Goal: Information Seeking & Learning: Learn about a topic

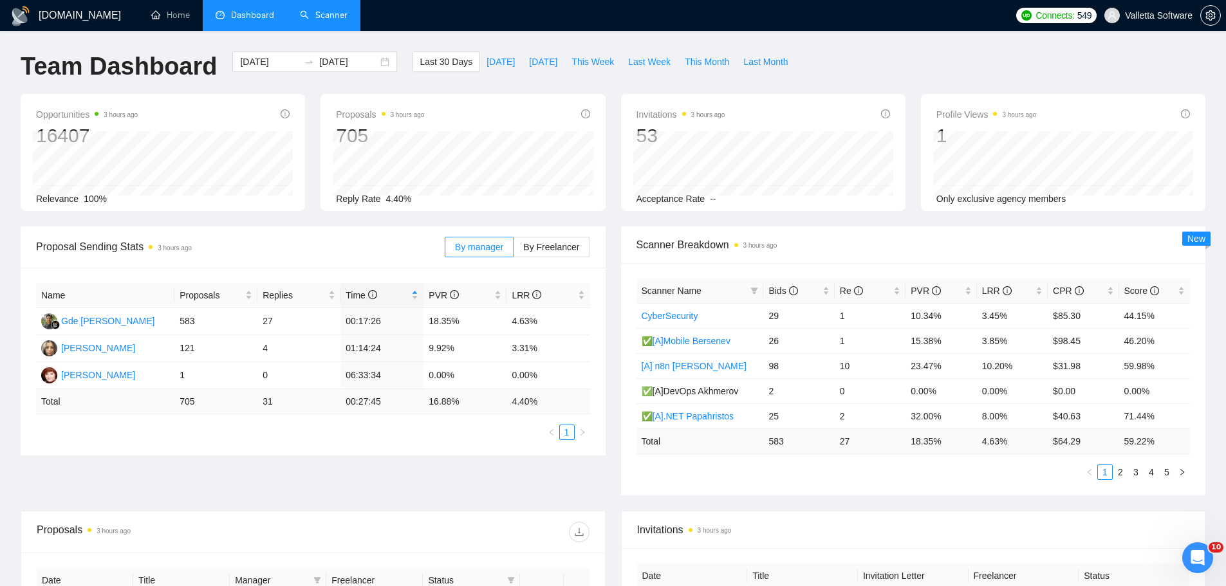
click at [312, 20] on link "Scanner" at bounding box center [324, 15] width 48 height 11
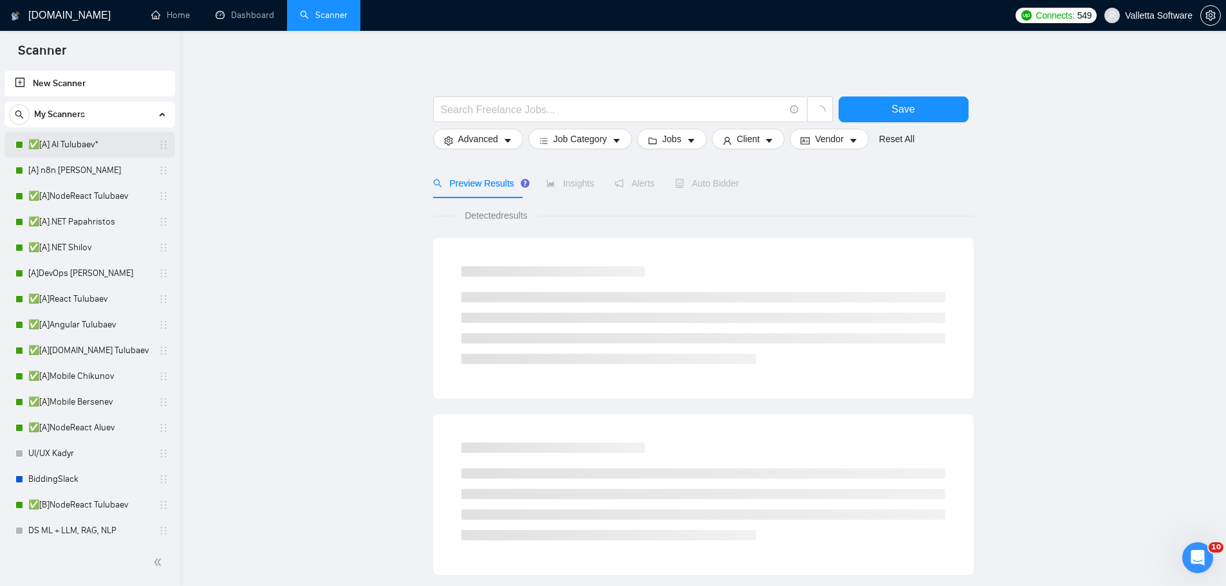
click at [117, 140] on link "✅[A] AI Tulubaev*" at bounding box center [89, 145] width 122 height 26
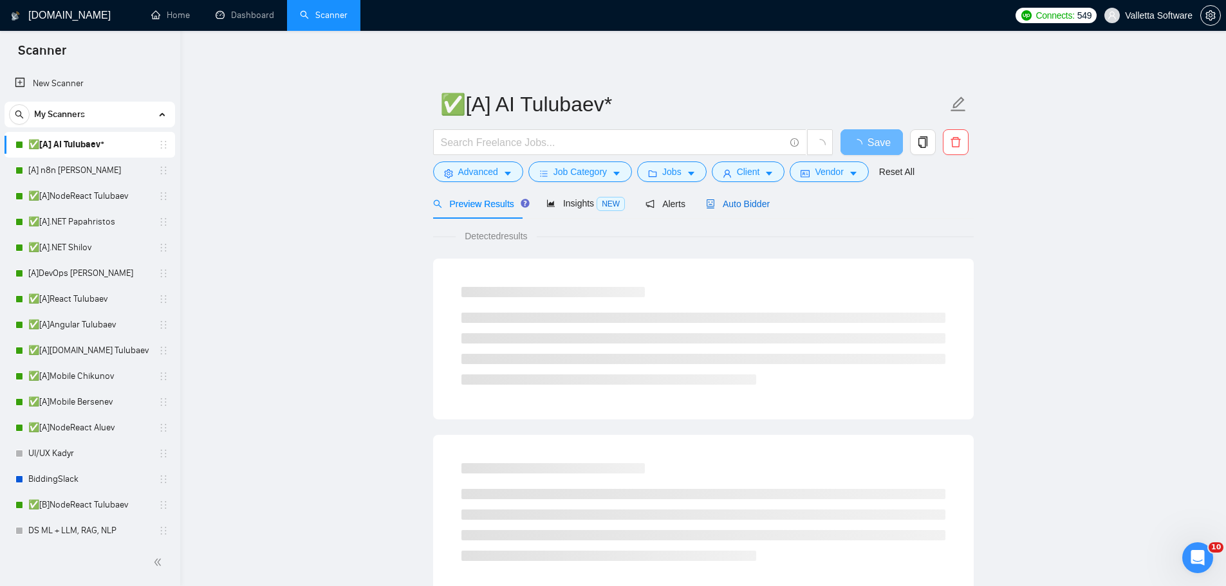
click at [710, 203] on span "Auto Bidder" at bounding box center [738, 204] width 64 height 10
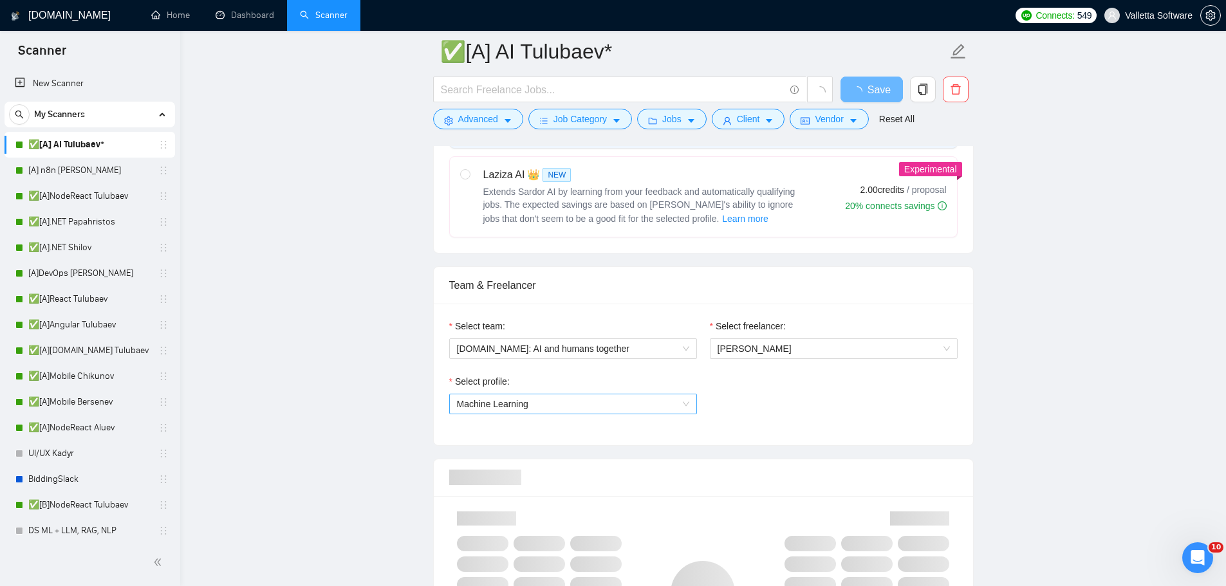
scroll to position [579, 0]
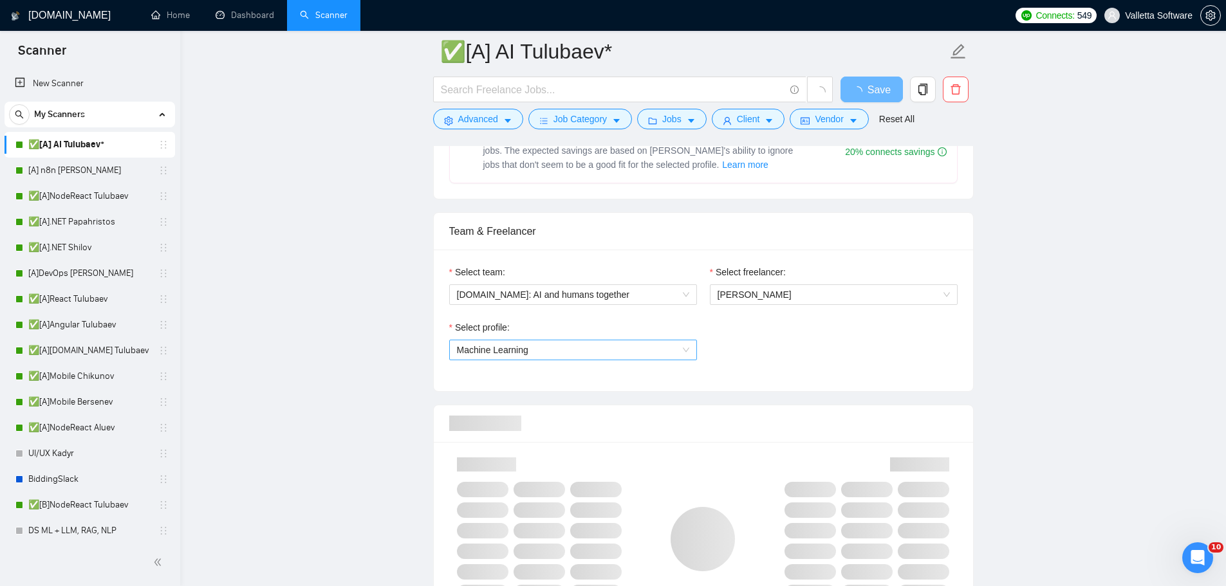
click at [562, 350] on span "Machine Learning" at bounding box center [573, 350] width 232 height 19
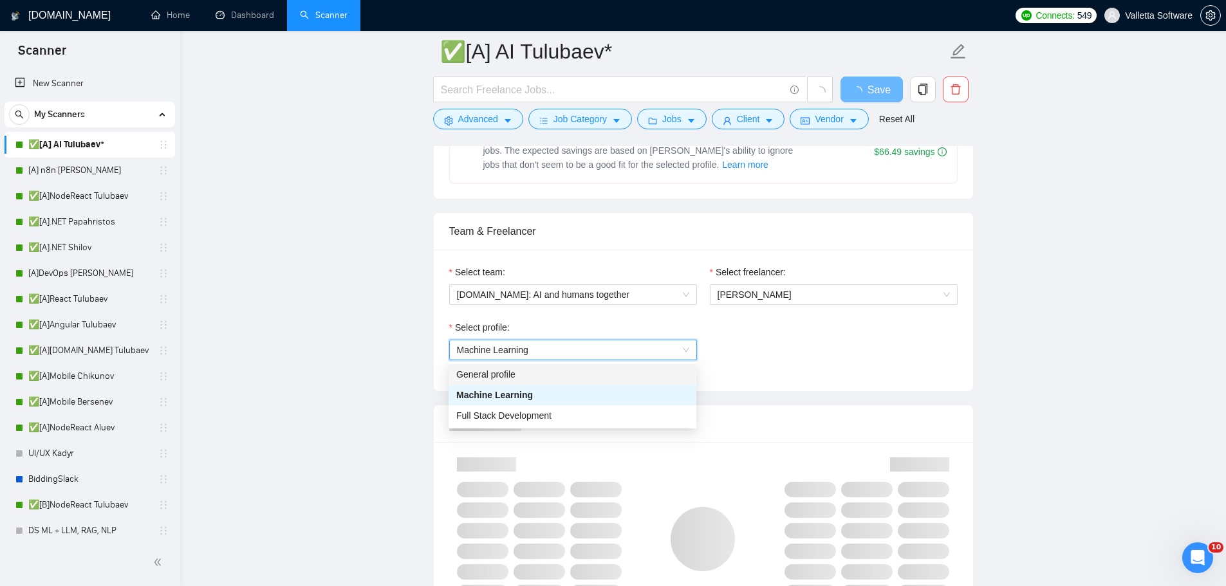
click at [754, 274] on label "Select freelancer:" at bounding box center [748, 272] width 76 height 14
click at [754, 285] on input "Select freelancer:" at bounding box center [829, 294] width 223 height 19
click at [752, 290] on span "[PERSON_NAME]" at bounding box center [755, 295] width 74 height 10
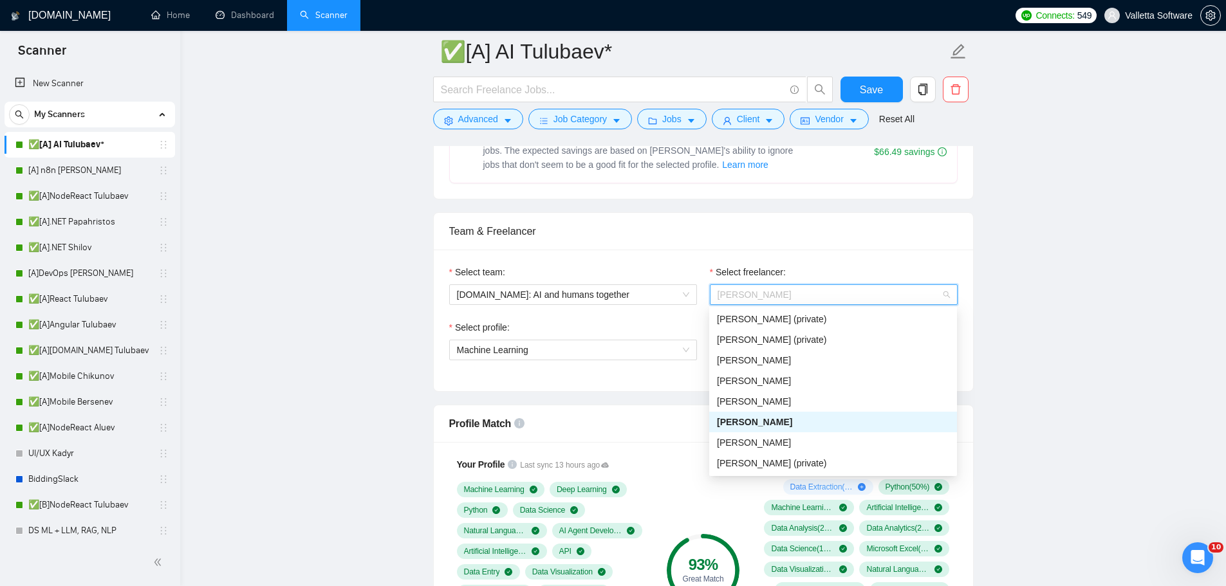
type input "l"
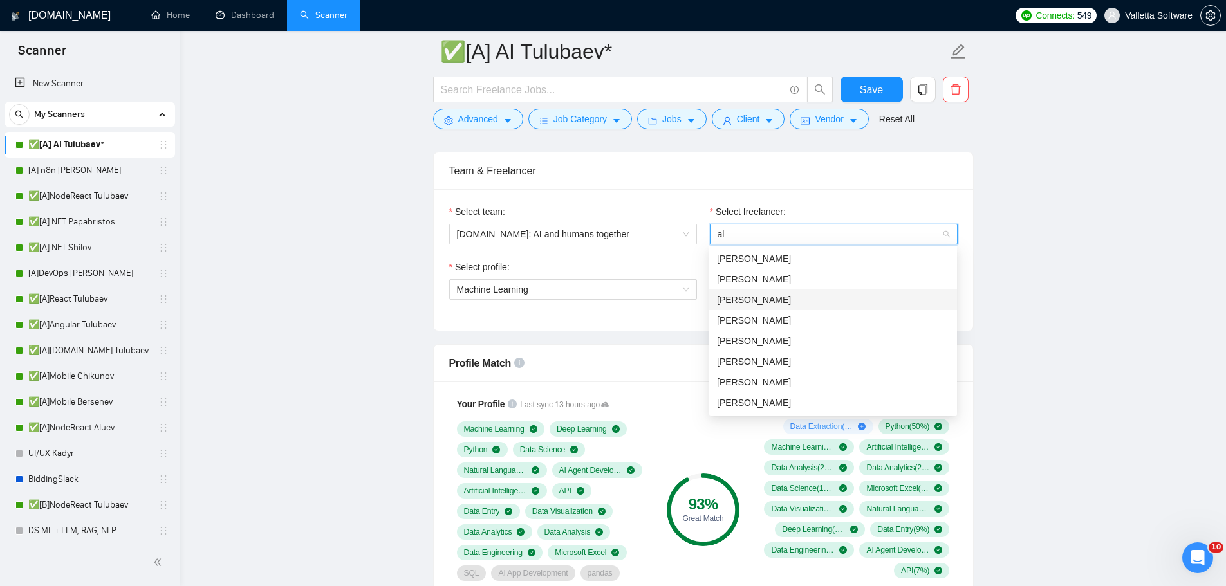
scroll to position [644, 0]
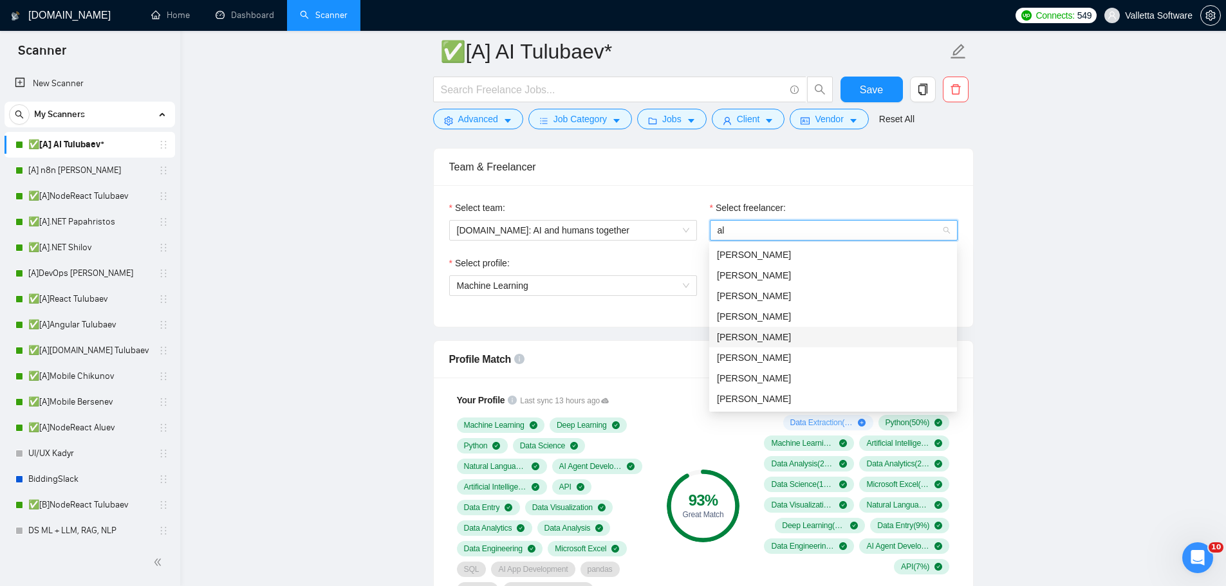
type input "alu"
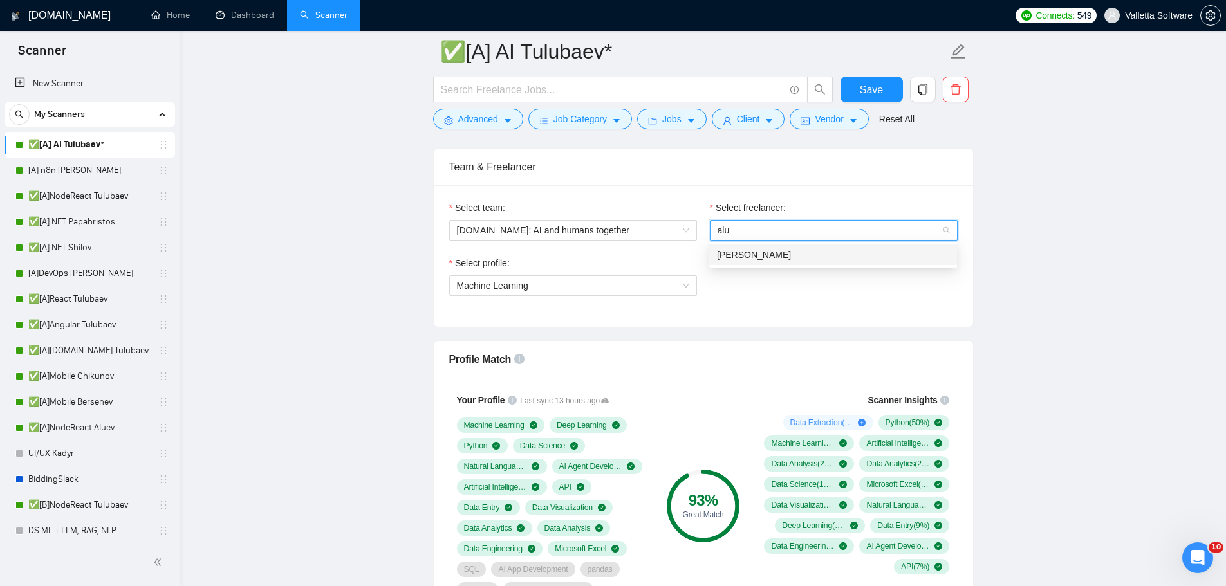
click at [782, 246] on div "[PERSON_NAME]" at bounding box center [833, 255] width 248 height 21
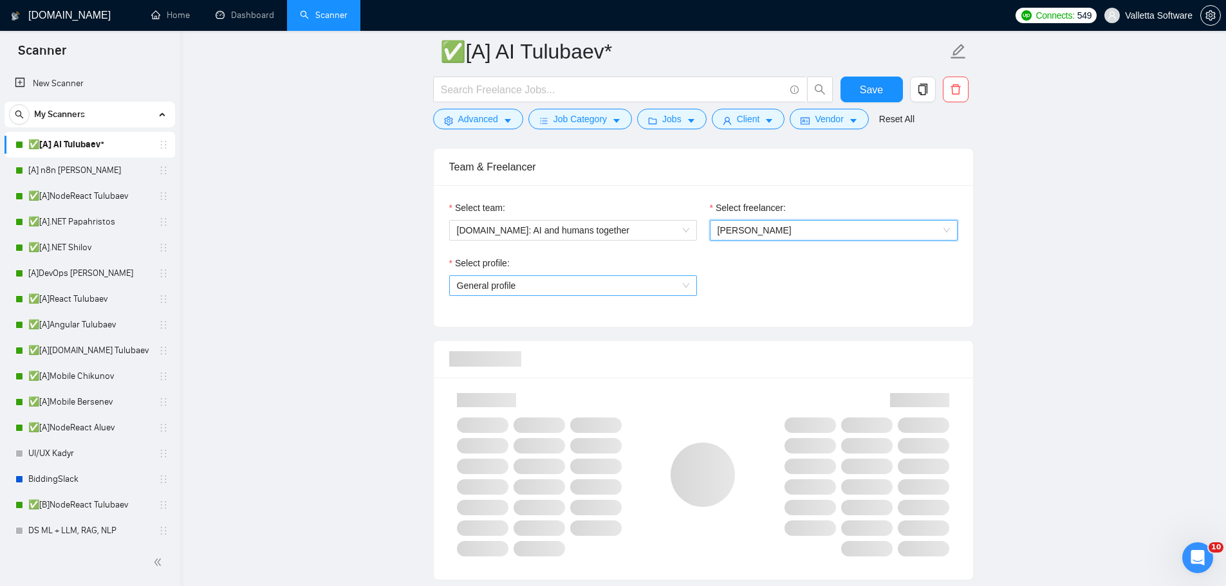
click at [649, 292] on span "General profile" at bounding box center [573, 285] width 232 height 19
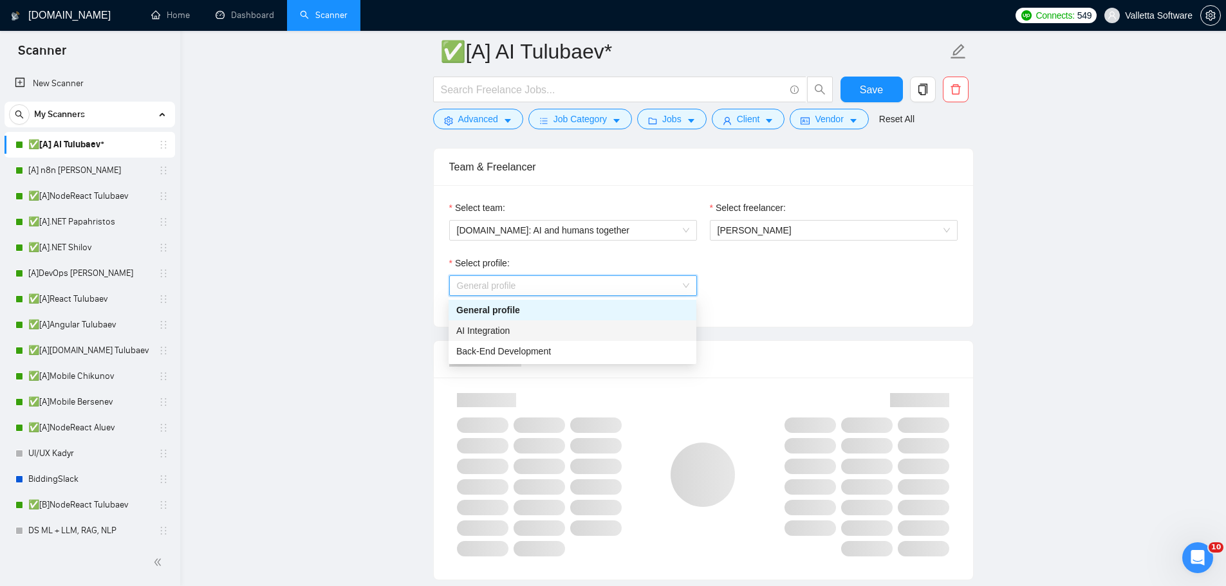
click at [624, 330] on div "AI Integration" at bounding box center [572, 331] width 232 height 14
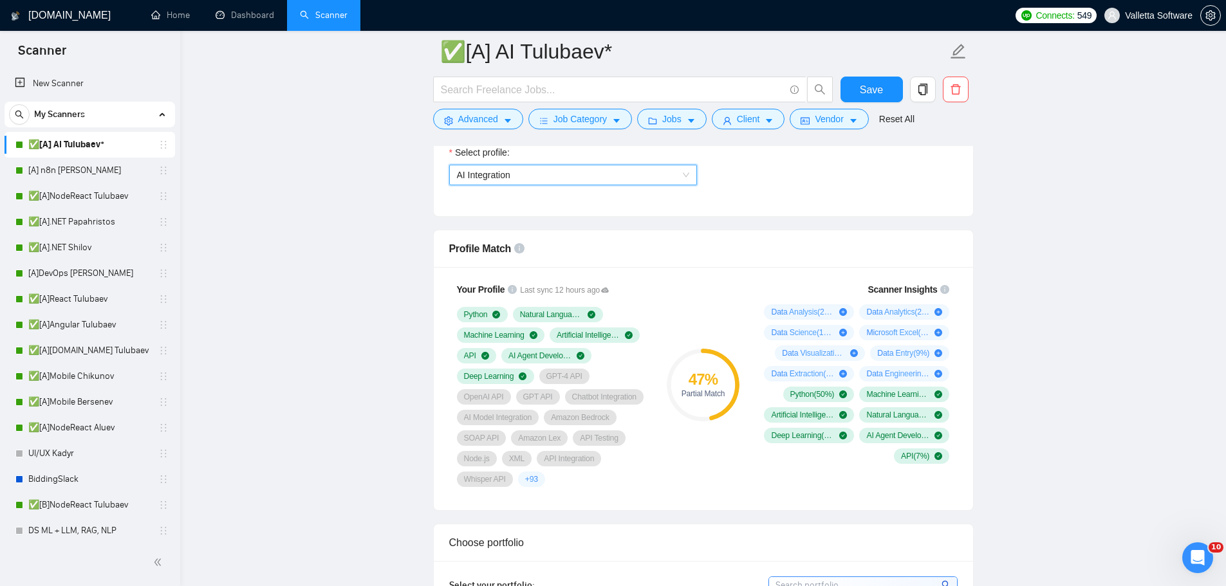
scroll to position [901, 0]
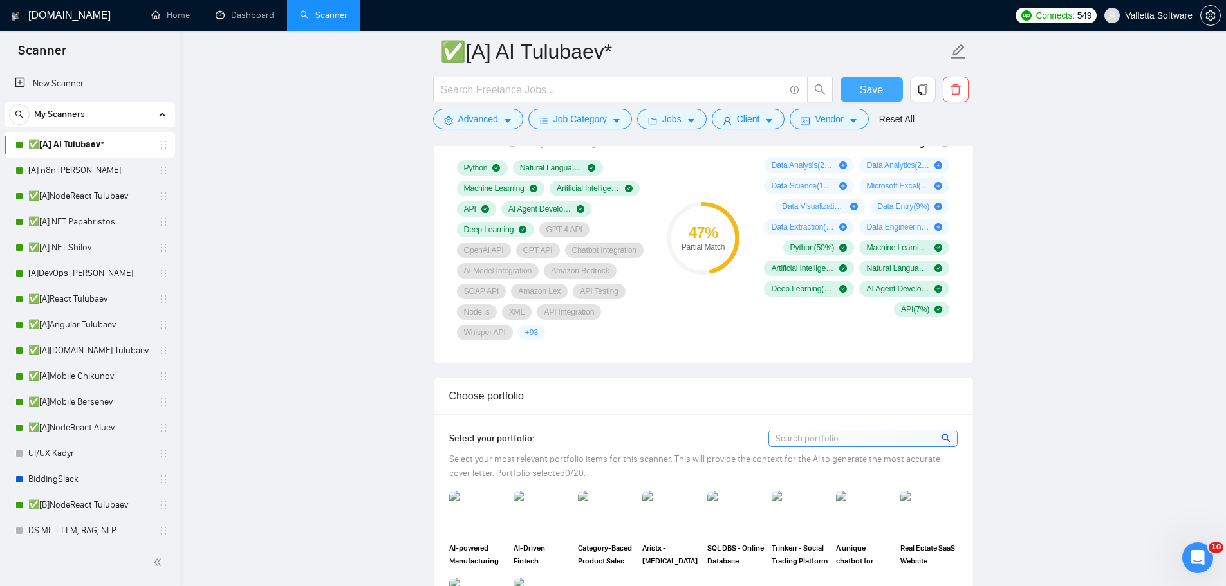
click at [874, 88] on span "Save" at bounding box center [871, 90] width 23 height 16
click at [93, 192] on link "✅[A]NodeReact Tulubaev" at bounding box center [89, 196] width 122 height 26
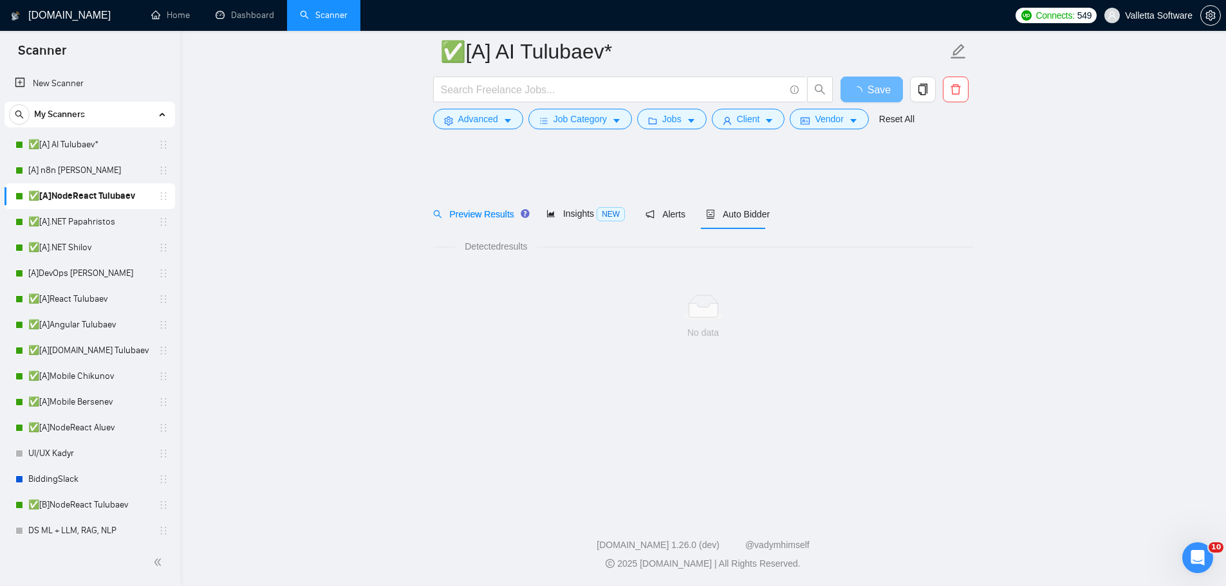
click at [740, 229] on div "Detected results No data" at bounding box center [703, 300] width 541 height 142
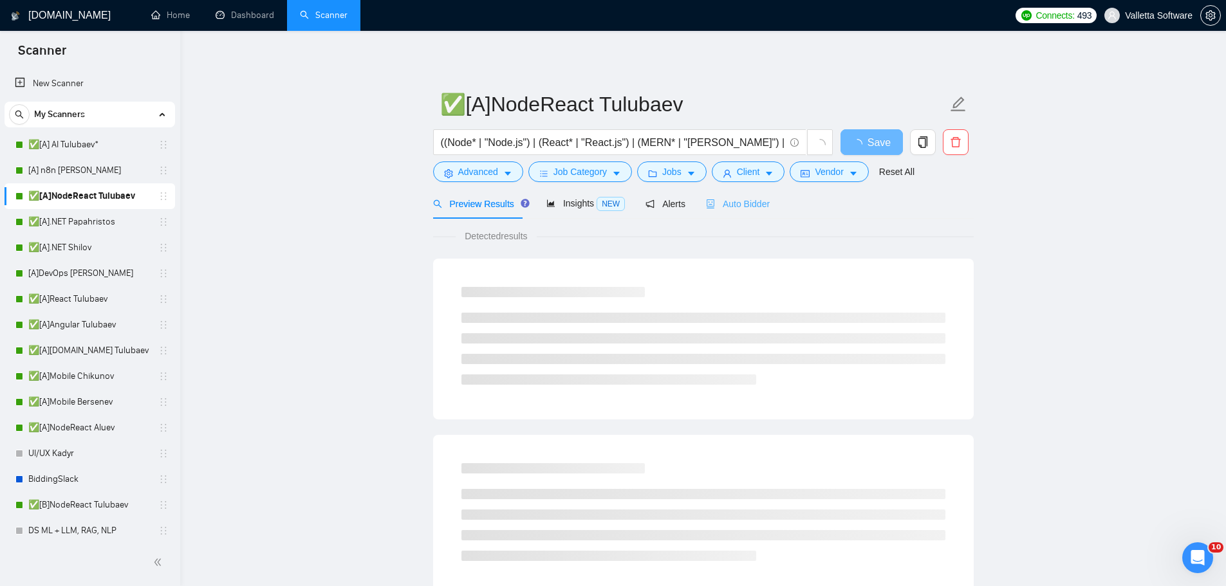
click at [734, 211] on div "Auto Bidder" at bounding box center [738, 204] width 64 height 30
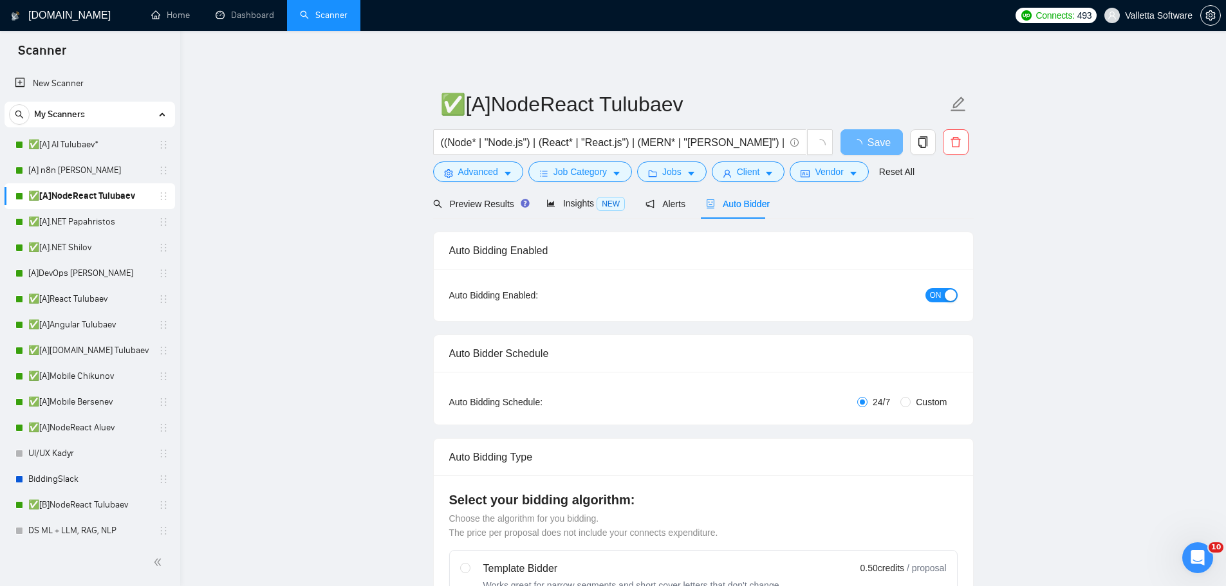
scroll to position [451, 0]
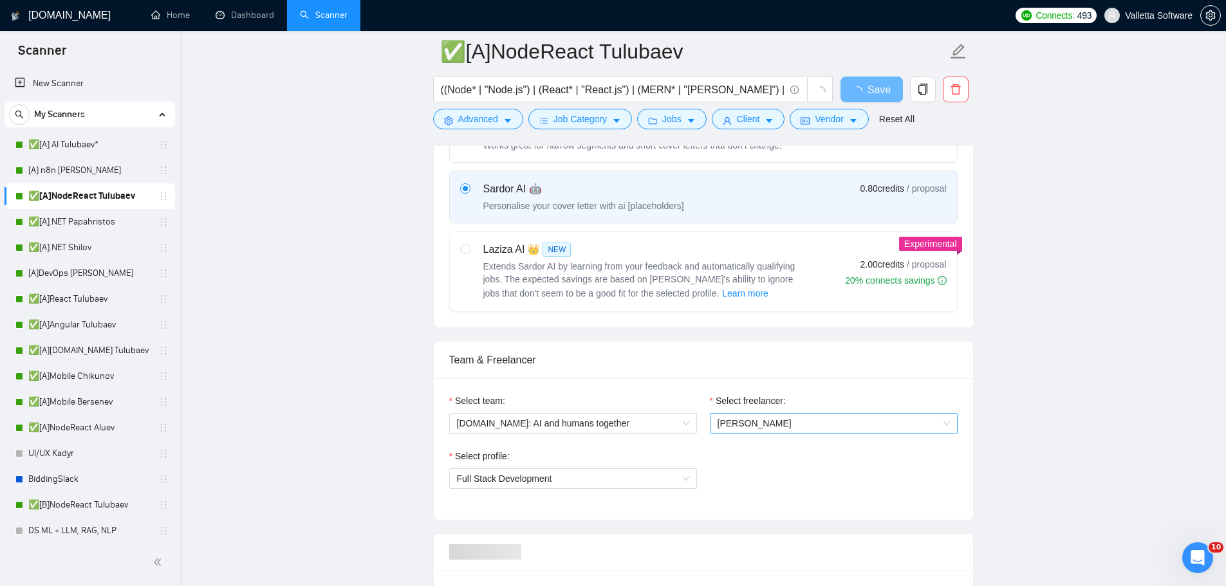
click at [767, 427] on span "[PERSON_NAME]" at bounding box center [755, 423] width 74 height 10
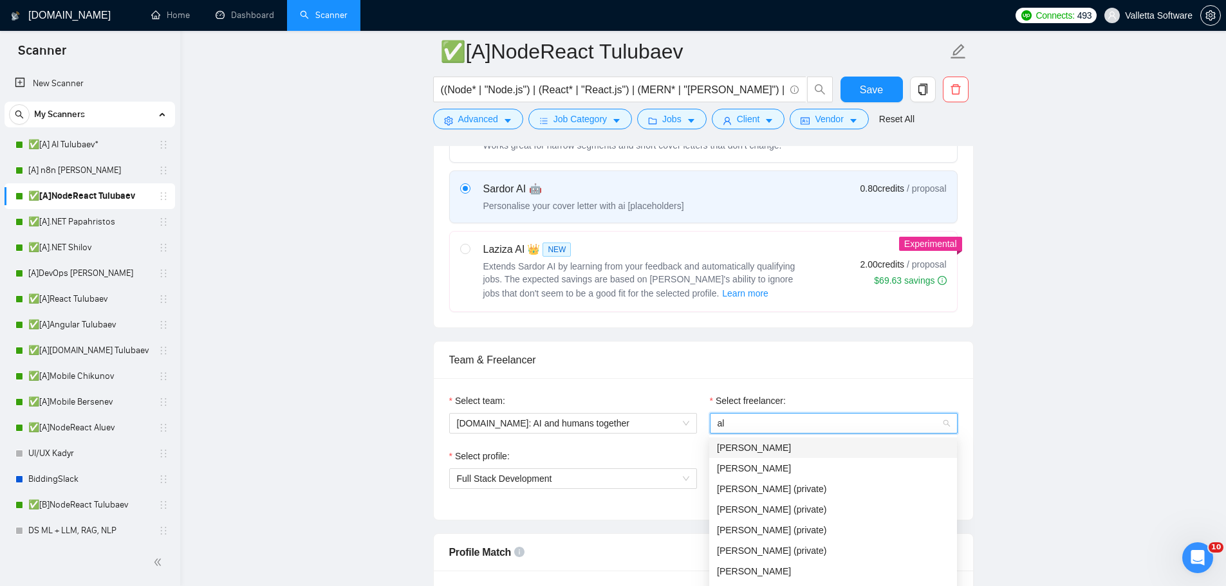
type input "alu"
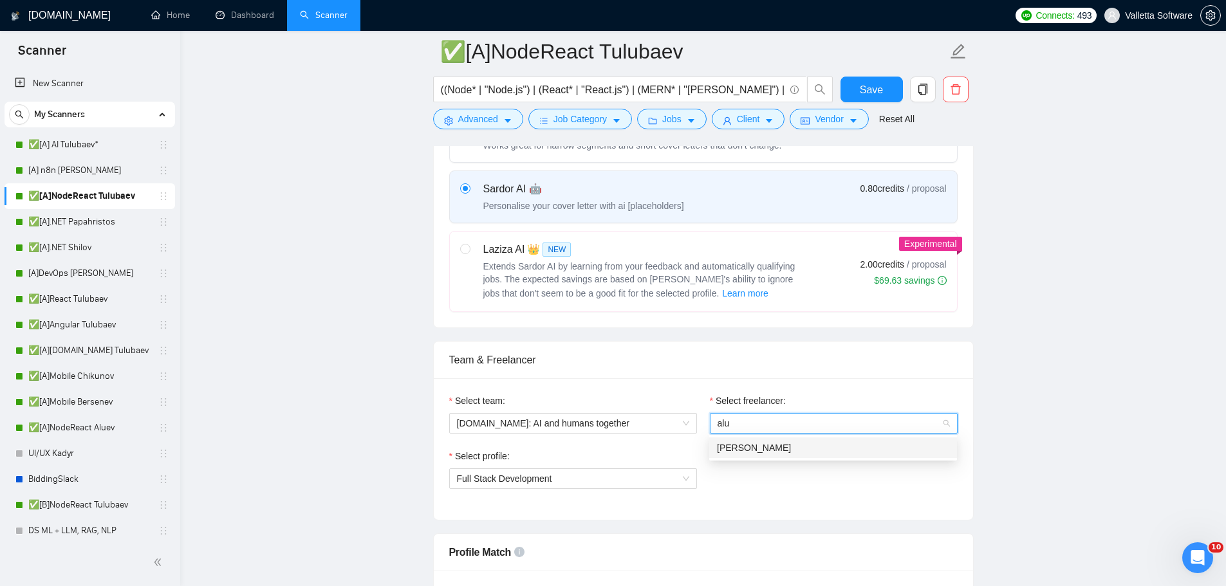
click at [770, 440] on div "[PERSON_NAME]" at bounding box center [833, 448] width 248 height 21
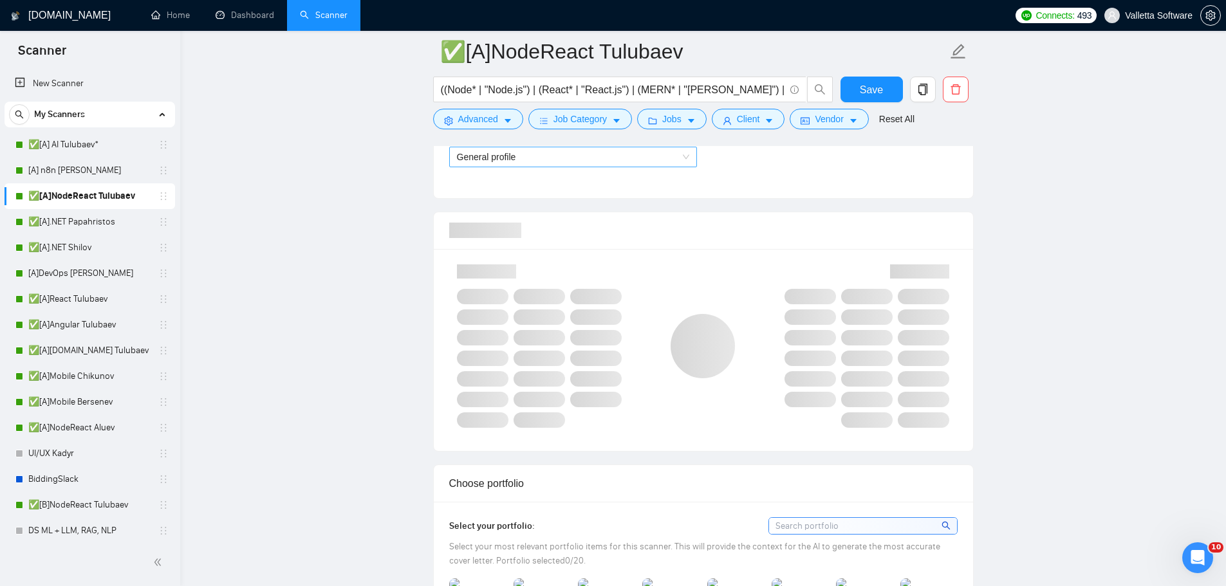
scroll to position [708, 0]
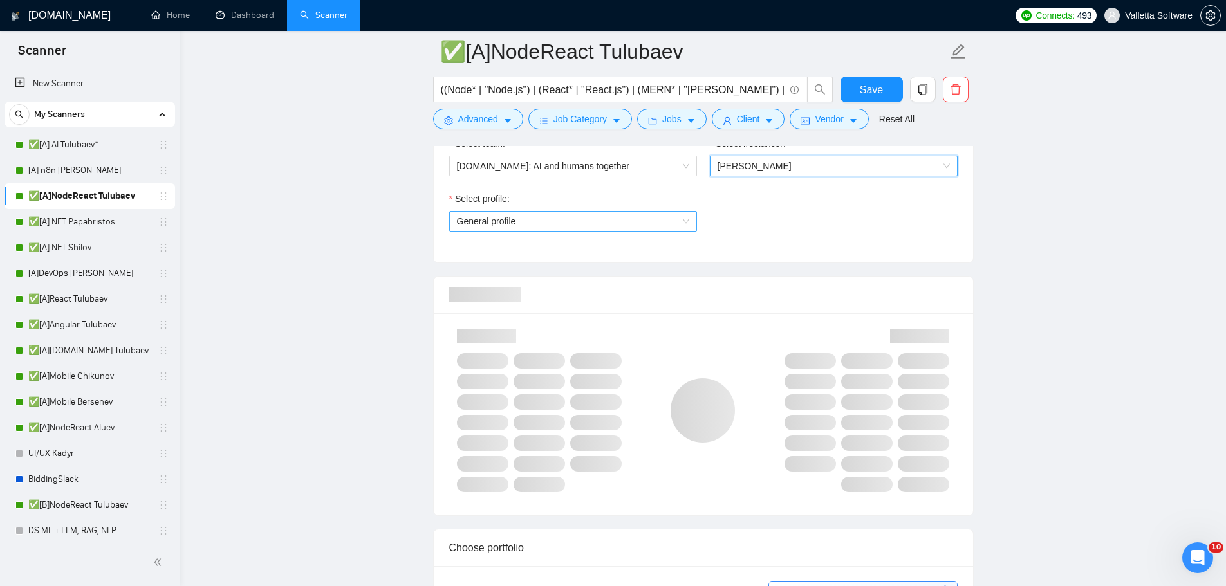
click at [579, 220] on span "General profile" at bounding box center [573, 221] width 232 height 19
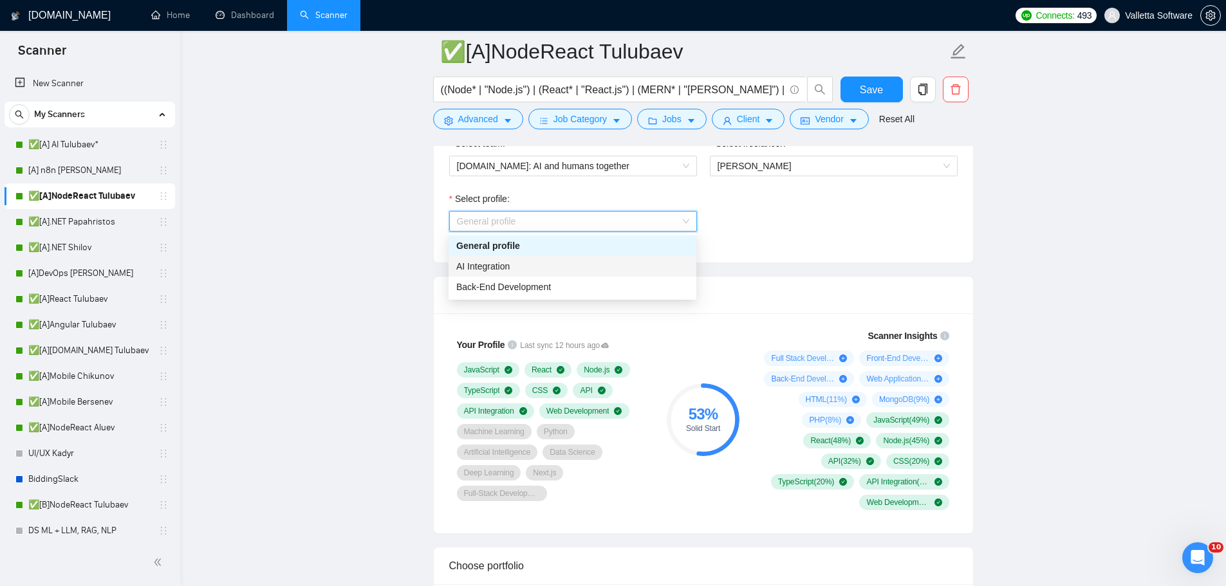
drag, startPoint x: 805, startPoint y: 244, endPoint x: 812, endPoint y: 237, distance: 10.5
click at [805, 244] on div "Select profile: General profile" at bounding box center [703, 219] width 521 height 55
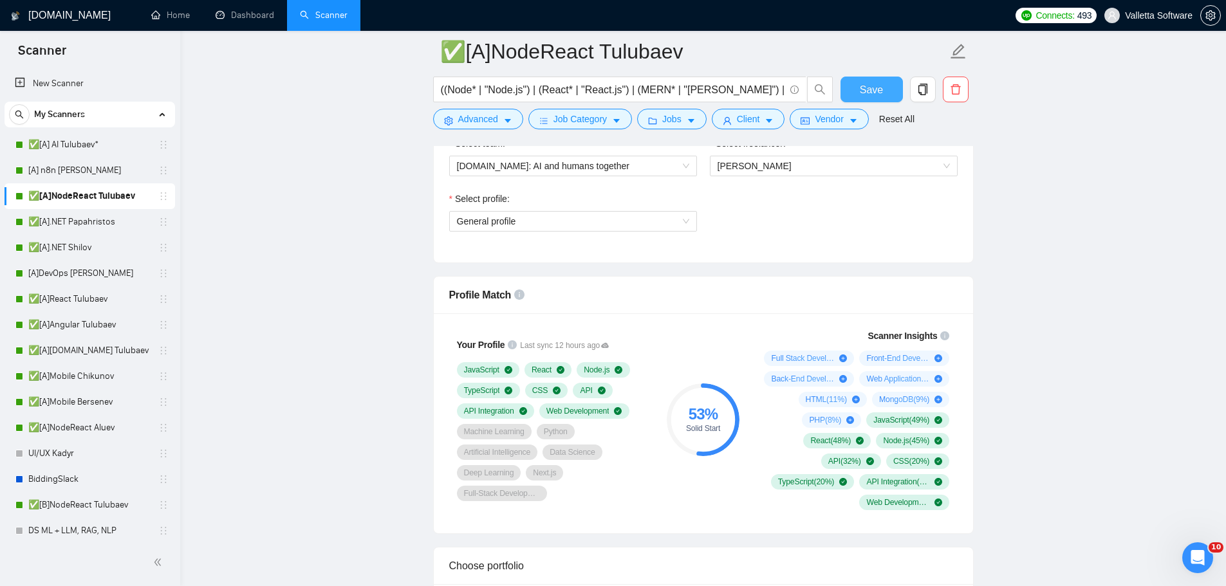
click at [877, 86] on span "Save" at bounding box center [871, 90] width 23 height 16
click at [100, 220] on link "✅[A].NET Papahristos" at bounding box center [89, 222] width 122 height 26
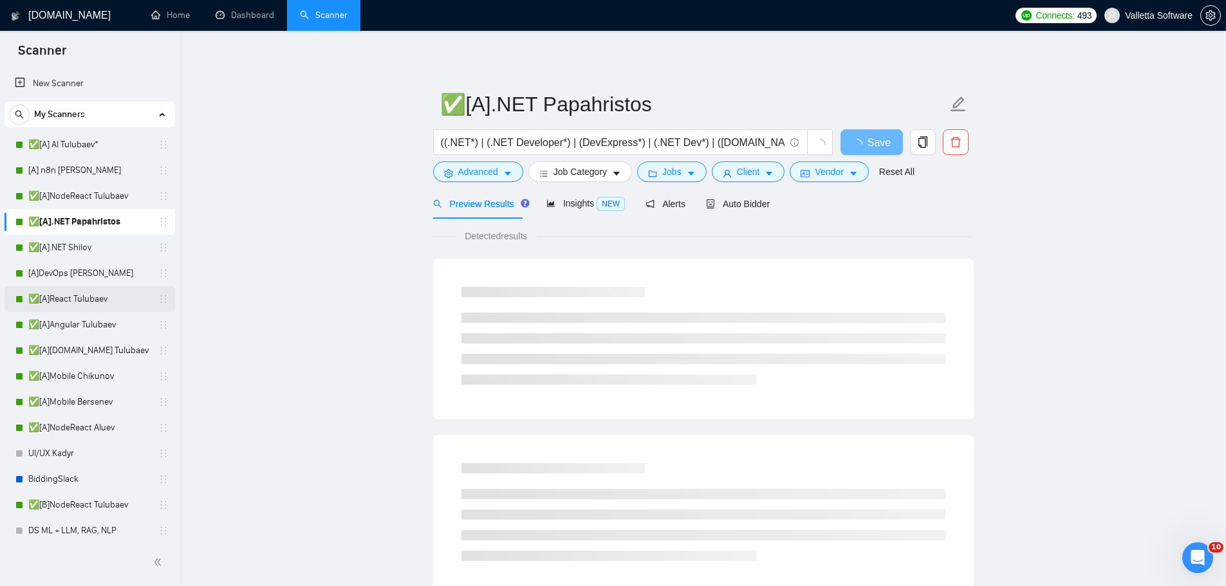
click at [126, 299] on link "✅[A]React Tulubaev" at bounding box center [89, 299] width 122 height 26
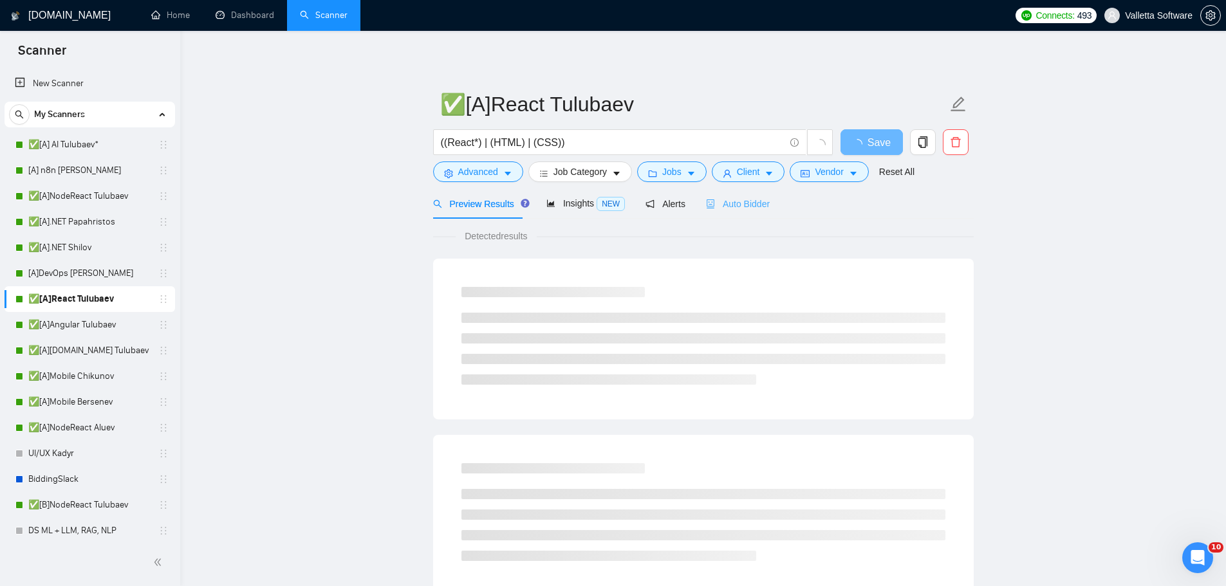
click at [740, 211] on div "Auto Bidder" at bounding box center [738, 204] width 64 height 30
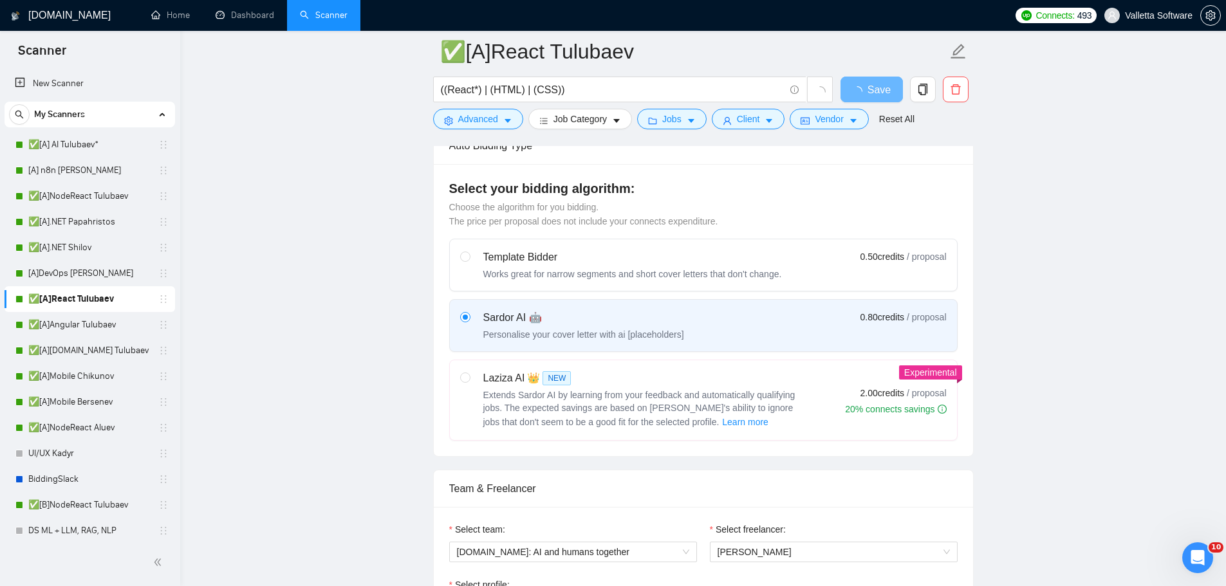
scroll to position [708, 0]
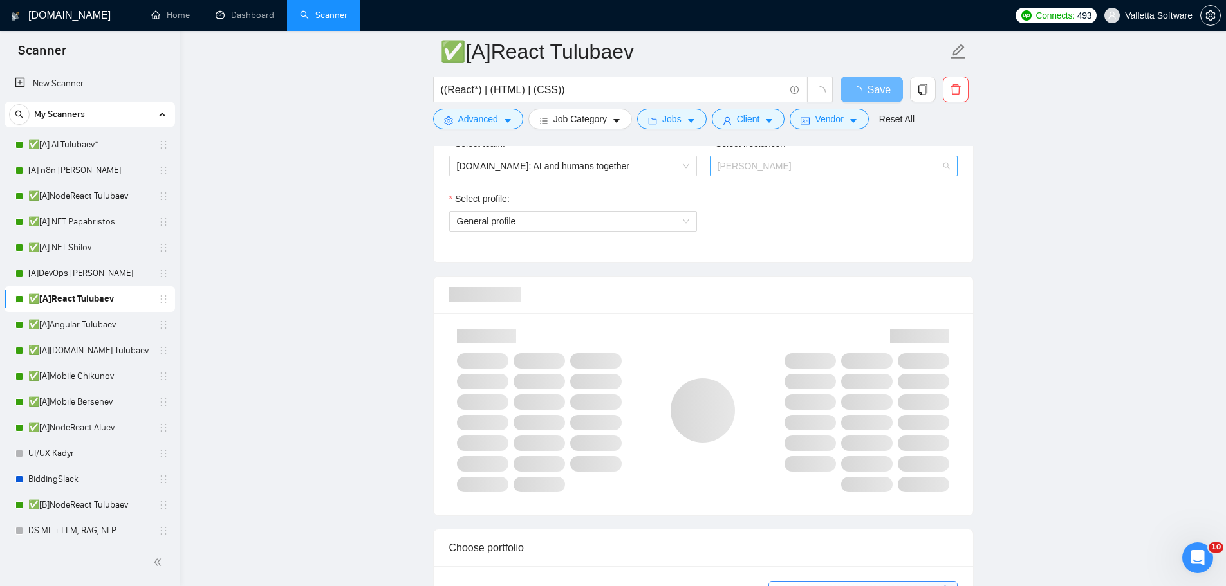
click at [787, 171] on span "[PERSON_NAME]" at bounding box center [834, 165] width 232 height 19
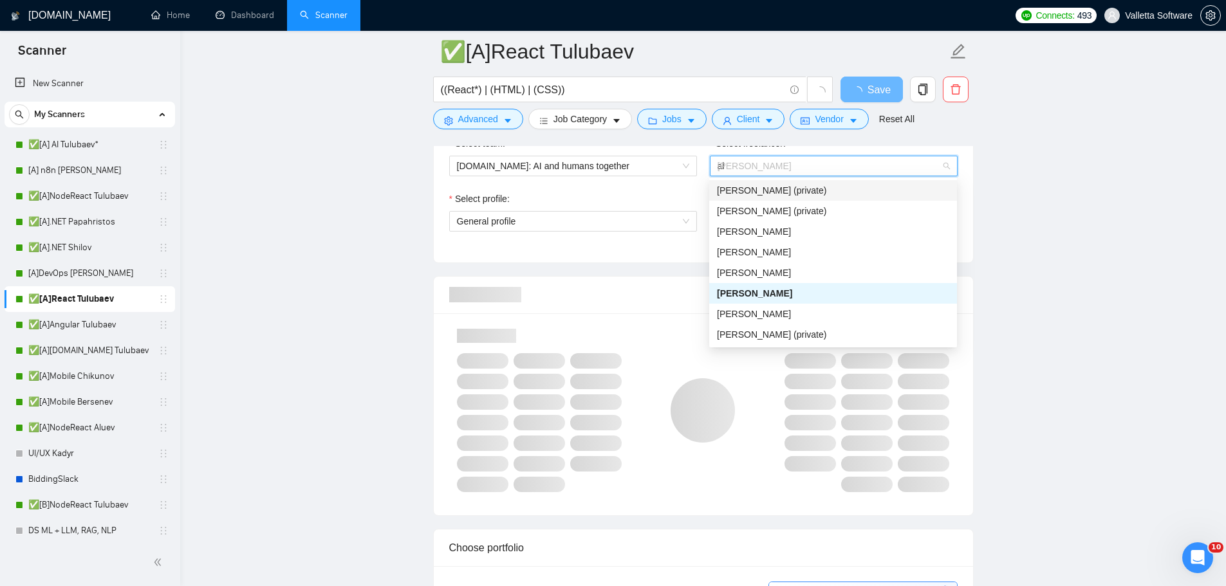
type input "alu"
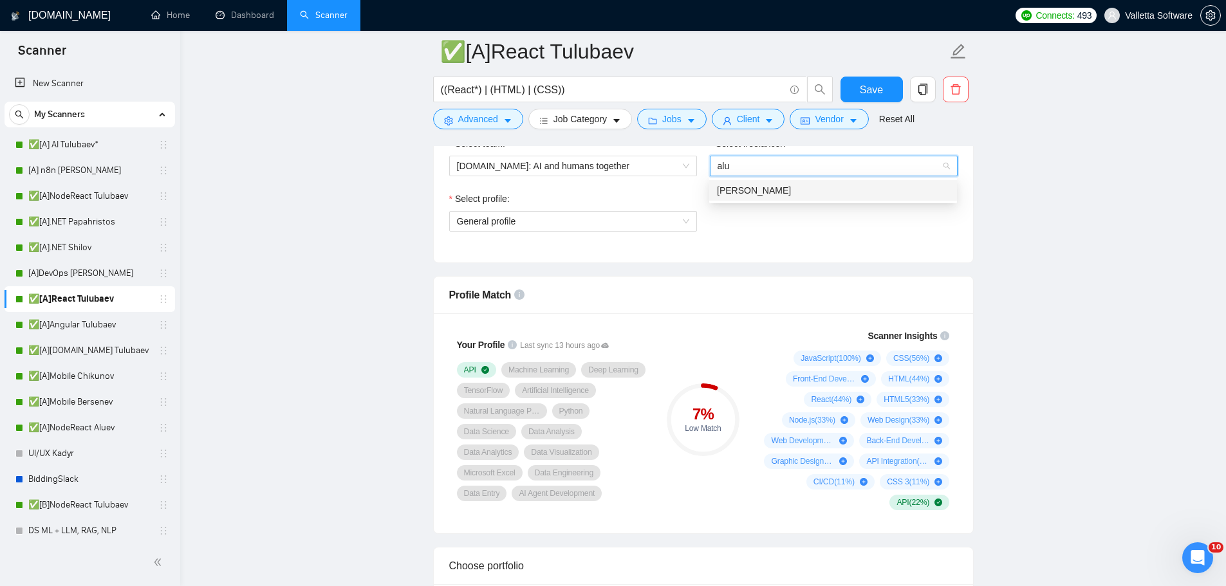
click at [787, 181] on div "[PERSON_NAME]" at bounding box center [833, 190] width 248 height 21
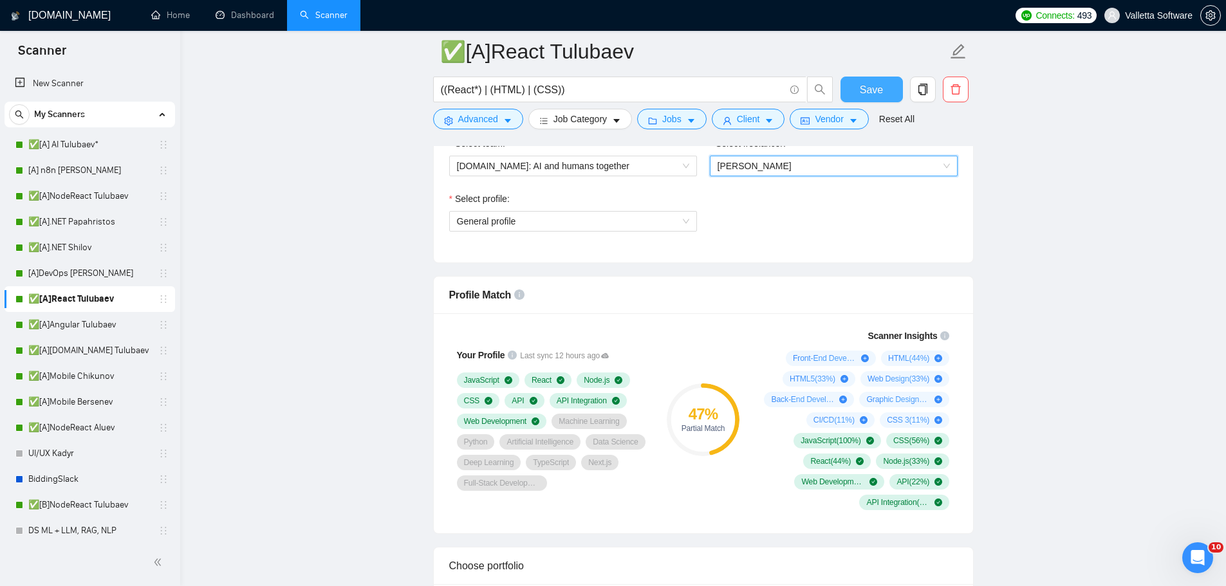
click at [881, 88] on span "Save" at bounding box center [871, 90] width 23 height 16
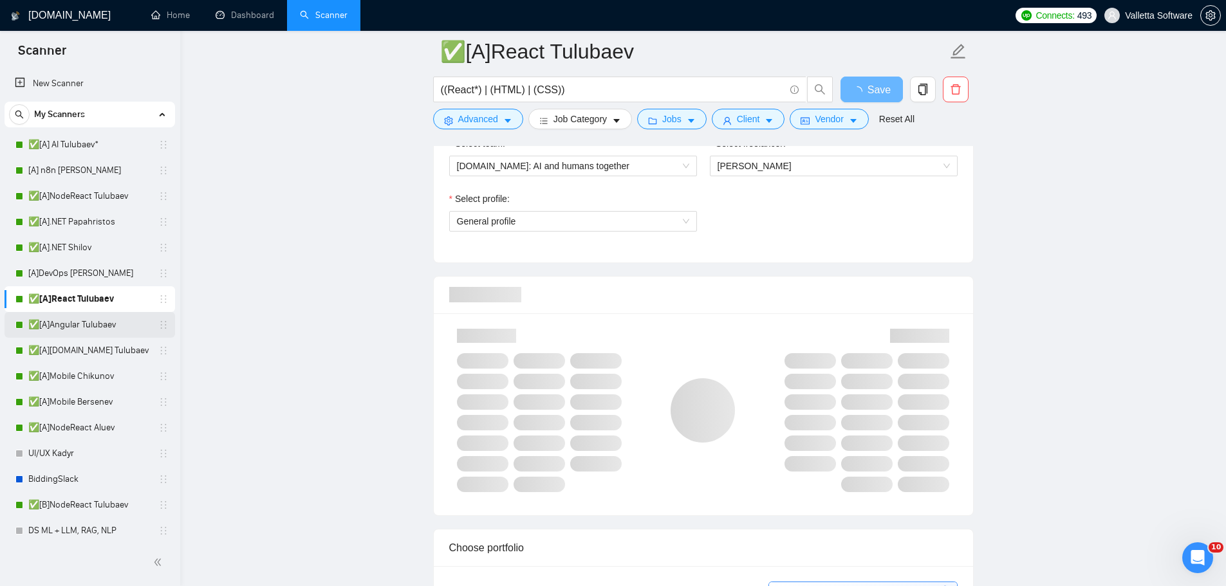
click at [71, 327] on link "✅[A]Angular Tulubaev" at bounding box center [89, 325] width 122 height 26
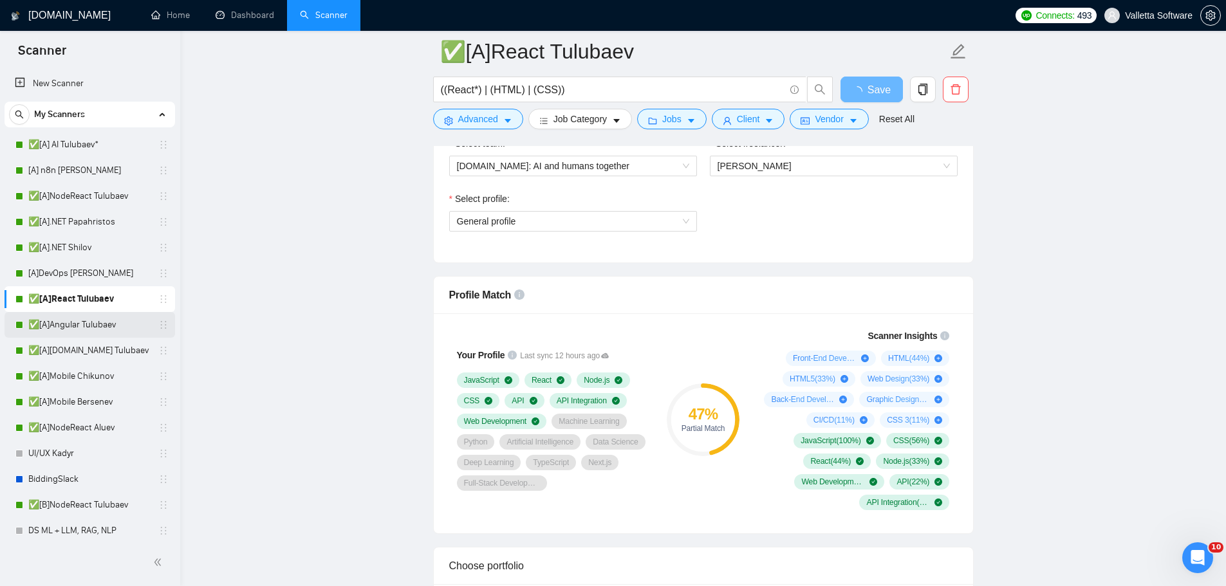
click at [97, 326] on link "✅[A]Angular Tulubaev" at bounding box center [89, 325] width 122 height 26
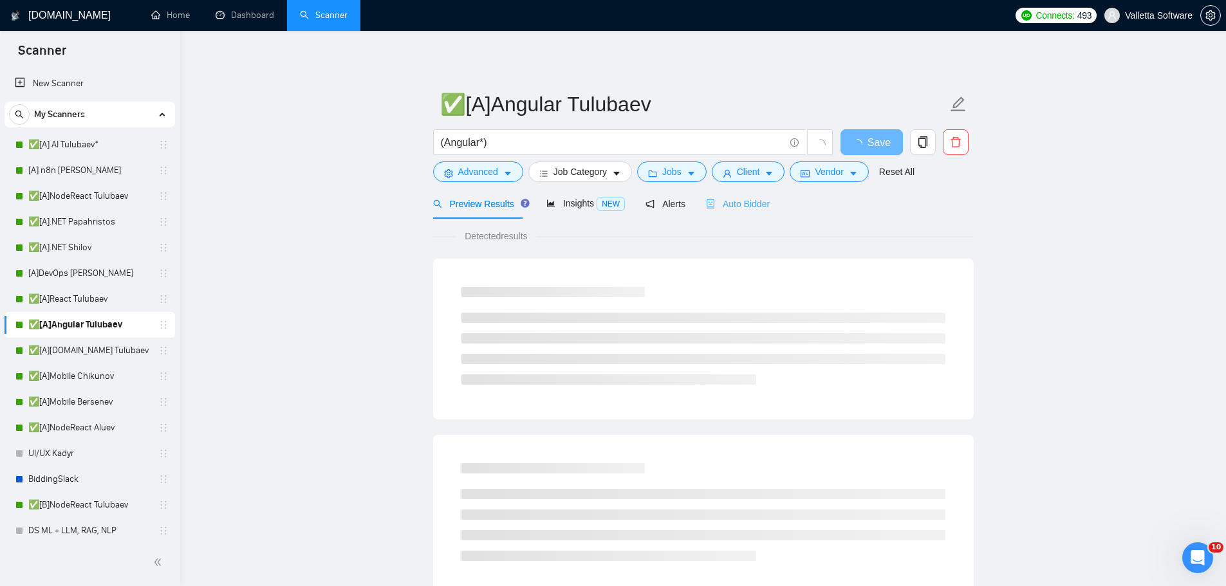
click at [750, 212] on div "Auto Bidder" at bounding box center [738, 204] width 64 height 30
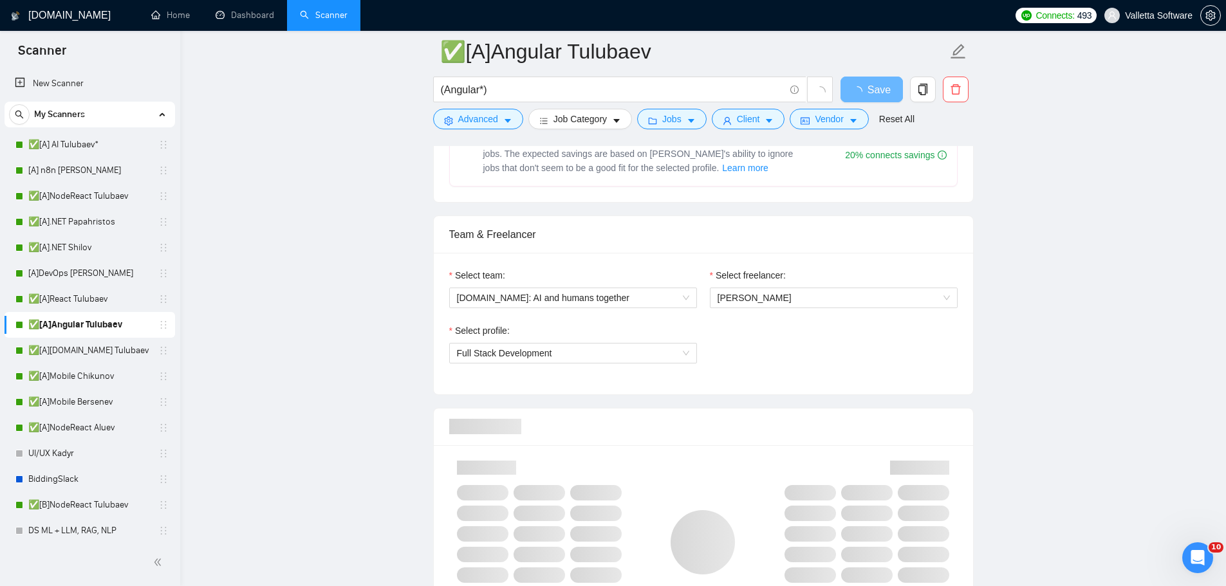
scroll to position [579, 0]
click at [810, 290] on span "[PERSON_NAME]" at bounding box center [834, 294] width 232 height 19
click at [808, 289] on span "[PERSON_NAME]" at bounding box center [834, 294] width 232 height 19
type input "a"
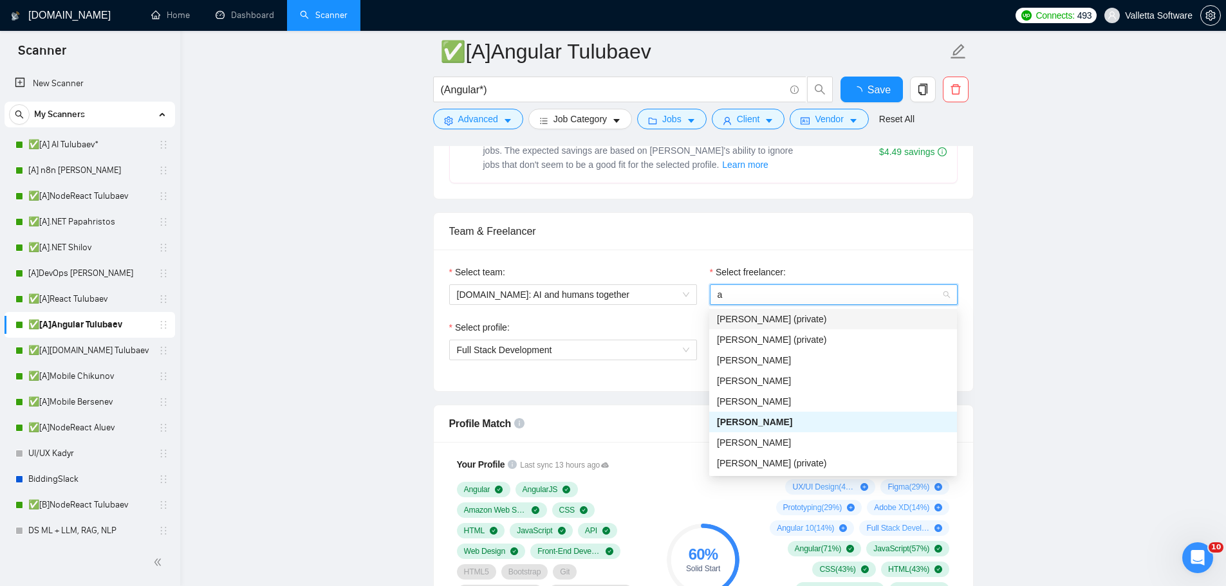
type input "ak"
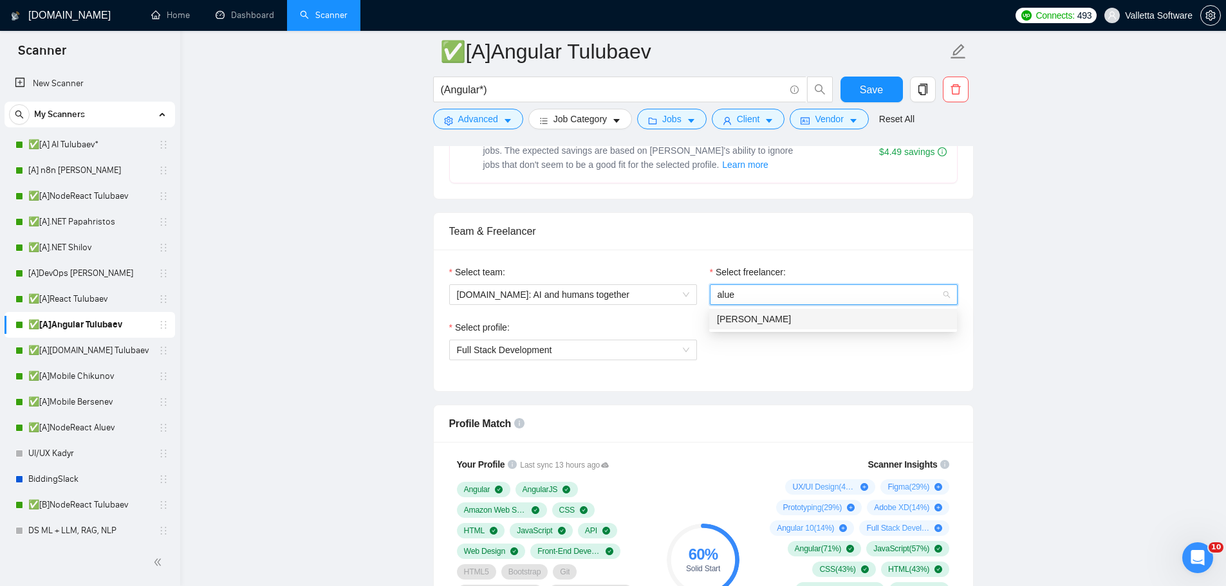
type input "aluev"
click at [784, 323] on div "[PERSON_NAME]" at bounding box center [833, 319] width 232 height 14
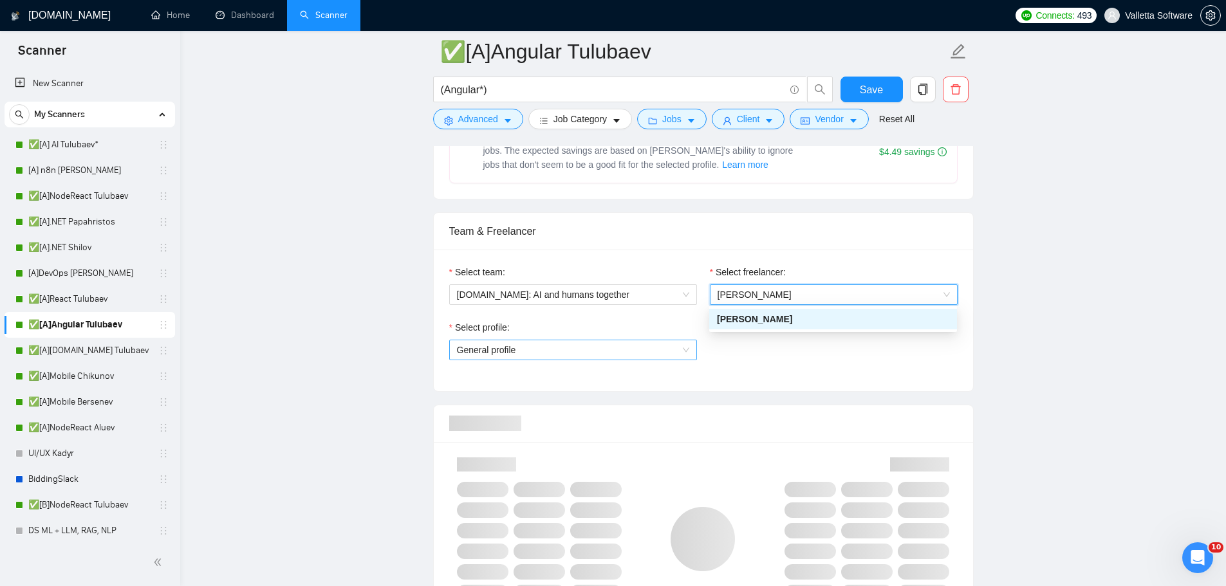
click at [615, 337] on div "Select profile:" at bounding box center [573, 330] width 248 height 19
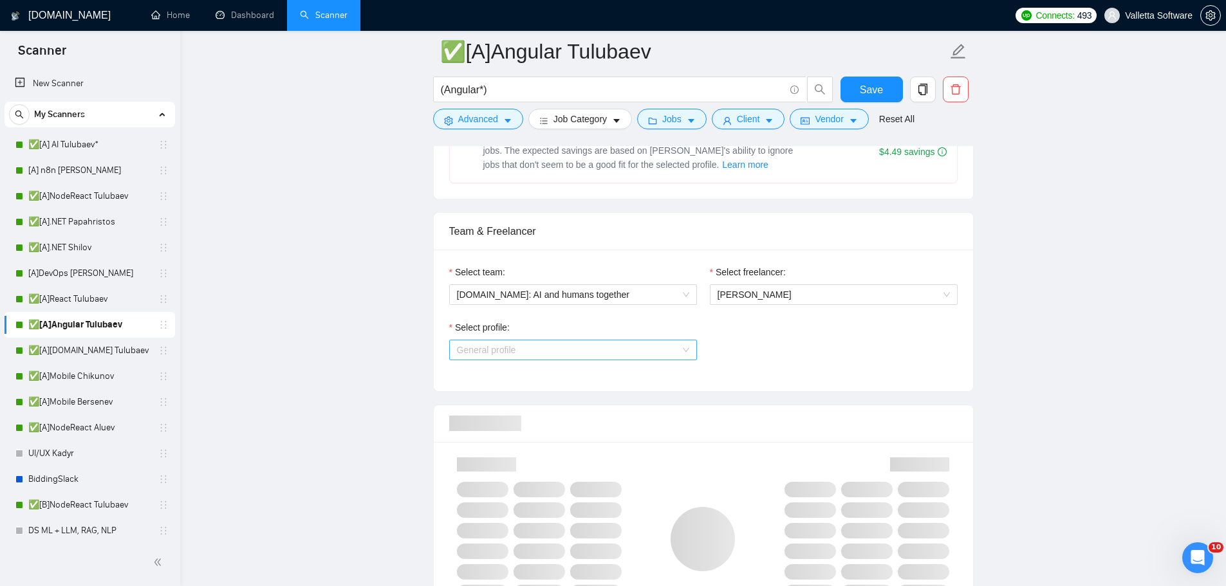
click at [607, 353] on span "General profile" at bounding box center [573, 350] width 232 height 19
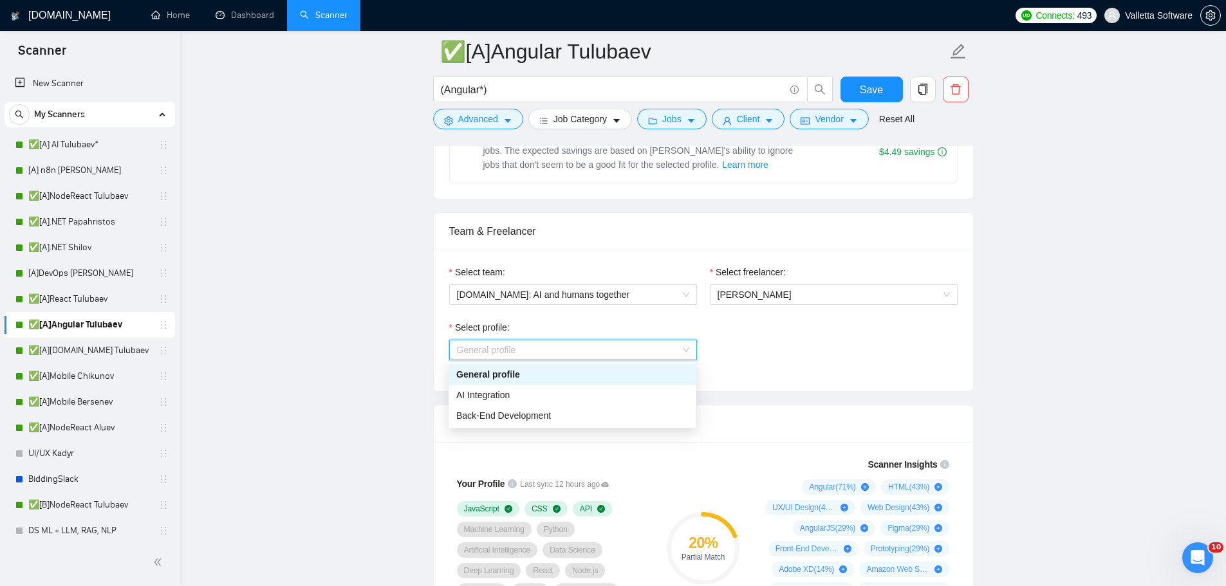
click at [829, 355] on div "Select profile: General profile" at bounding box center [703, 348] width 521 height 55
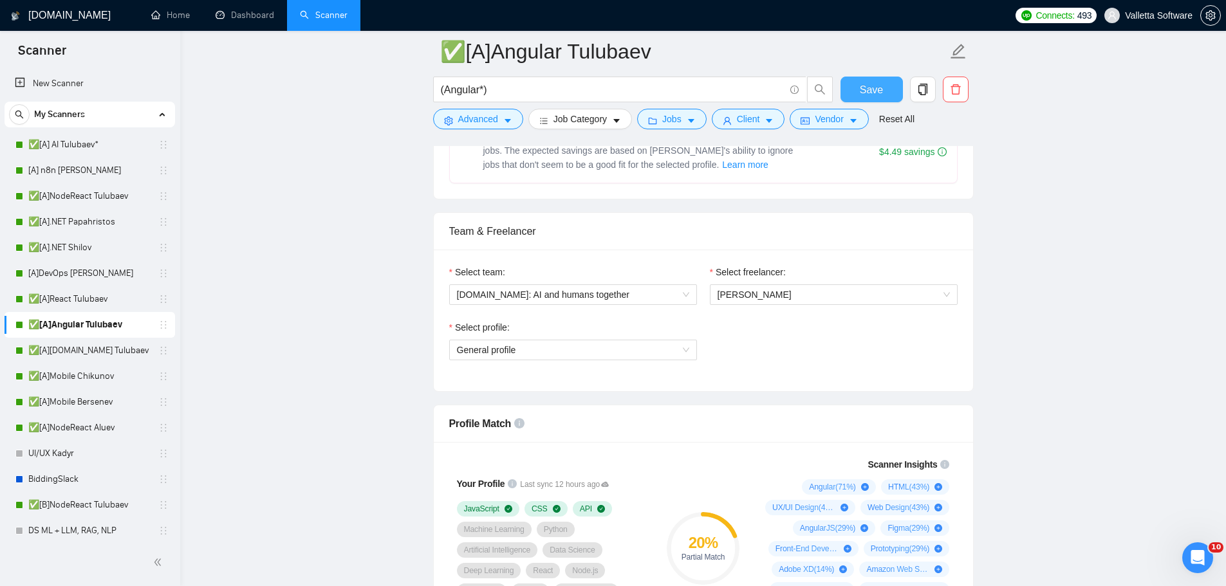
click at [870, 84] on span "Save" at bounding box center [871, 90] width 23 height 16
click at [111, 353] on link "✅[A][DOMAIN_NAME] Tulubaev" at bounding box center [89, 351] width 122 height 26
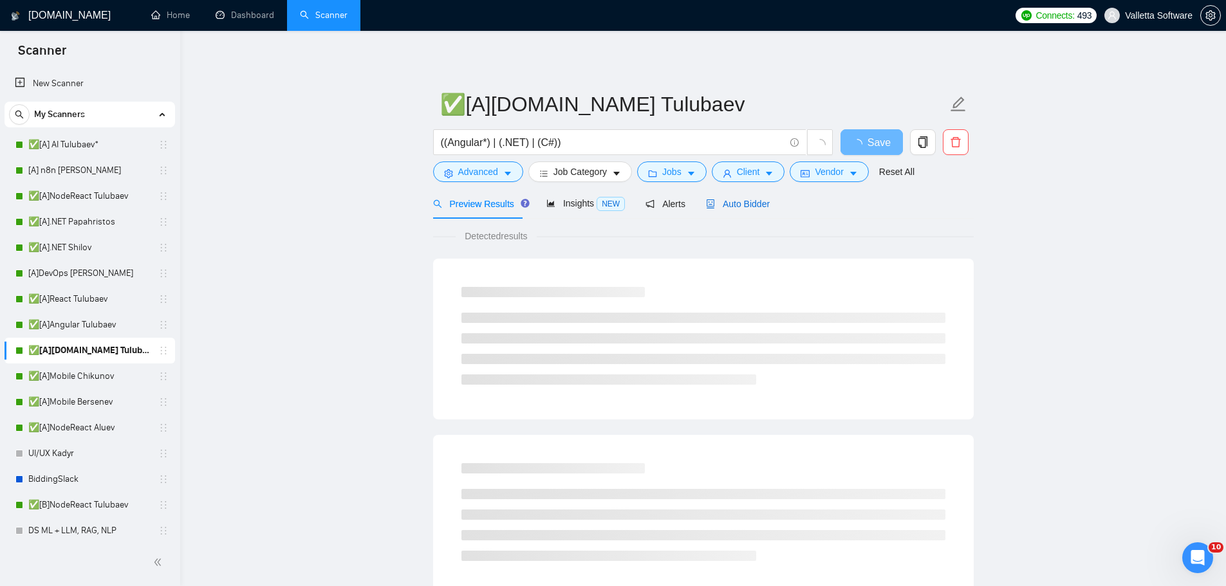
click at [765, 201] on span "Auto Bidder" at bounding box center [738, 204] width 64 height 10
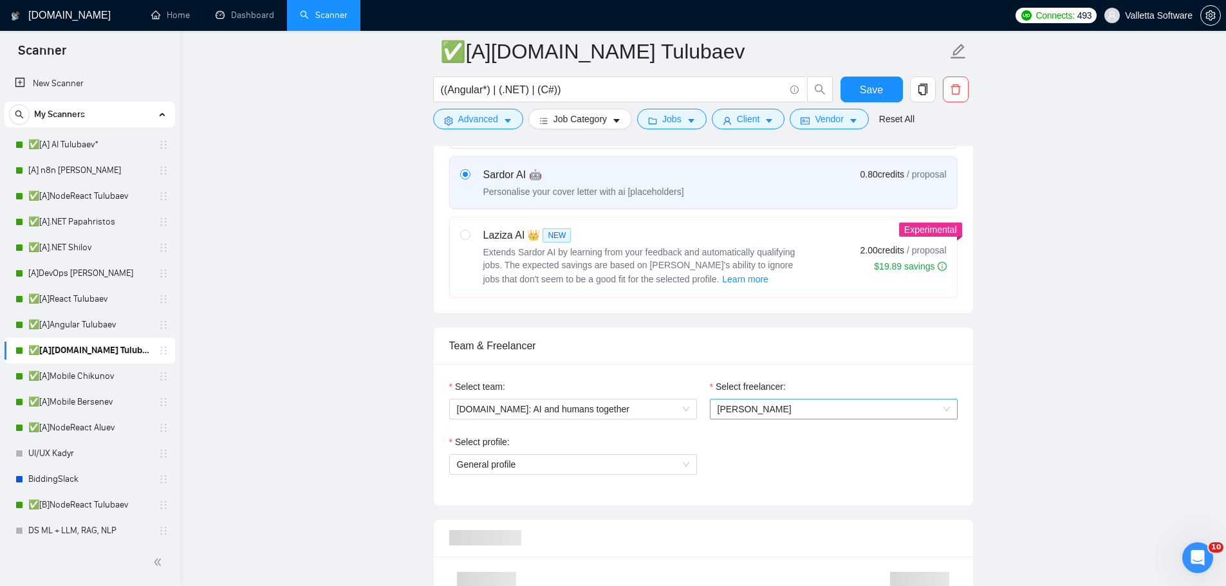
scroll to position [579, 0]
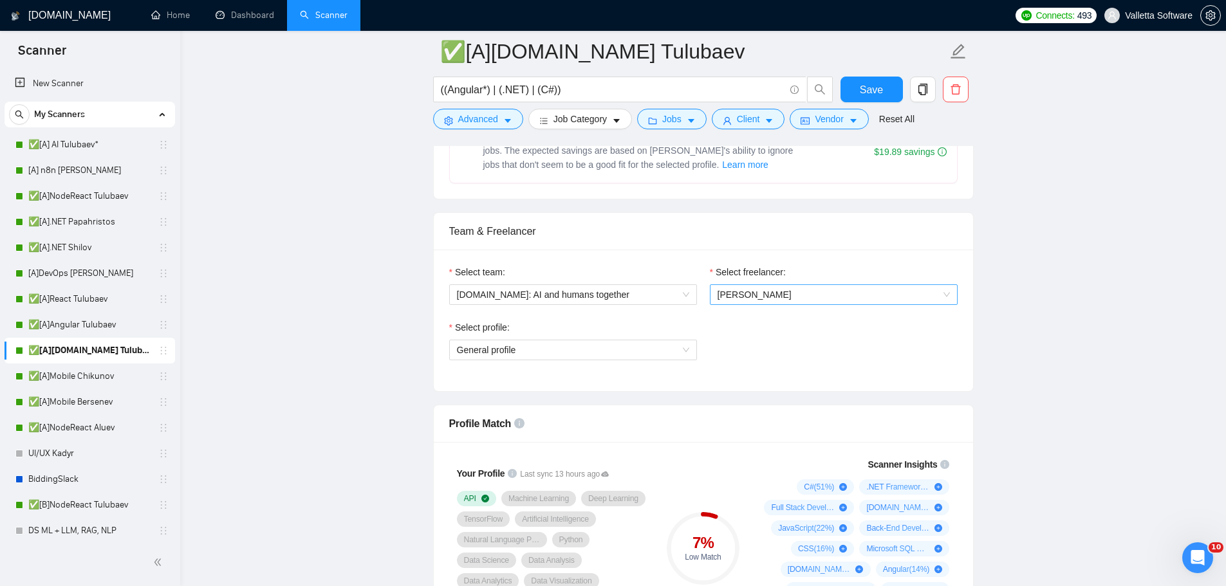
click at [809, 302] on span "[PERSON_NAME]" at bounding box center [834, 294] width 232 height 19
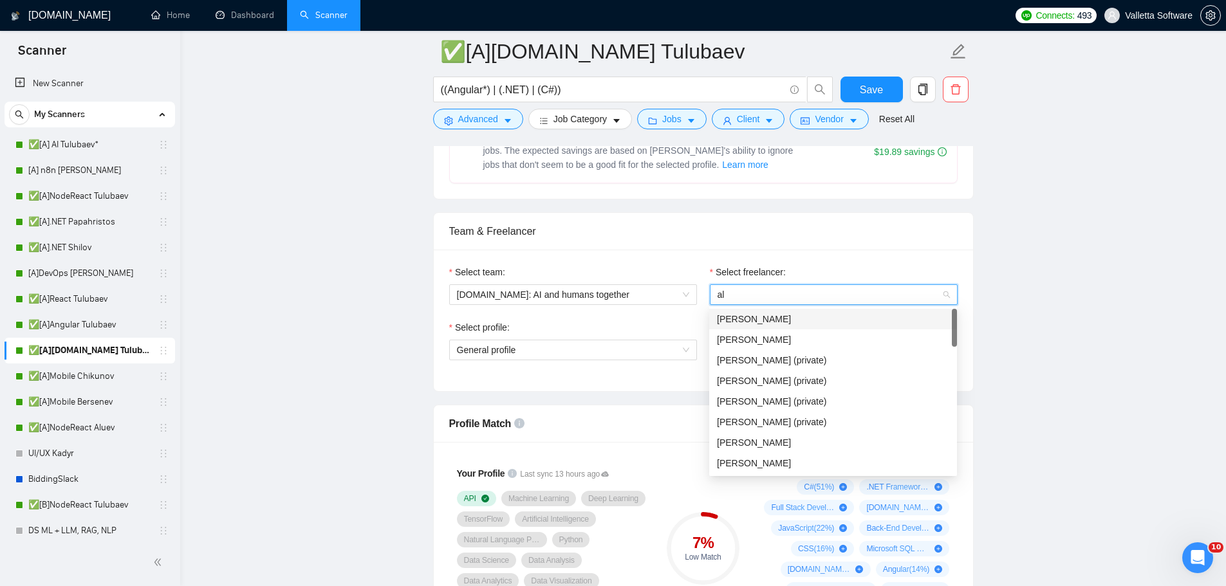
type input "alu"
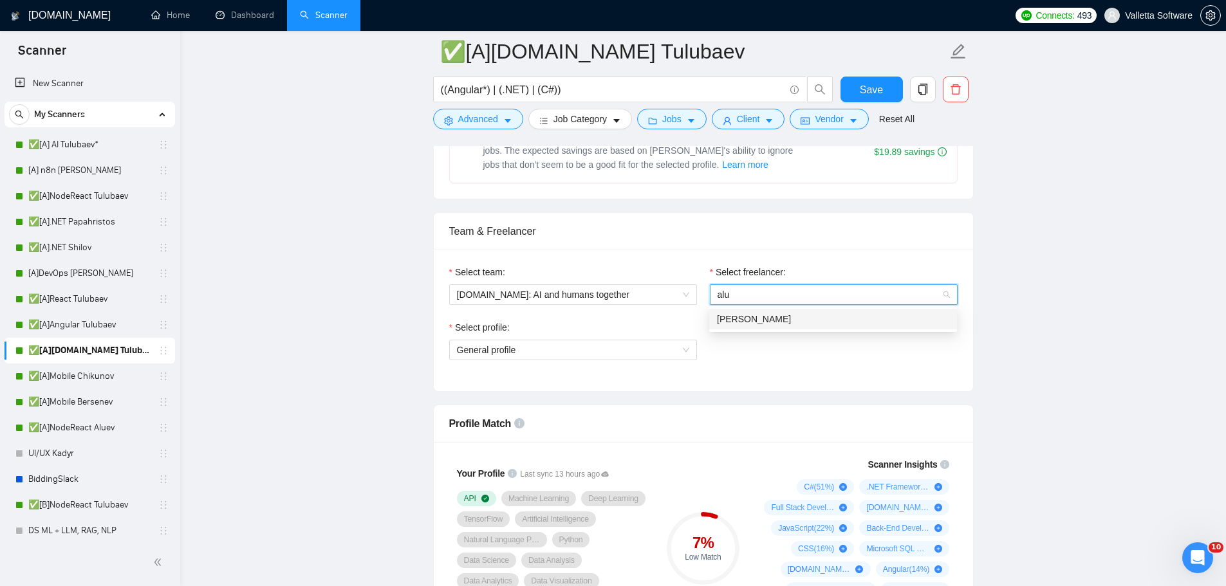
click at [803, 328] on div "[PERSON_NAME]" at bounding box center [833, 319] width 248 height 21
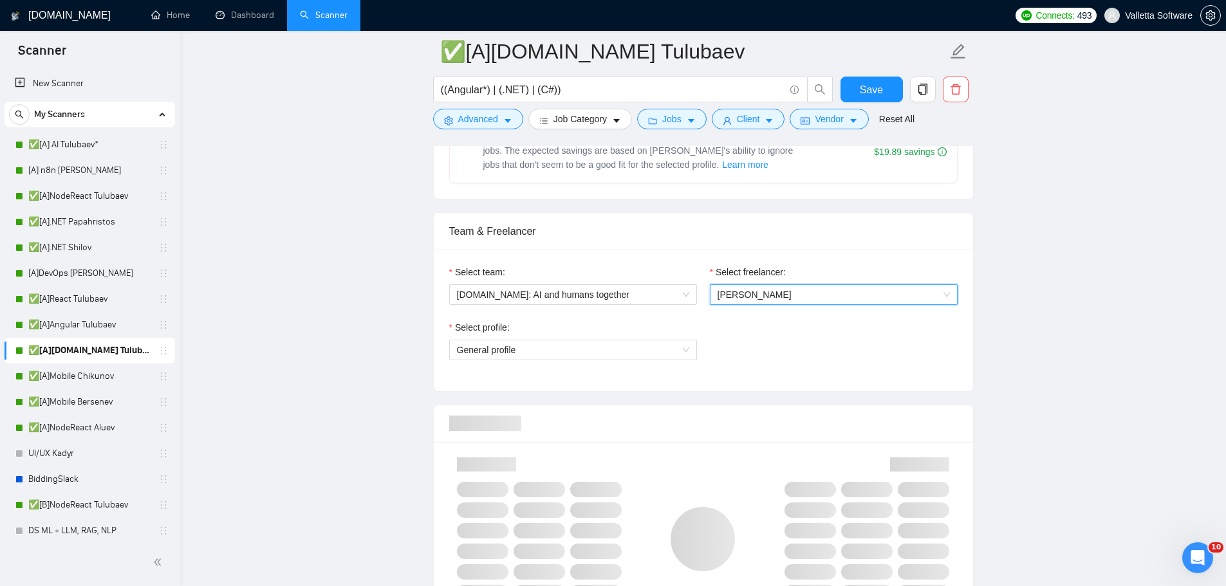
click at [774, 321] on div "Select profile: General profile" at bounding box center [703, 348] width 521 height 55
click at [881, 91] on span "Save" at bounding box center [871, 90] width 23 height 16
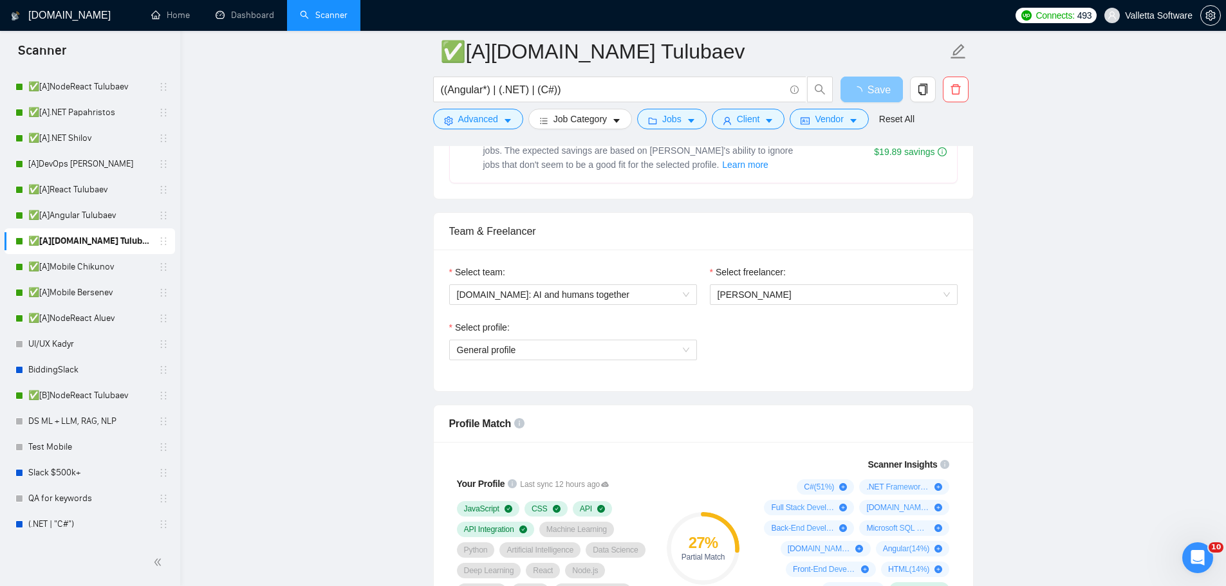
scroll to position [129, 0]
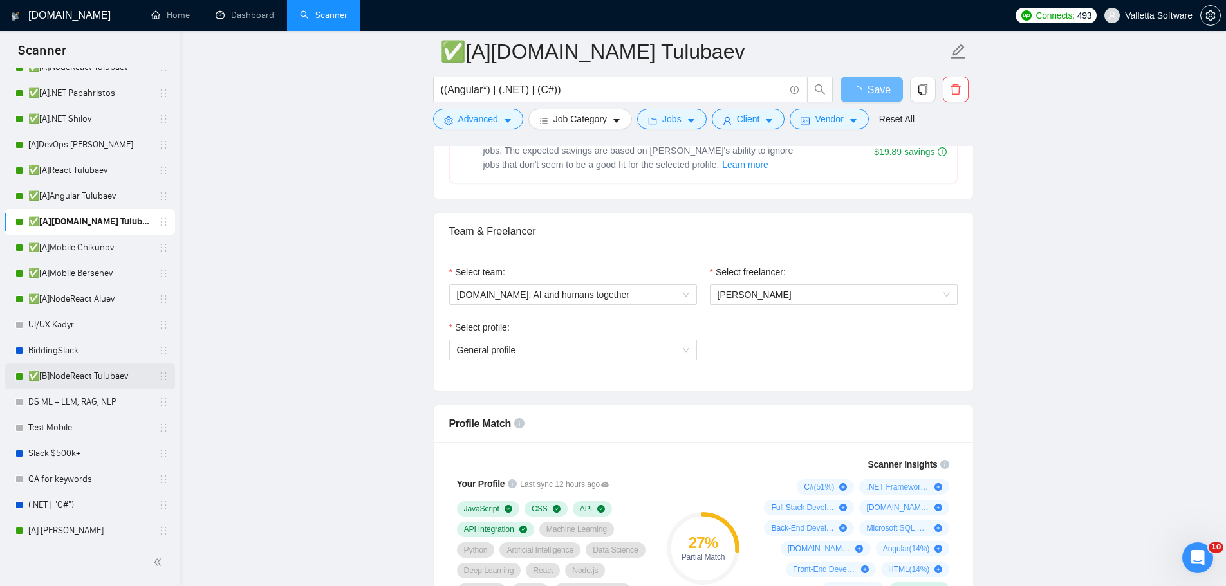
click at [96, 378] on link "✅[B]NodeReact Tulubaev" at bounding box center [89, 377] width 122 height 26
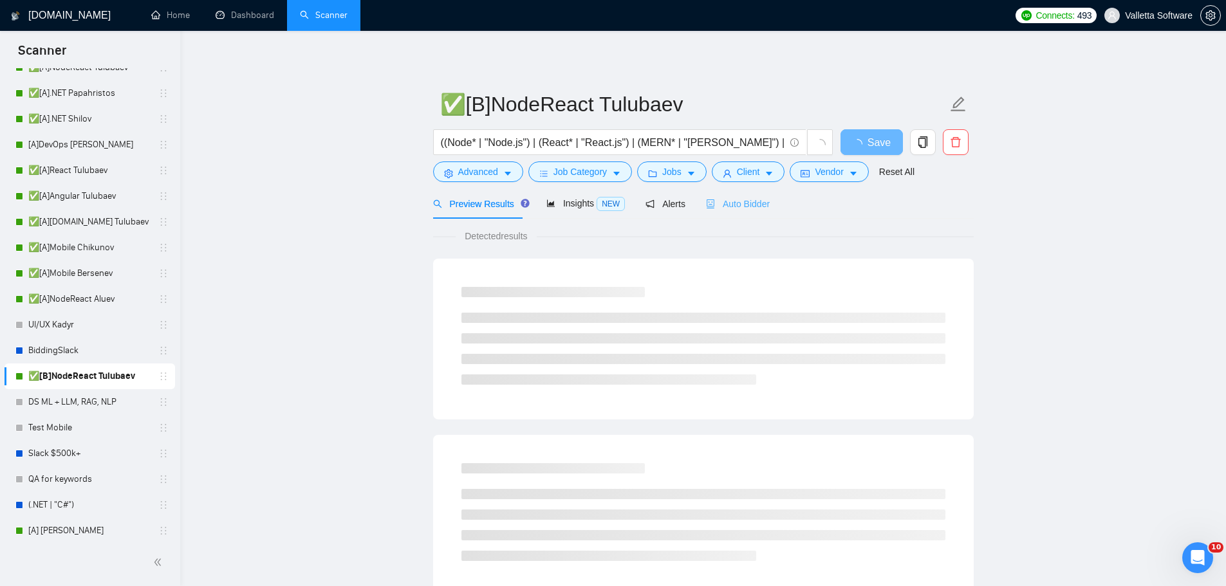
click at [731, 215] on div "Auto Bidder" at bounding box center [738, 204] width 64 height 30
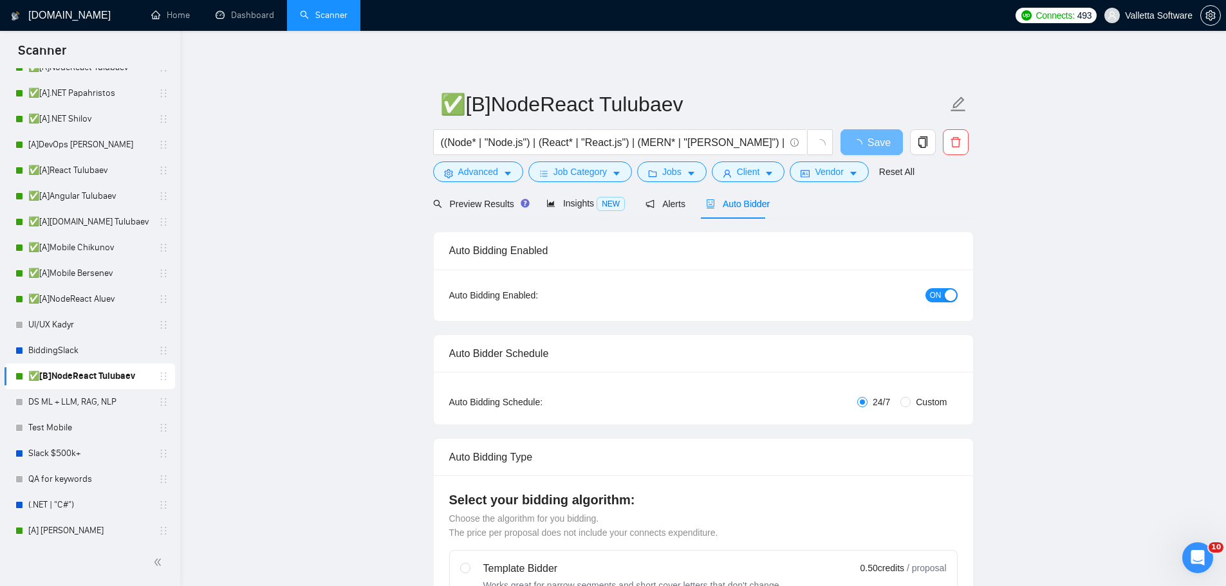
radio input "false"
radio input "true"
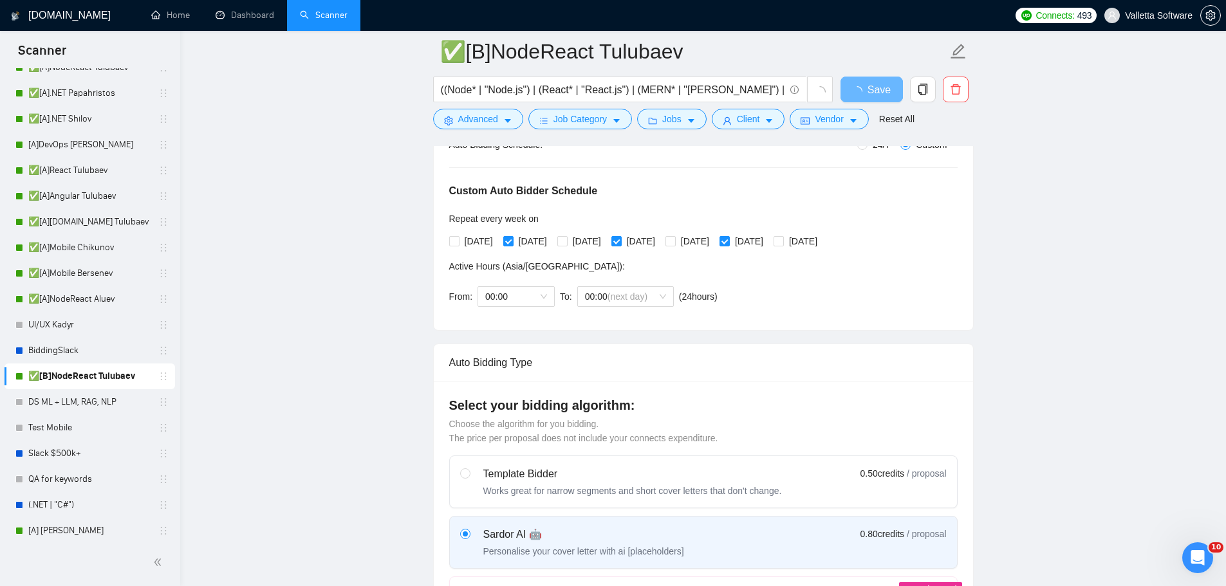
scroll to position [579, 0]
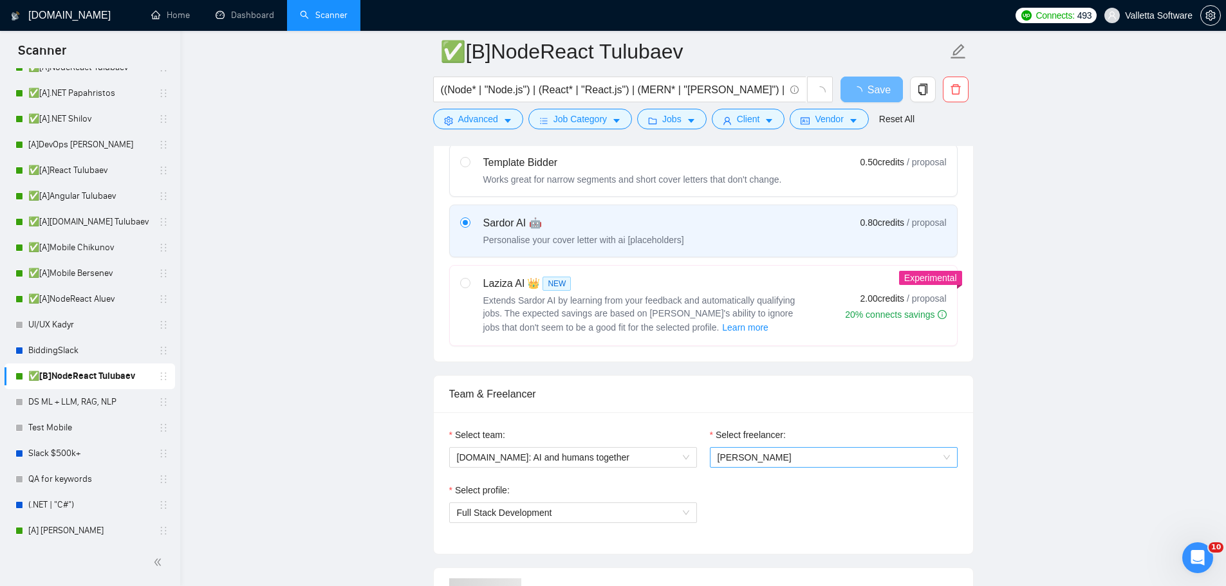
click at [797, 456] on span "[PERSON_NAME]" at bounding box center [834, 457] width 232 height 19
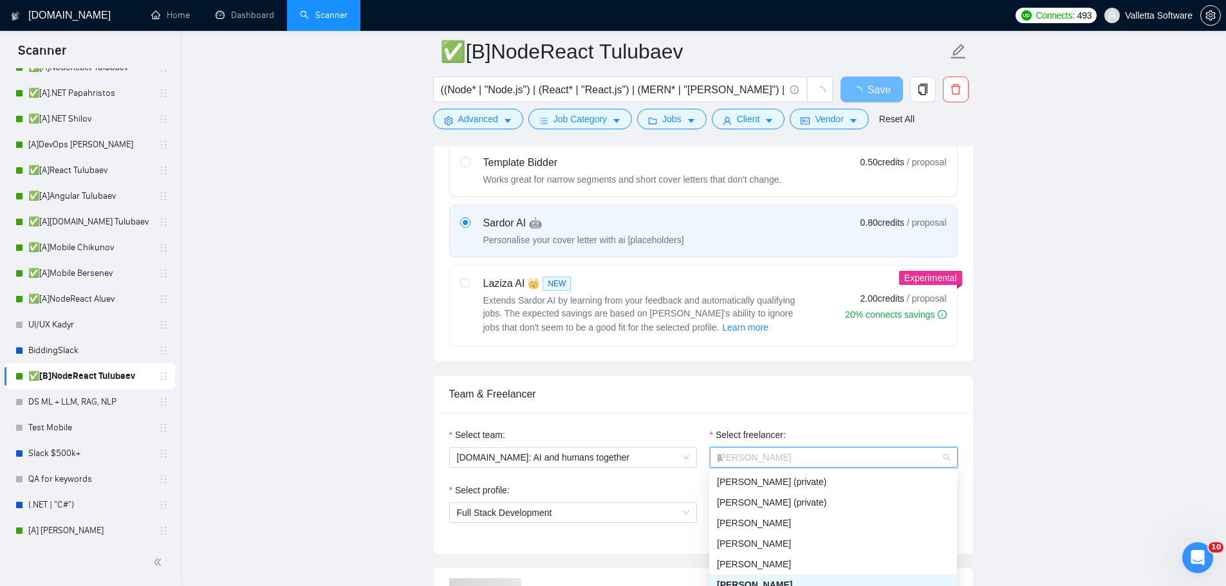
type input "al"
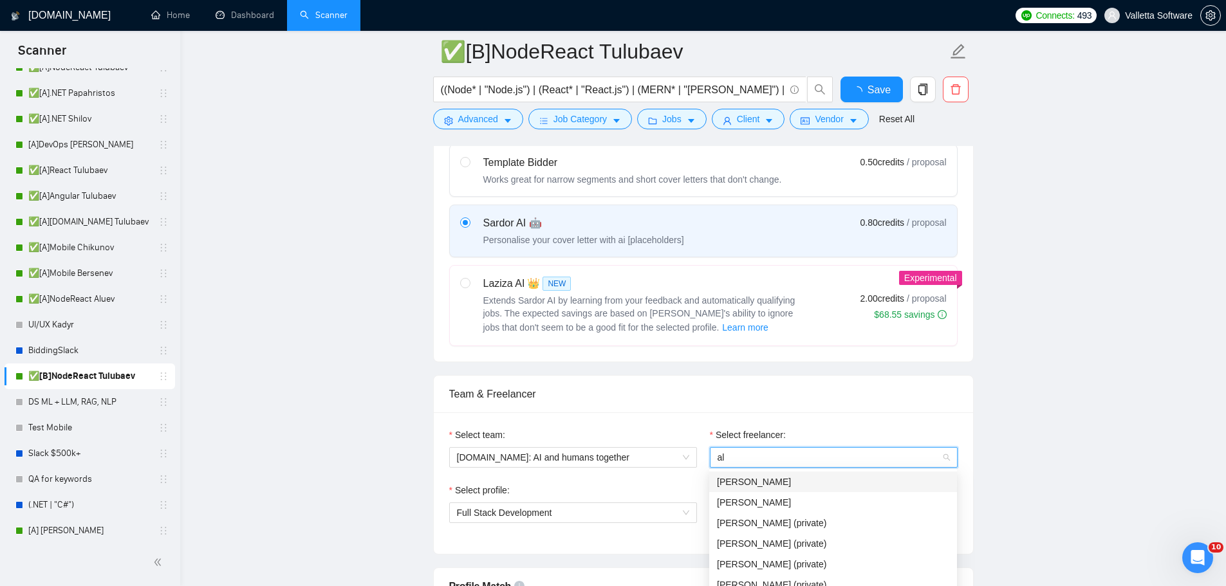
type input "alu"
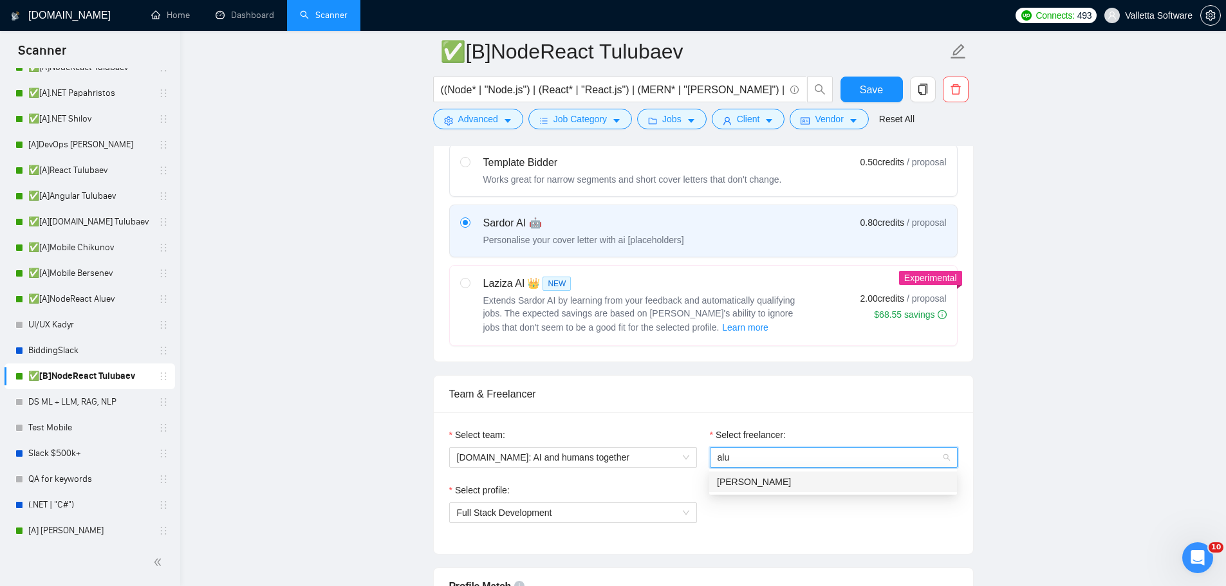
type input "alue"
click at [867, 474] on div "[PERSON_NAME]" at bounding box center [833, 482] width 248 height 21
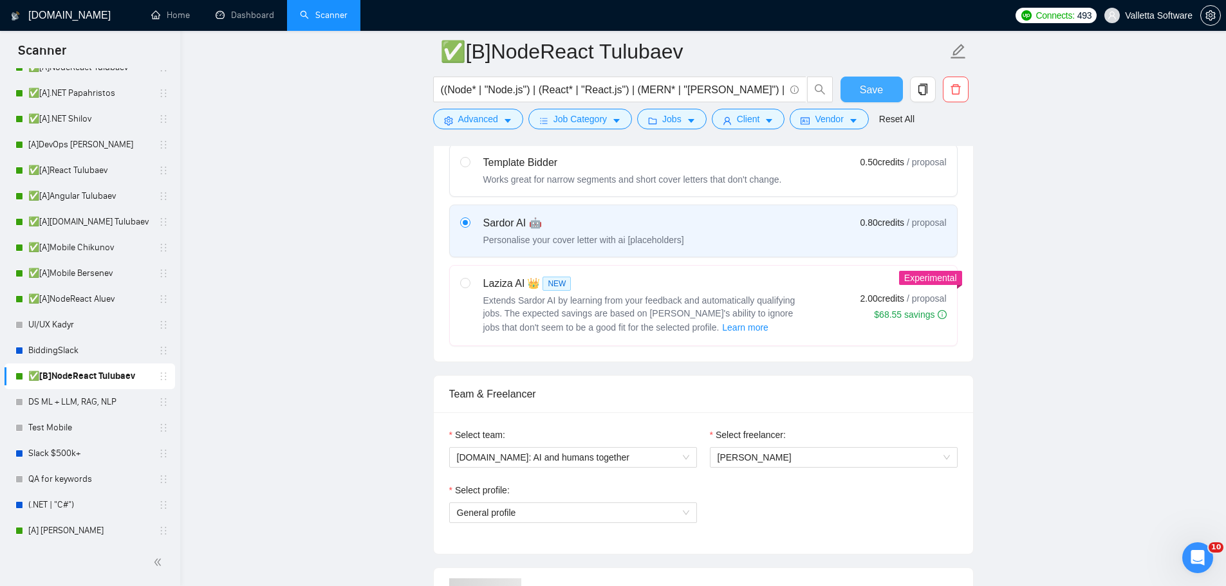
click at [864, 92] on span "Save" at bounding box center [871, 90] width 23 height 16
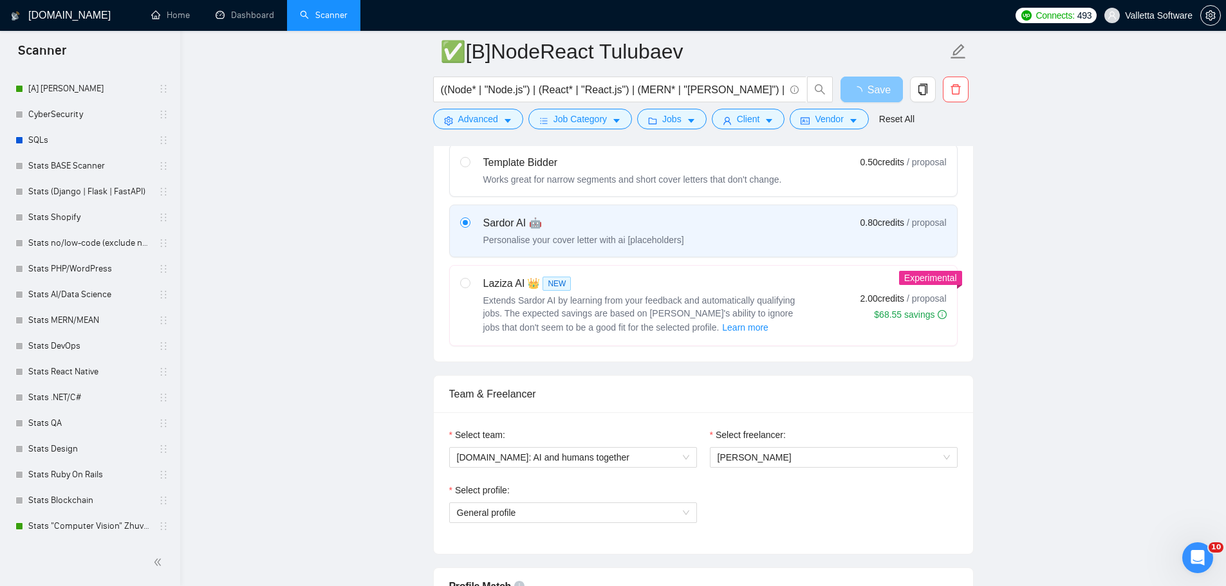
scroll to position [708, 0]
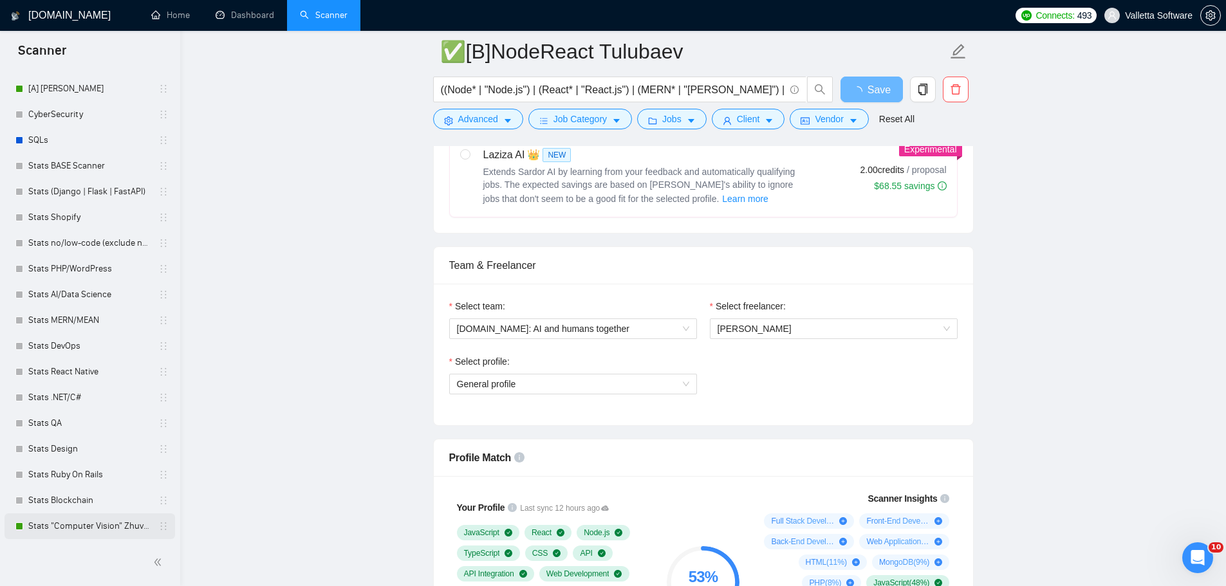
click at [77, 522] on link "Stats "Computer Vision" Zhuvagin" at bounding box center [89, 527] width 122 height 26
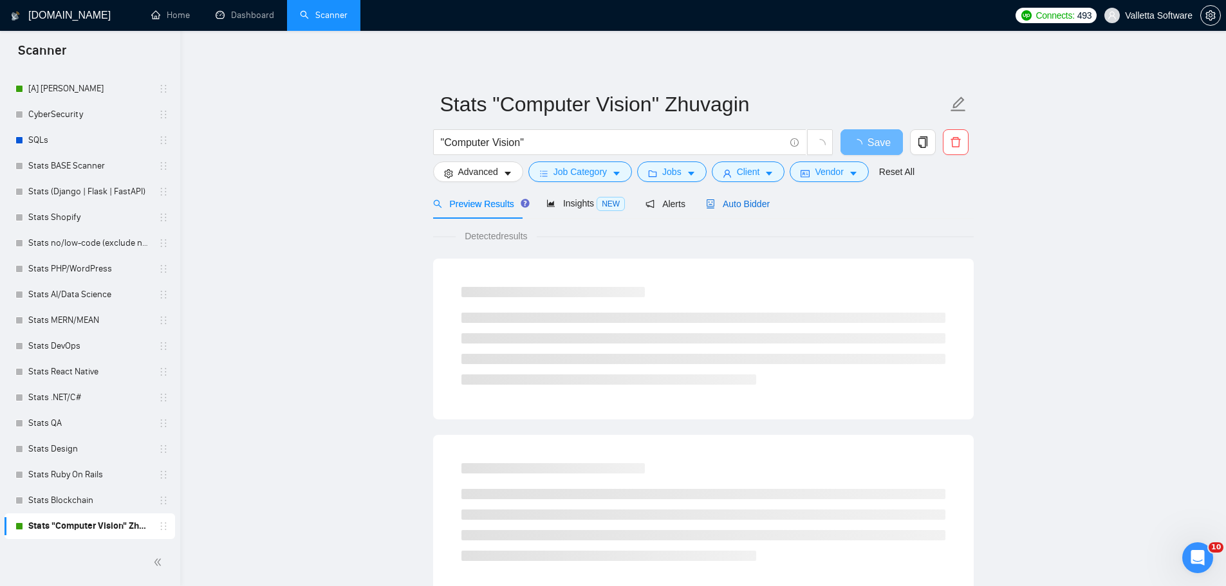
click at [717, 207] on span "Auto Bidder" at bounding box center [738, 204] width 64 height 10
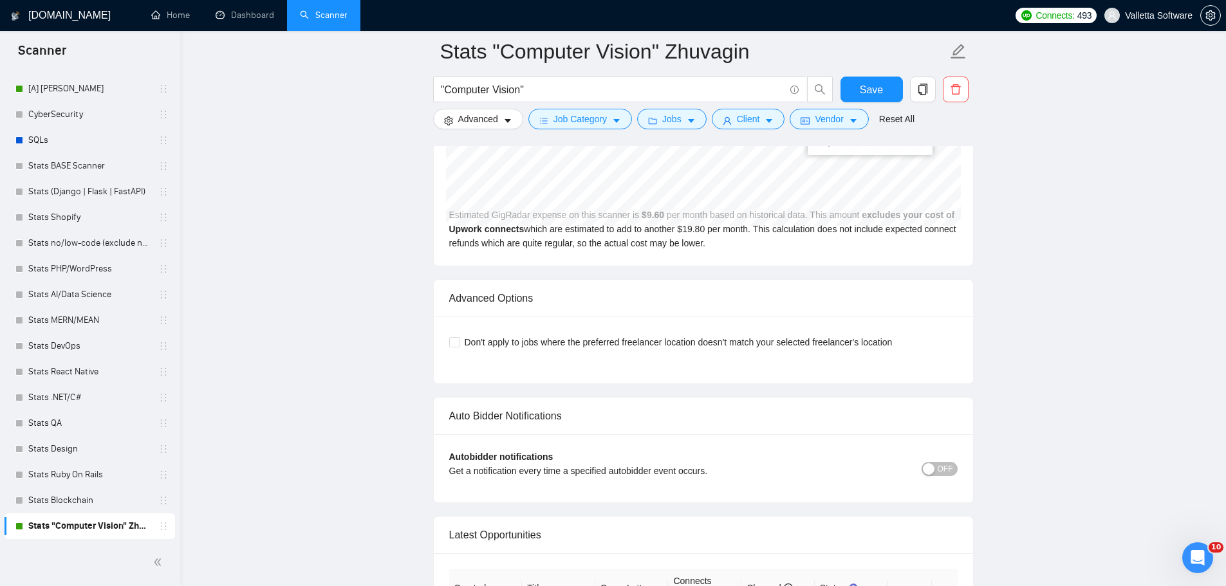
scroll to position [3569, 0]
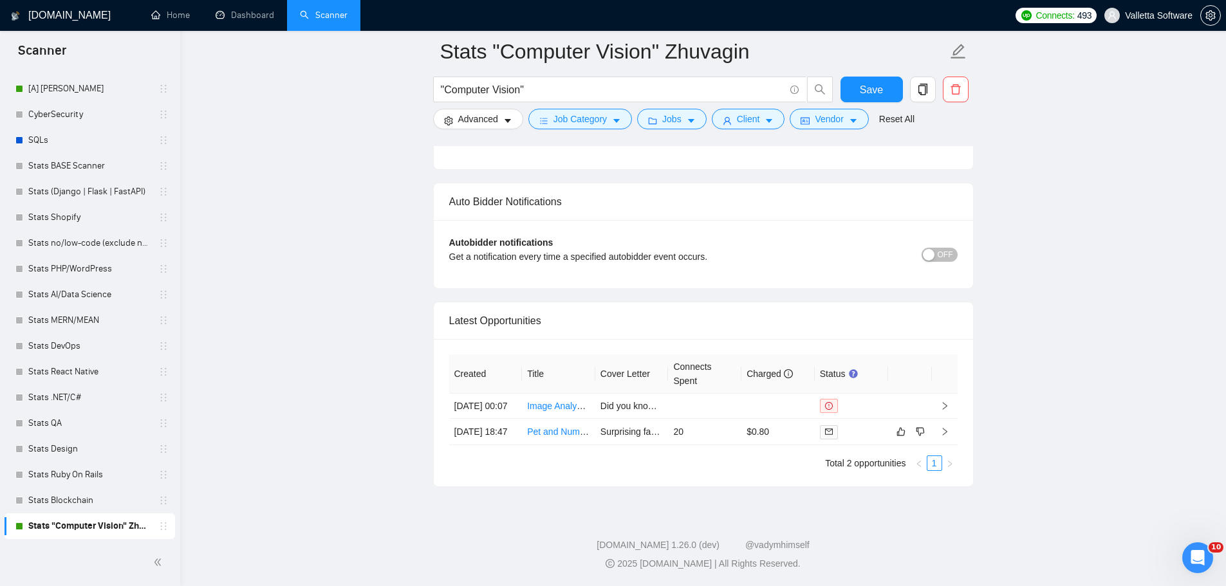
drag, startPoint x: 852, startPoint y: 549, endPoint x: 825, endPoint y: 617, distance: 72.8
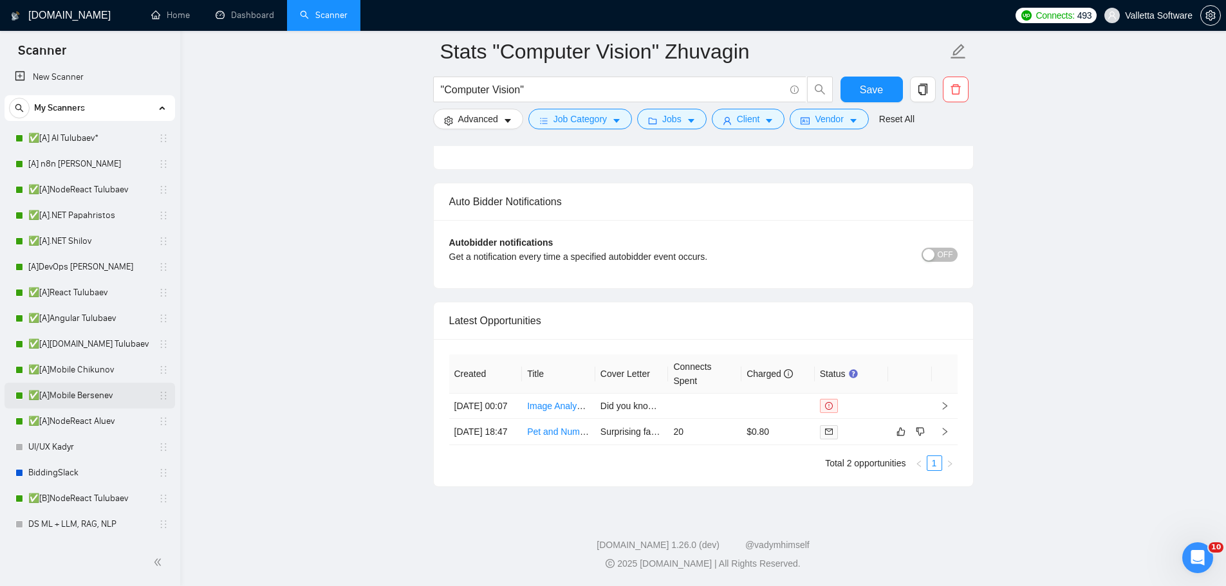
scroll to position [0, 0]
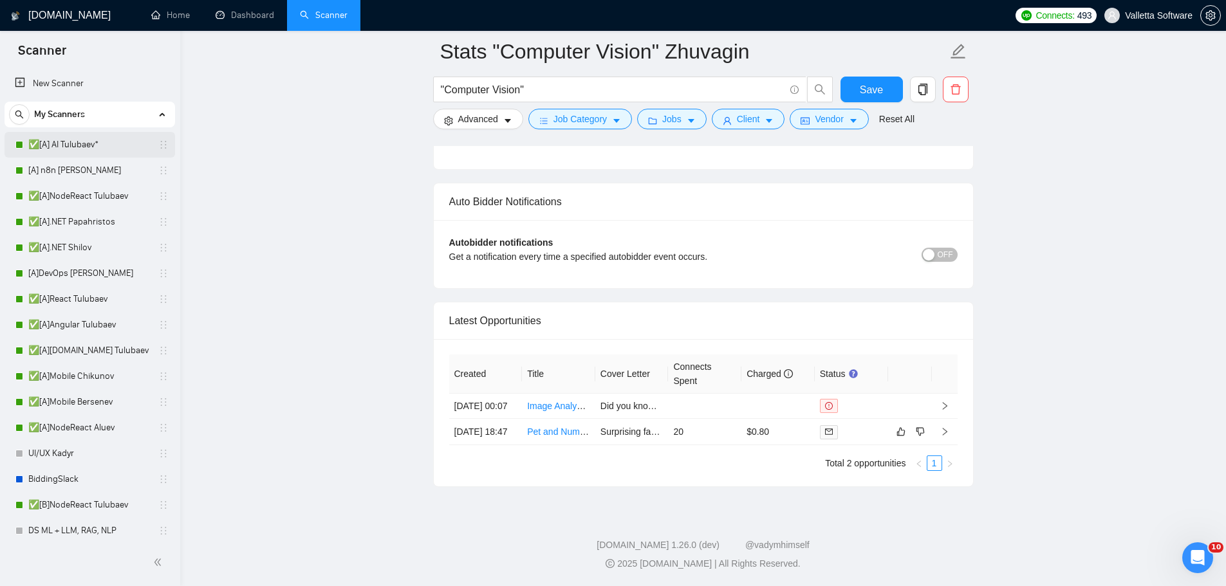
click at [74, 135] on link "✅[A] AI Tulubaev*" at bounding box center [89, 145] width 122 height 26
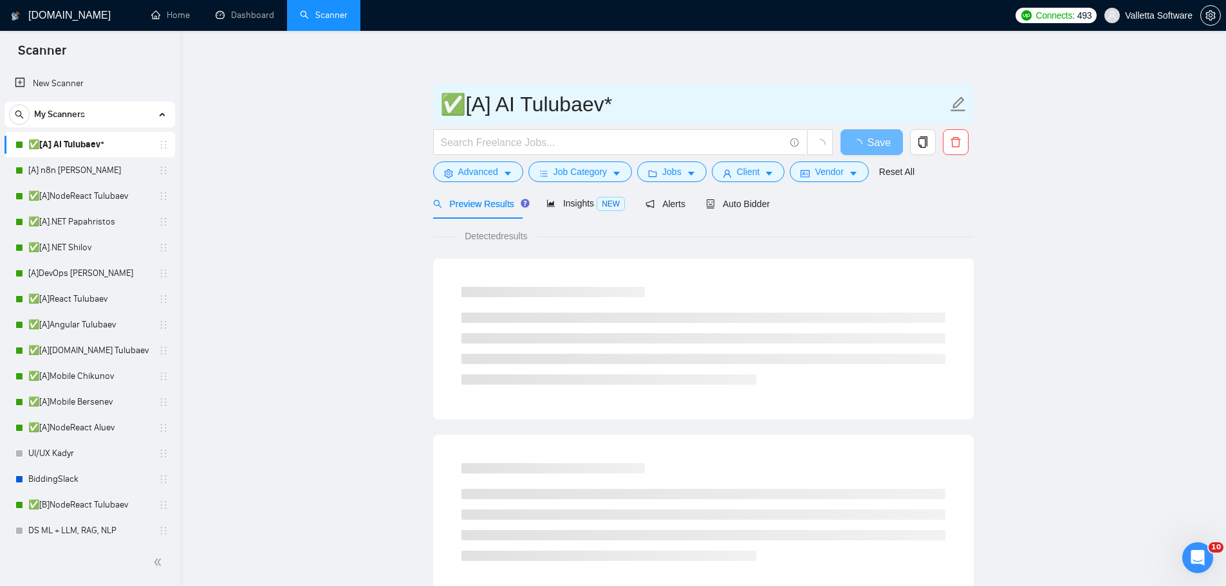
click at [578, 100] on input "✅[A] AI Tulubaev*" at bounding box center [693, 104] width 507 height 32
click at [578, 101] on input "✅[A] AI Tulubaev*" at bounding box center [693, 104] width 507 height 32
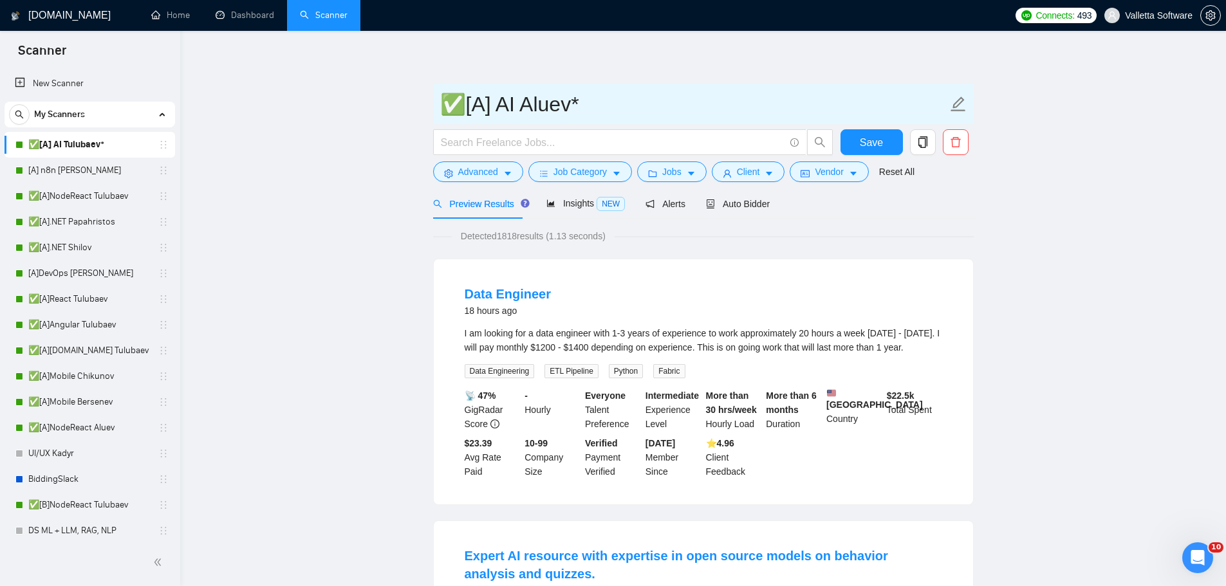
click at [525, 103] on input "✅[A] AI Aluev*" at bounding box center [693, 104] width 507 height 32
type input "✅[A] AI Aluev*"
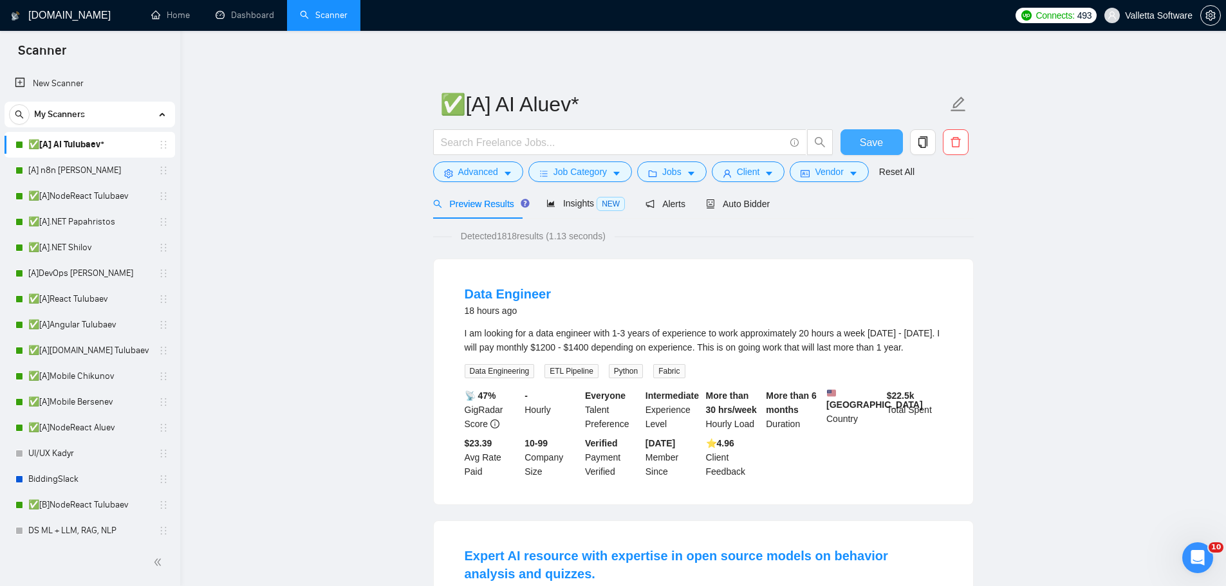
click at [882, 142] on button "Save" at bounding box center [872, 142] width 62 height 26
click at [752, 205] on span "Auto Bidder" at bounding box center [738, 204] width 64 height 10
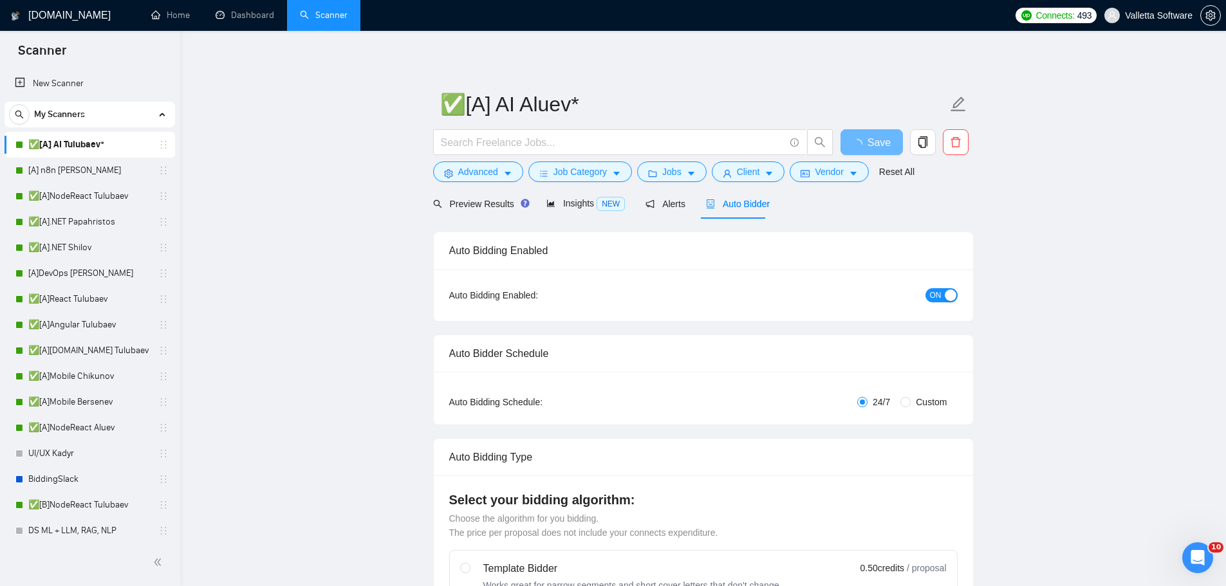
drag, startPoint x: 74, startPoint y: 194, endPoint x: 726, endPoint y: 58, distance: 666.2
click at [74, 194] on link "✅[A]NodeReact Tulubaev" at bounding box center [89, 196] width 122 height 26
click at [101, 195] on link "✅[A]NodeReact Tulubaev" at bounding box center [89, 196] width 122 height 26
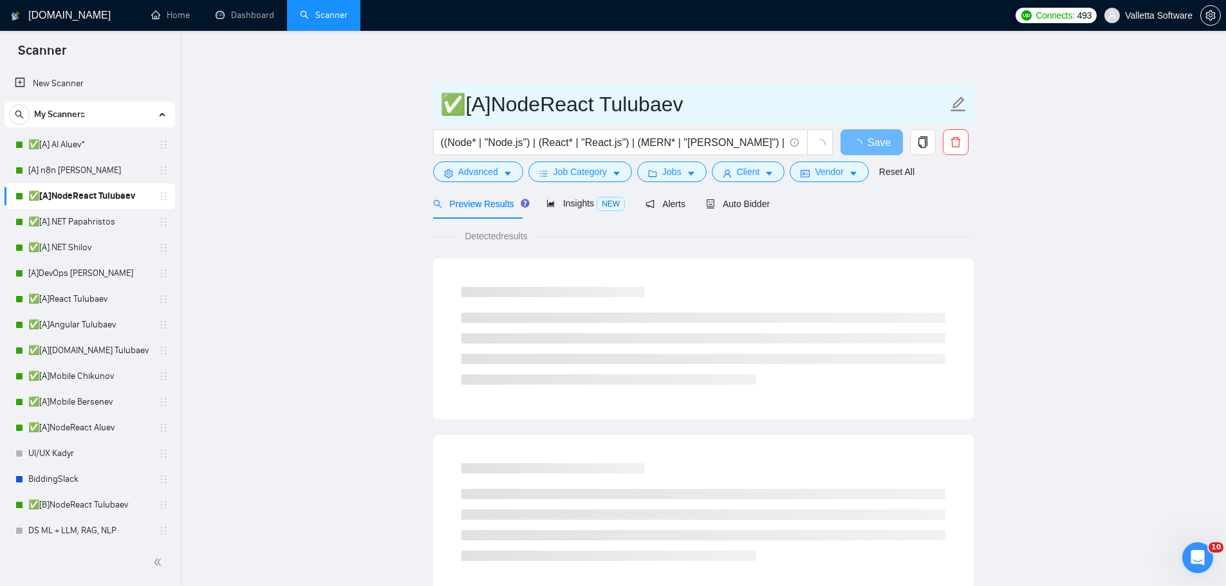
click at [619, 113] on input "✅[A]NodeReact Tulubaev" at bounding box center [693, 104] width 507 height 32
paste input "Alu"
type input "✅[A]NodeReact Aluev"
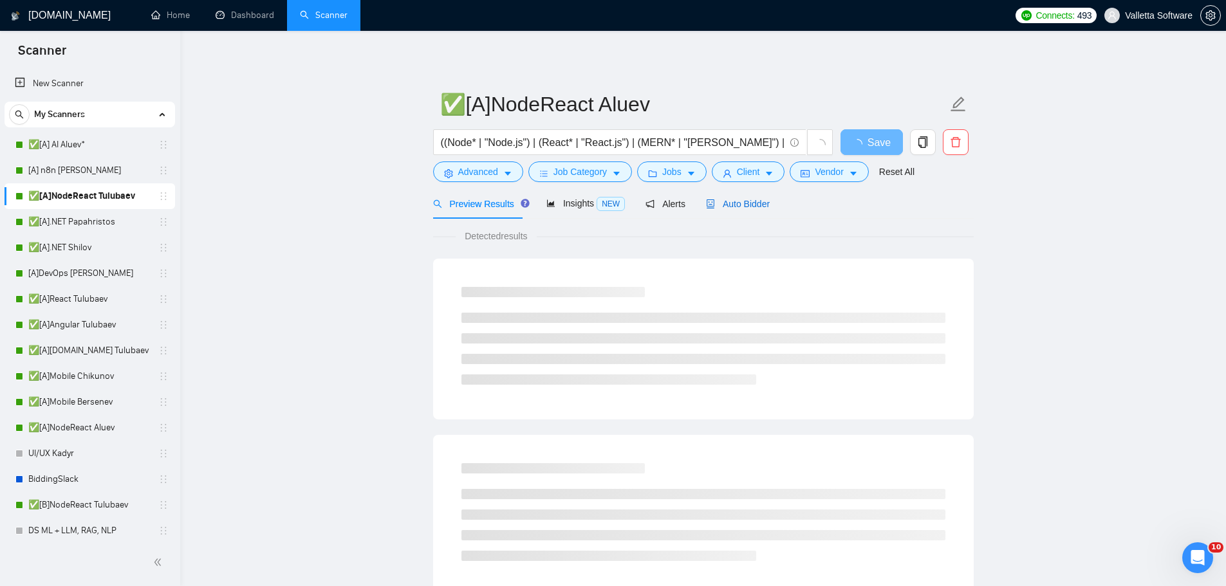
click at [727, 204] on span "Auto Bidder" at bounding box center [738, 204] width 64 height 10
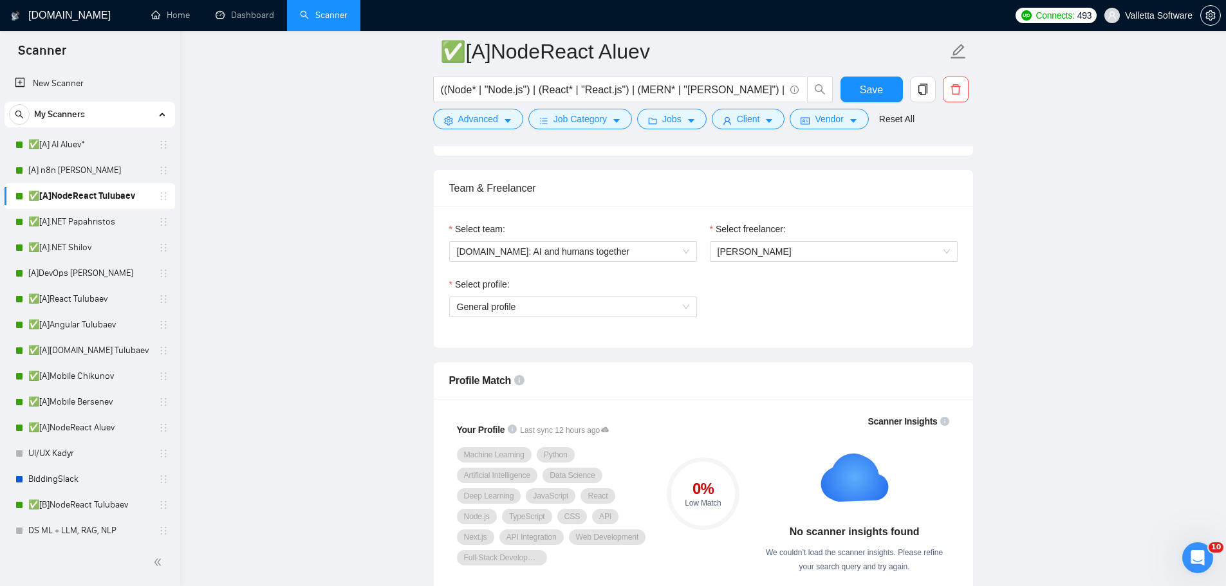
scroll to position [644, 0]
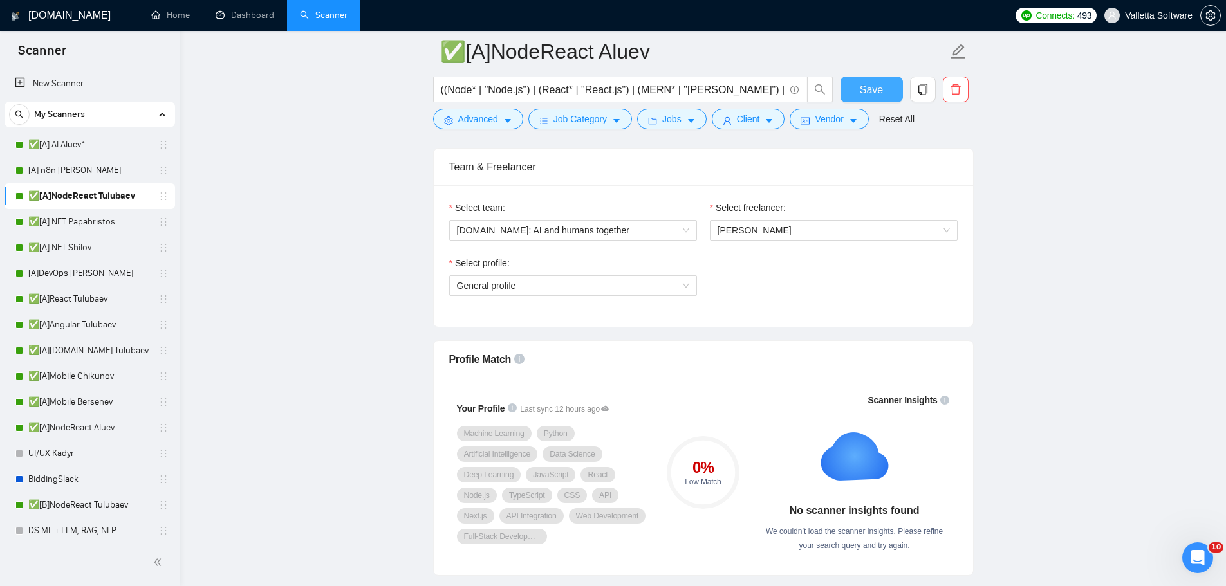
click at [874, 86] on span "Save" at bounding box center [871, 90] width 23 height 16
click at [82, 219] on link "✅[A].NET Papahristos" at bounding box center [89, 222] width 122 height 26
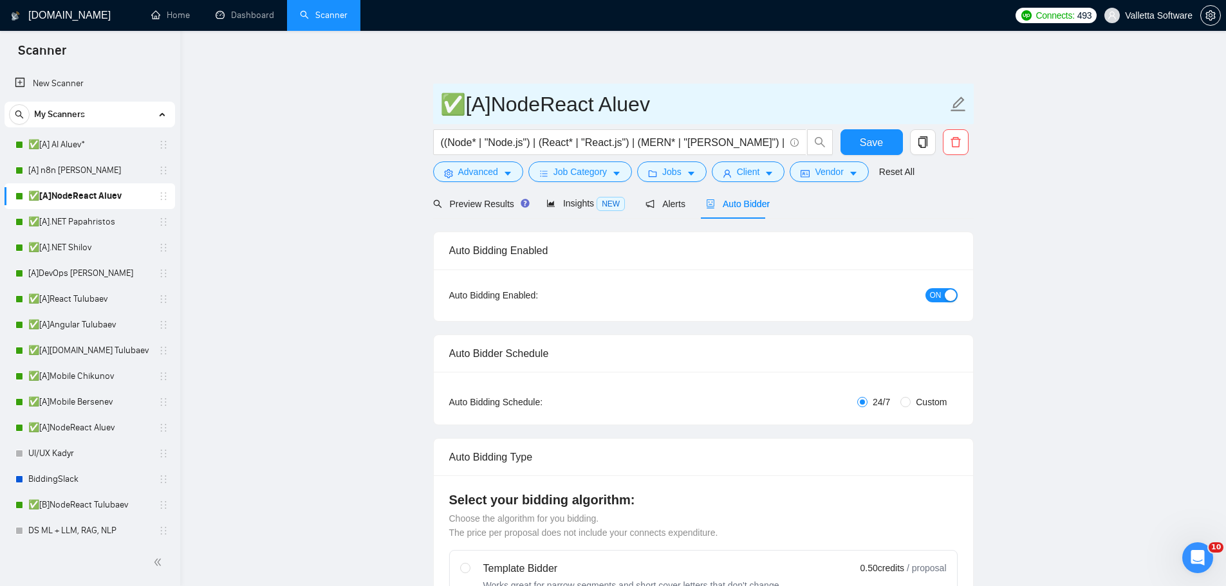
click at [678, 104] on input "✅[A]NodeReact Aluev" at bounding box center [693, 104] width 507 height 32
click at [799, 107] on input "✅[A]NodeReact Aluev" at bounding box center [693, 104] width 507 height 32
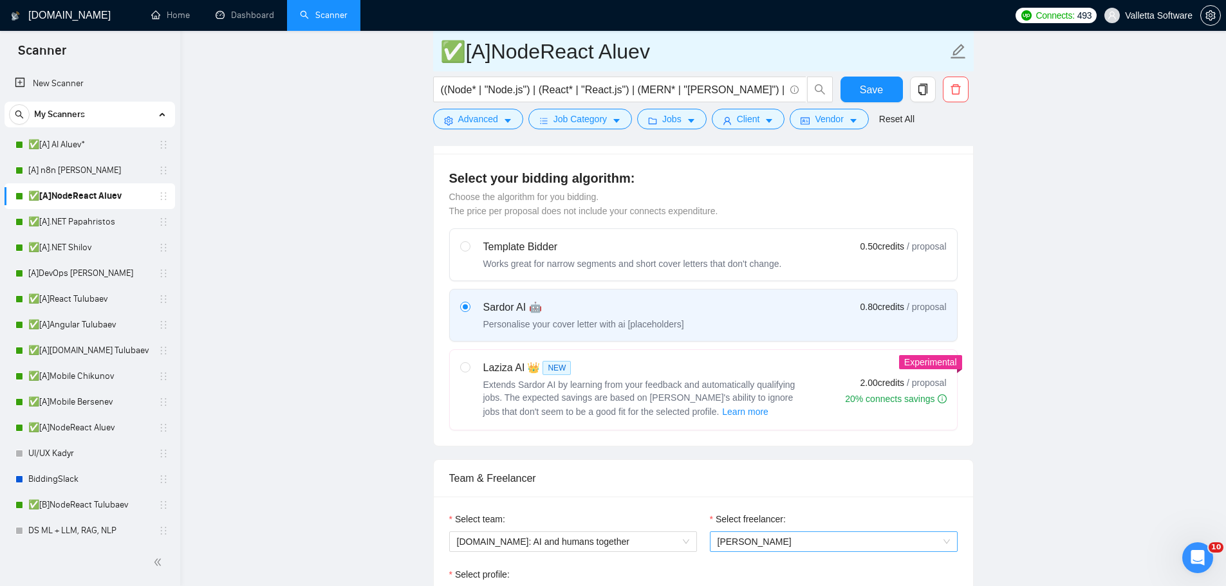
scroll to position [515, 0]
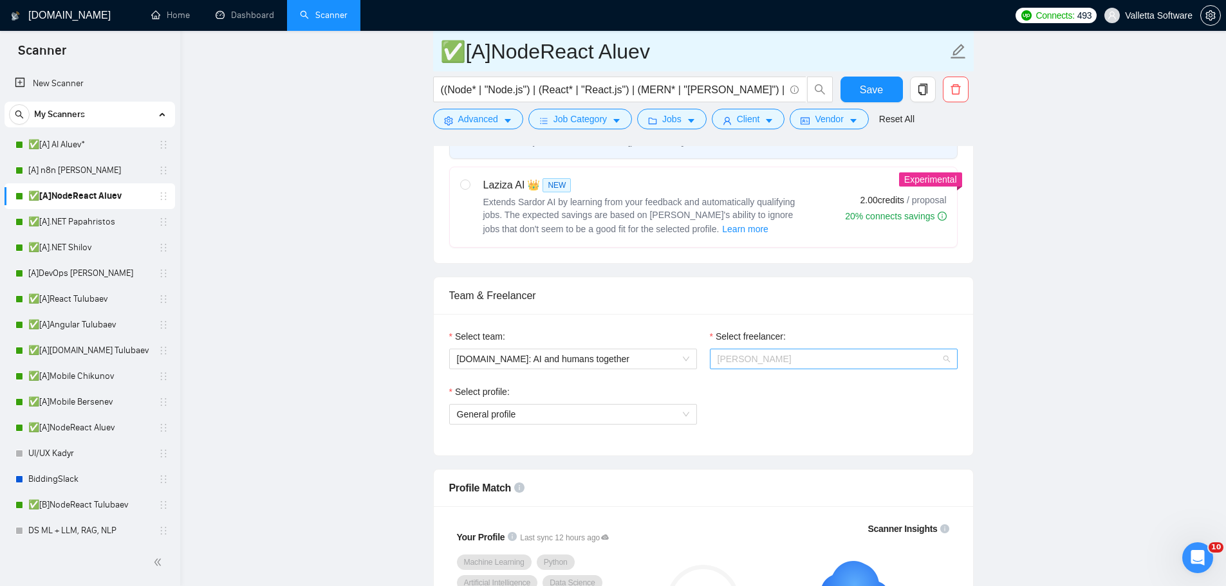
click at [773, 363] on span "[PERSON_NAME]" at bounding box center [834, 359] width 232 height 19
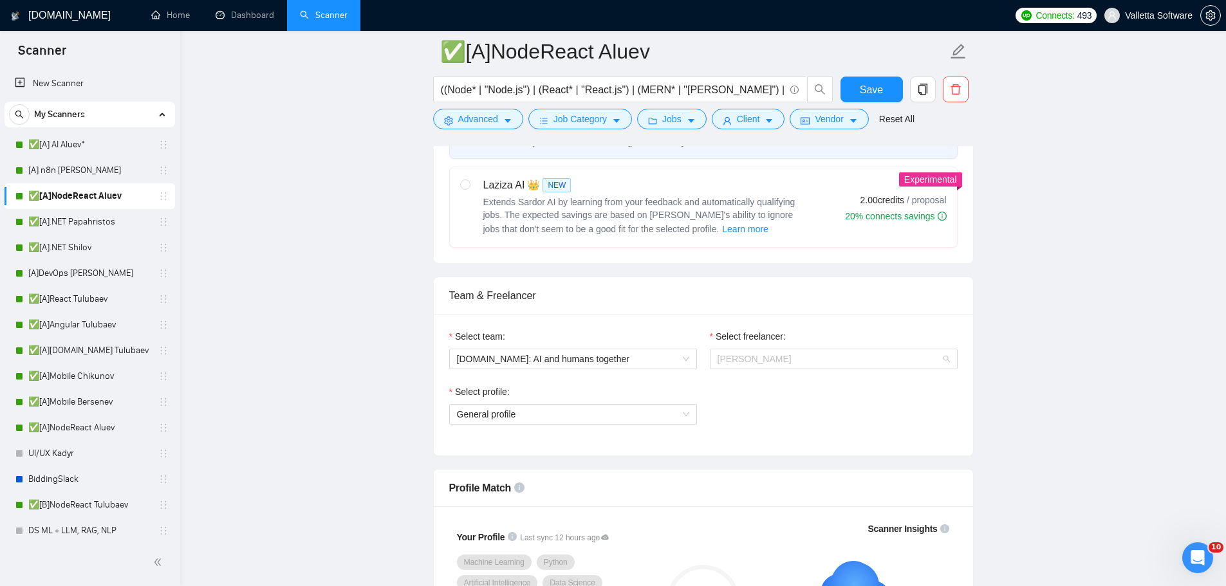
scroll to position [695, 0]
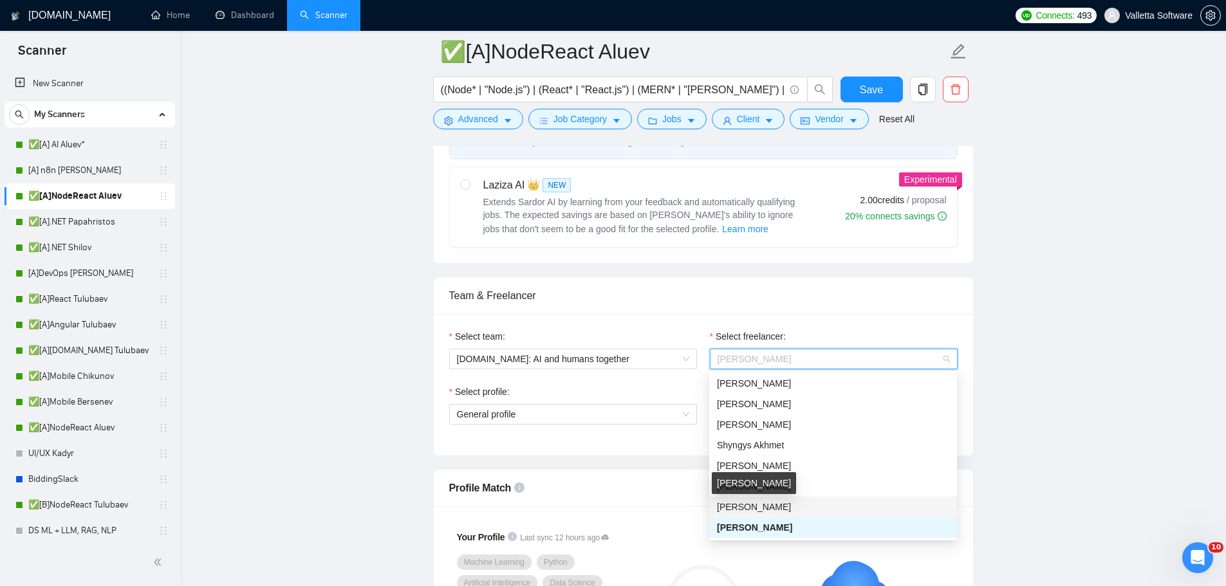
drag, startPoint x: 770, startPoint y: 510, endPoint x: 765, endPoint y: 403, distance: 107.6
click at [771, 510] on span "[PERSON_NAME]" at bounding box center [754, 507] width 74 height 10
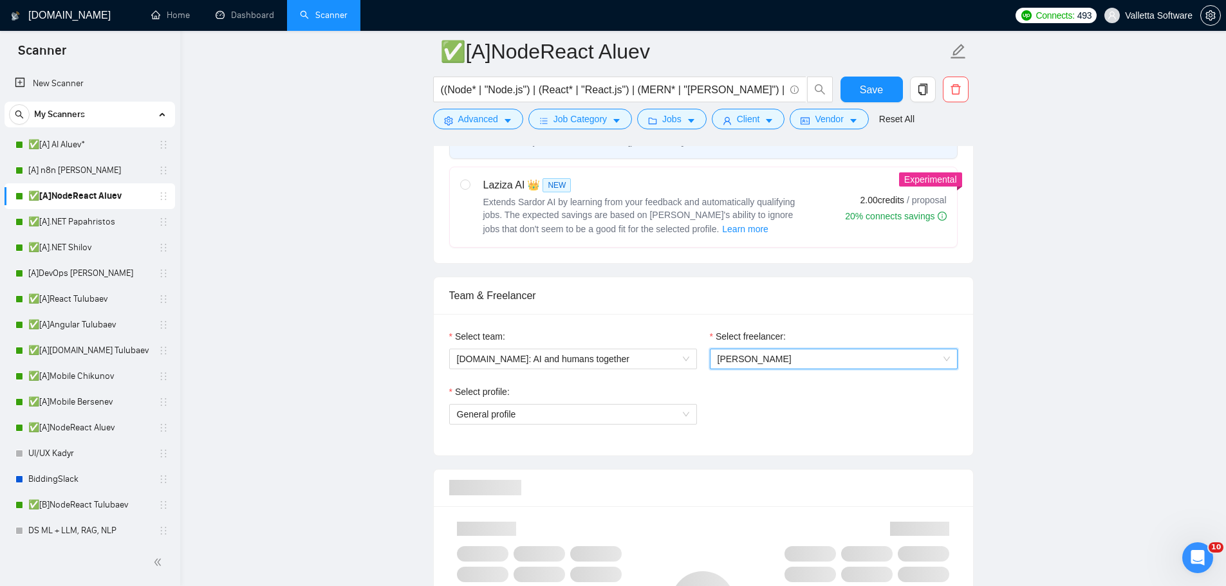
click at [754, 354] on span "[PERSON_NAME]" at bounding box center [755, 359] width 74 height 10
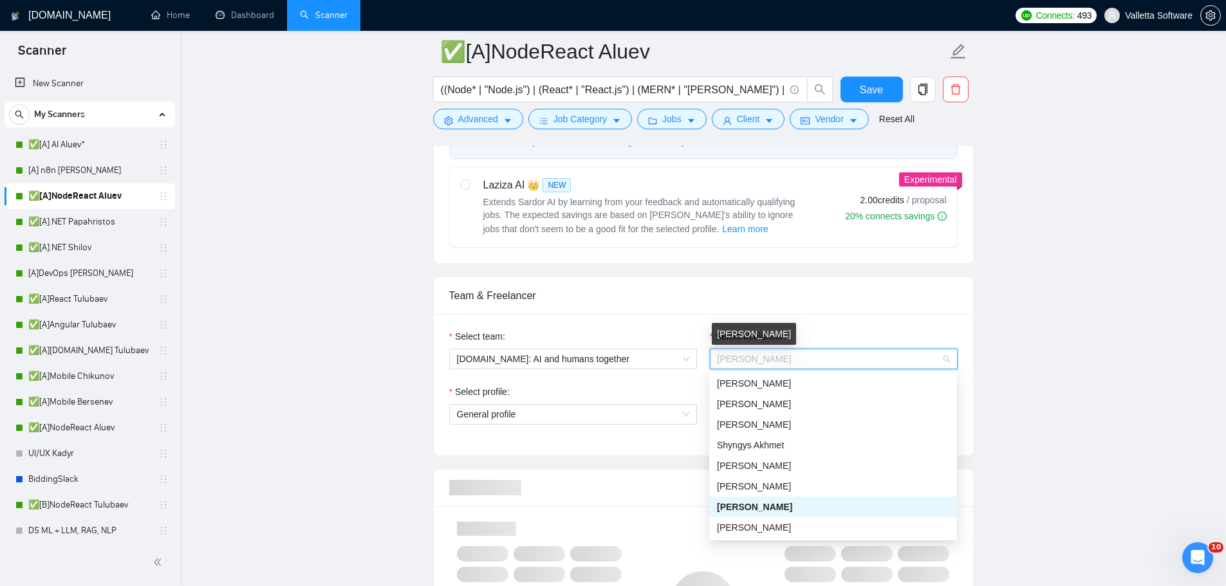
click at [760, 525] on span "[PERSON_NAME]" at bounding box center [754, 528] width 74 height 10
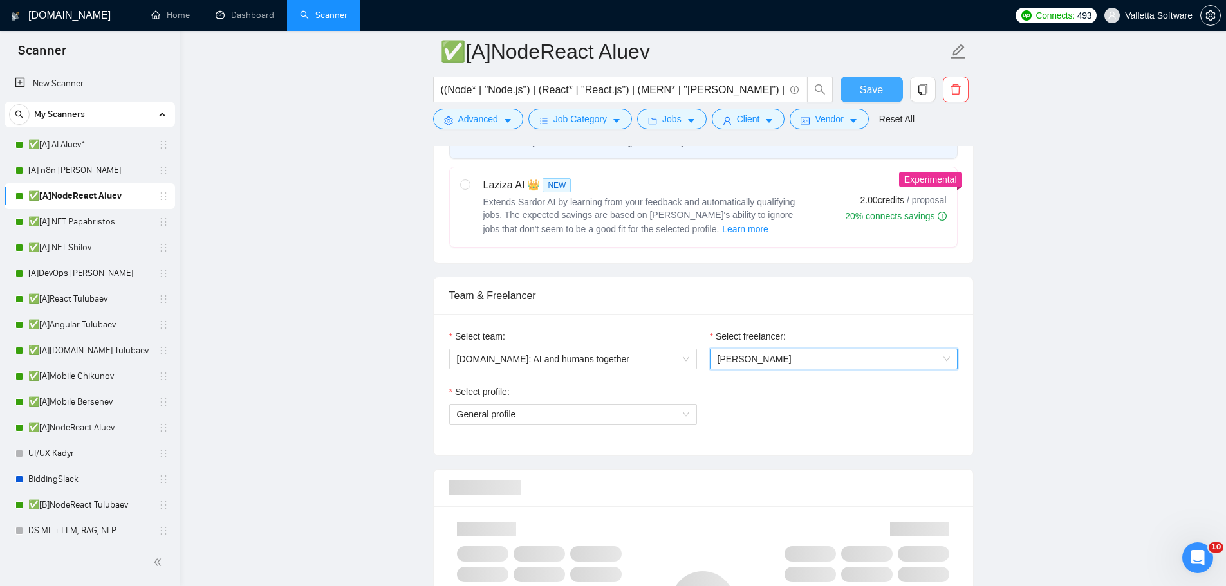
click at [874, 88] on span "Save" at bounding box center [871, 90] width 23 height 16
click at [91, 216] on link "✅[A].NET Papahristos" at bounding box center [89, 222] width 122 height 26
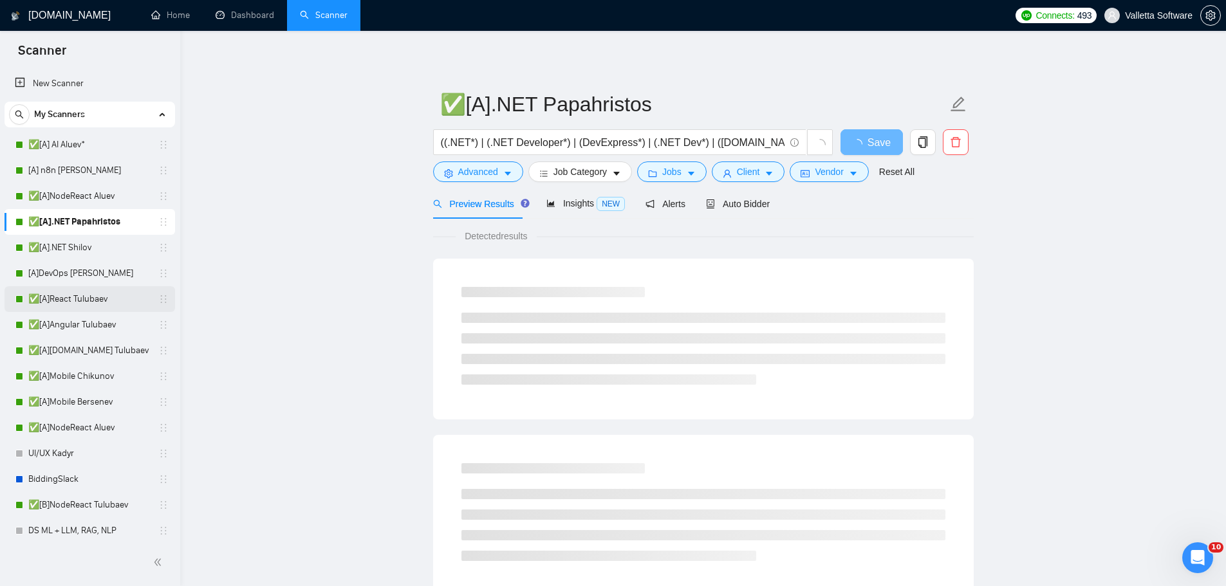
click at [95, 298] on link "✅[A]React Tulubaev" at bounding box center [89, 299] width 122 height 26
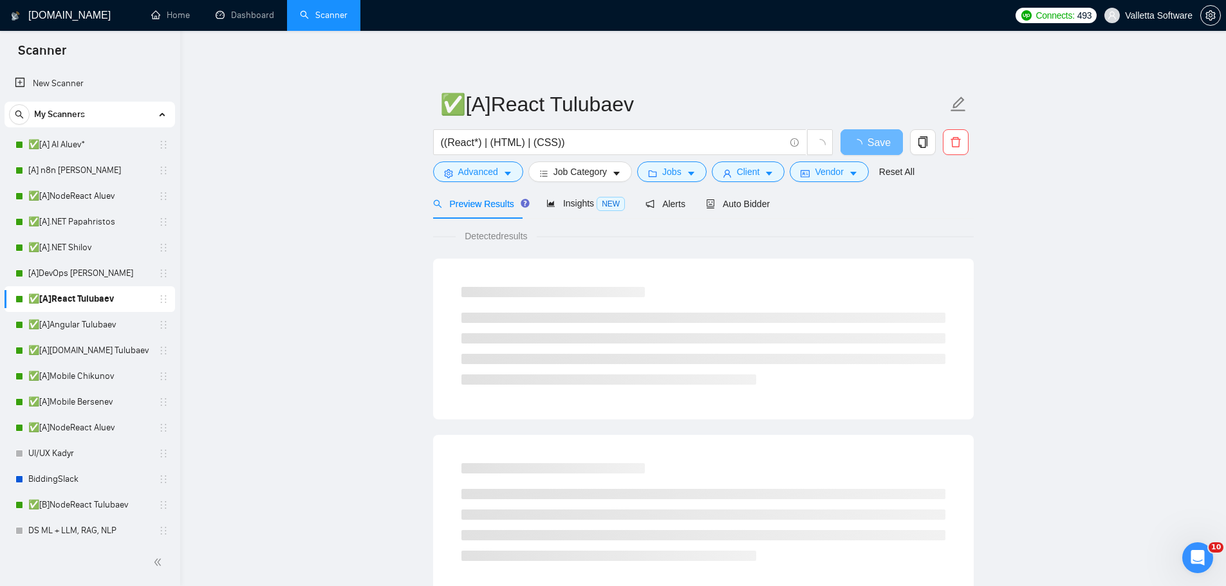
click at [692, 207] on div "Preview Results Insights NEW Alerts Auto Bidder" at bounding box center [601, 204] width 337 height 30
click at [706, 203] on icon "robot" at bounding box center [710, 204] width 9 height 9
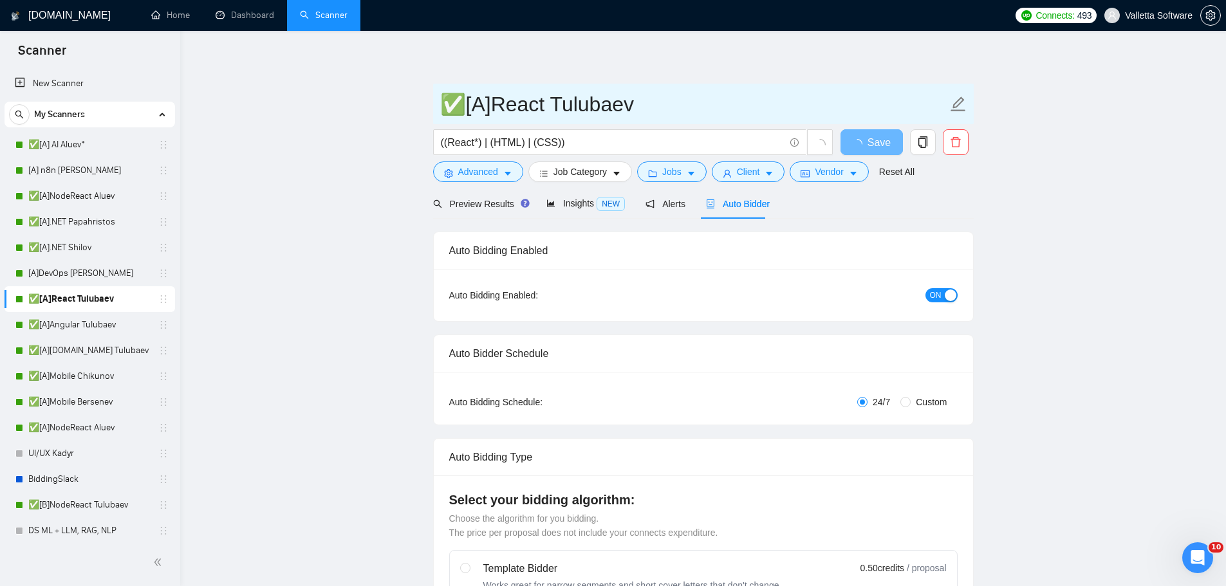
click at [593, 104] on input "✅[A]React Tulubaev" at bounding box center [693, 104] width 507 height 32
paste input "Alu"
type input "✅[A]React Aluev"
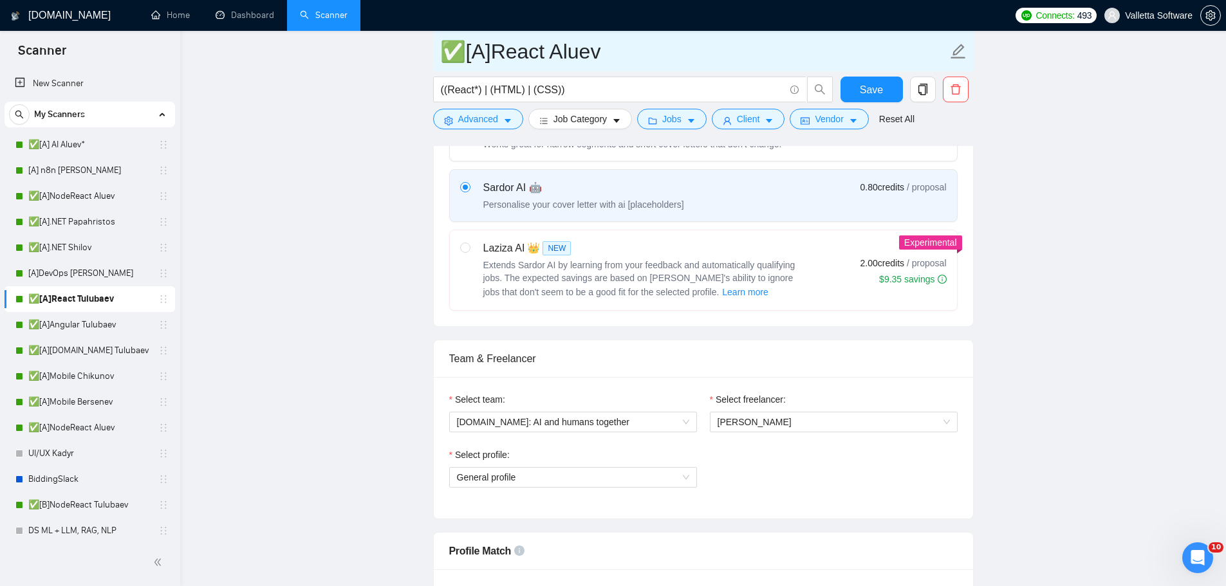
type input "✅[A]React Aluev"
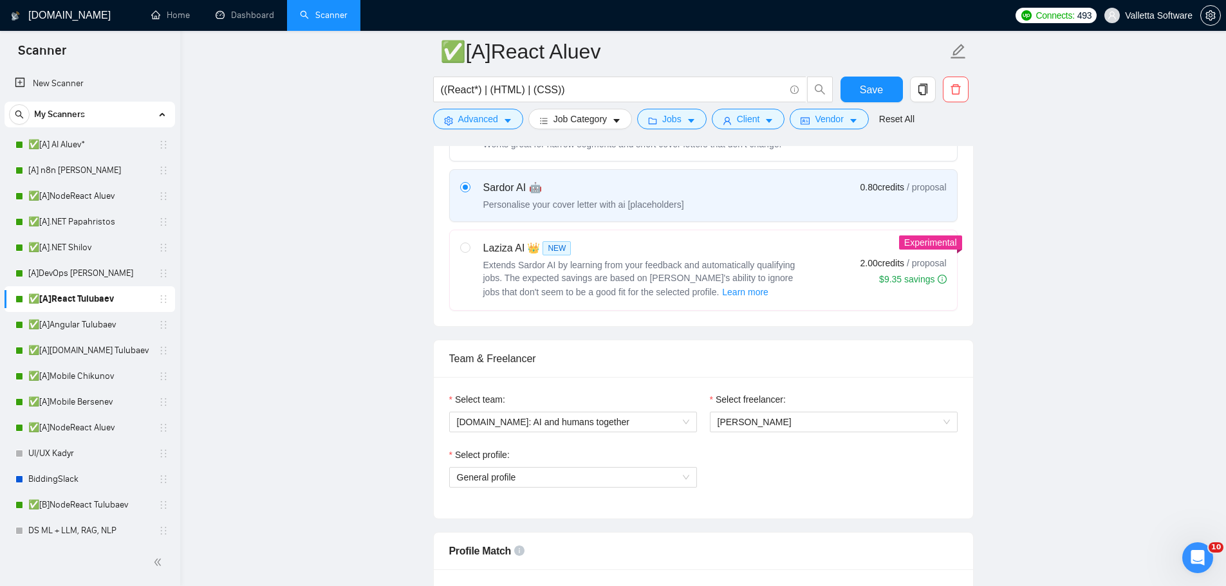
scroll to position [579, 0]
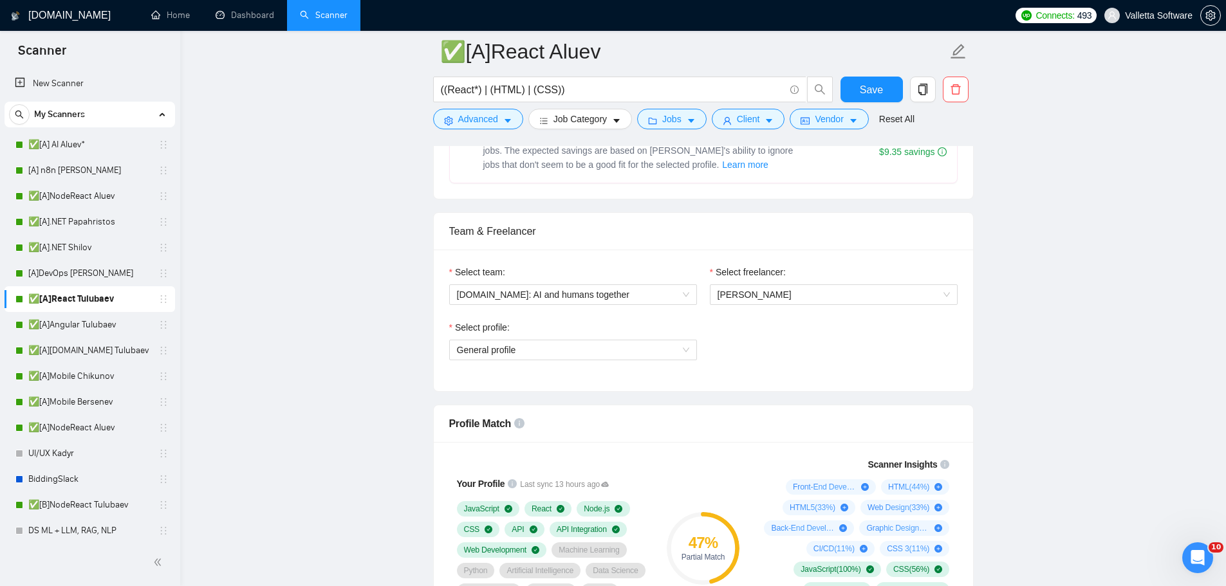
click at [874, 89] on span "Save" at bounding box center [871, 90] width 23 height 16
click at [49, 331] on link "✅[A]Angular Tulubaev" at bounding box center [89, 325] width 122 height 26
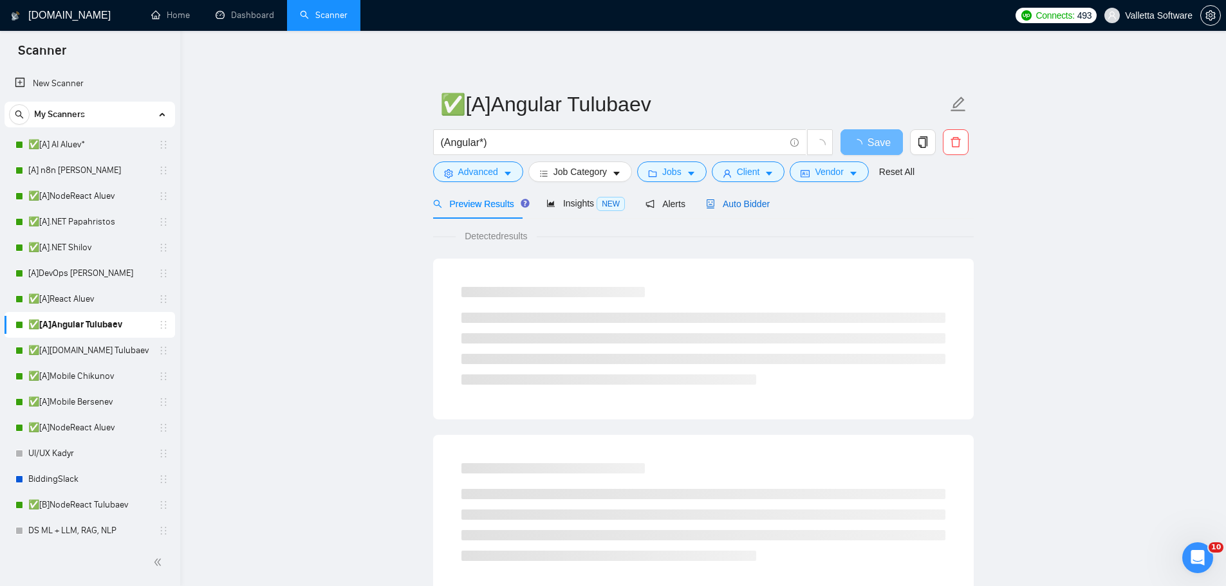
click at [743, 205] on span "Auto Bidder" at bounding box center [738, 204] width 64 height 10
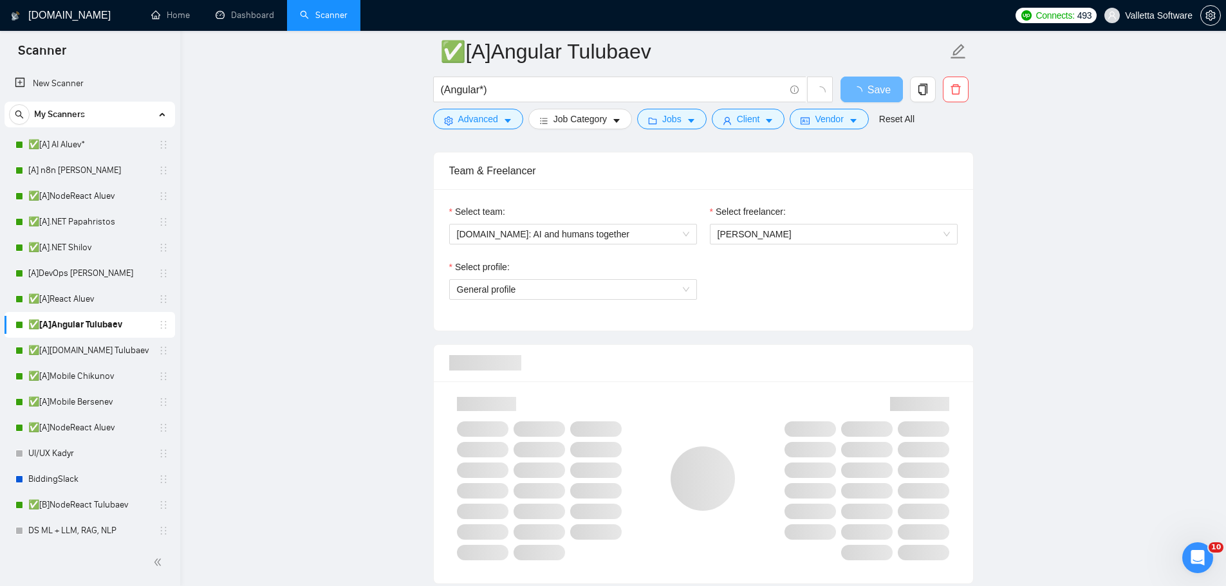
scroll to position [257, 0]
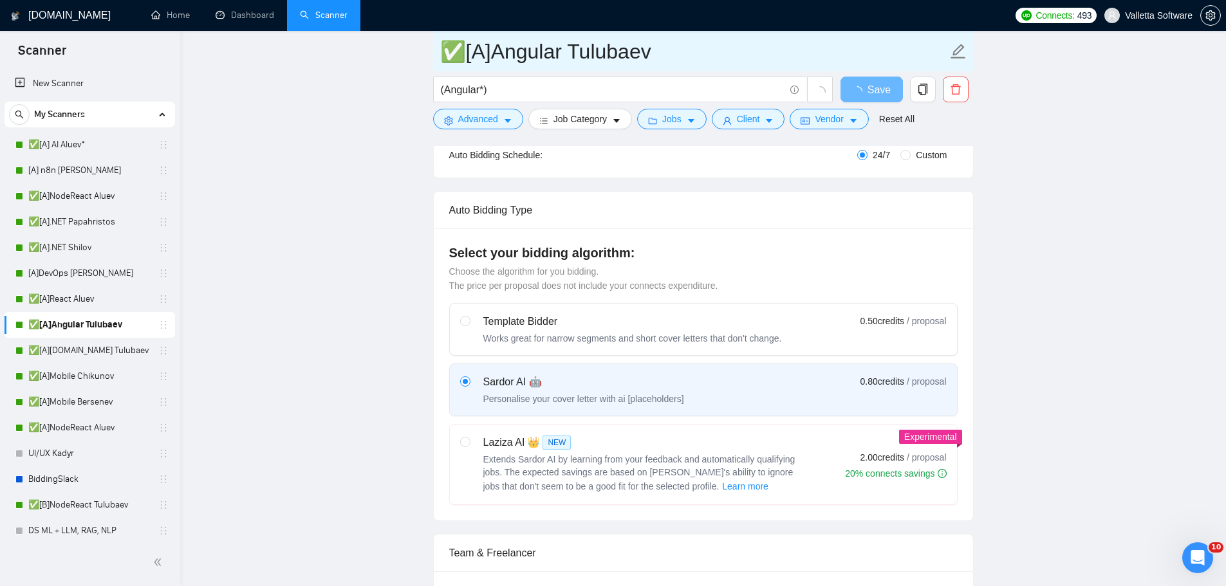
click at [592, 63] on input "✅[A]Angular Tulubaev" at bounding box center [693, 51] width 507 height 32
paste input "Alu"
type input "✅[A]Angular Aluev"
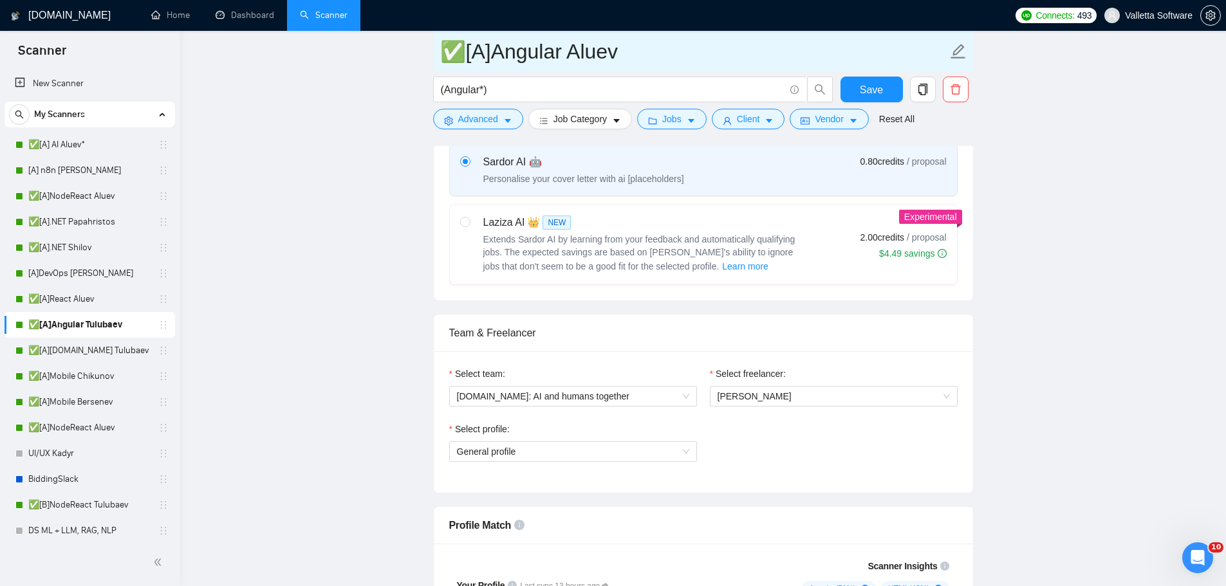
scroll to position [515, 0]
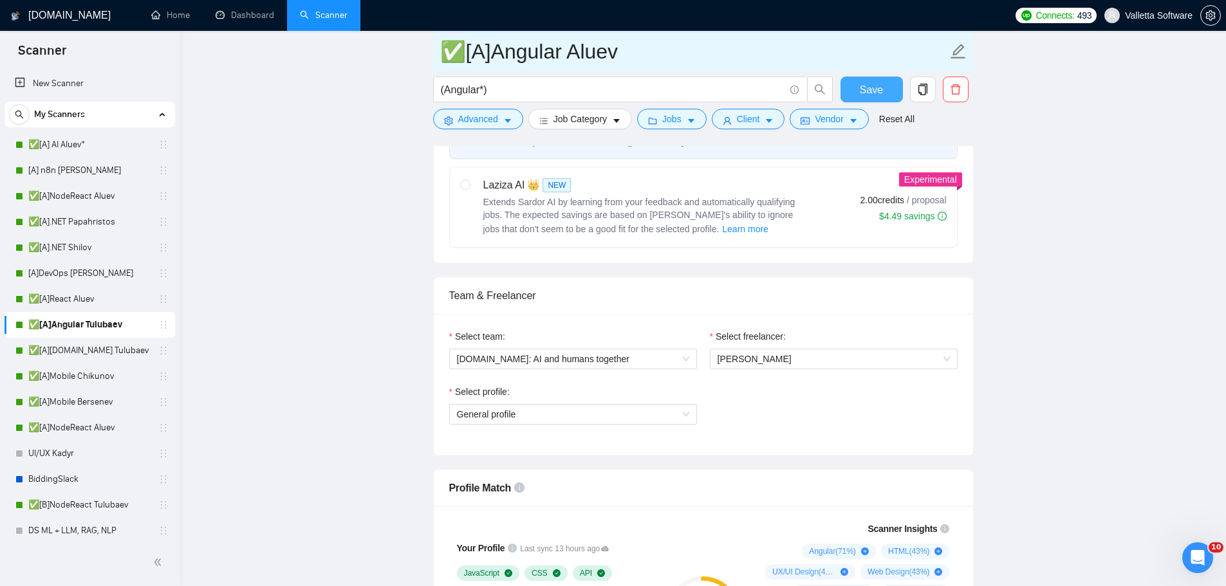
type input "✅[A]Angular Aluev"
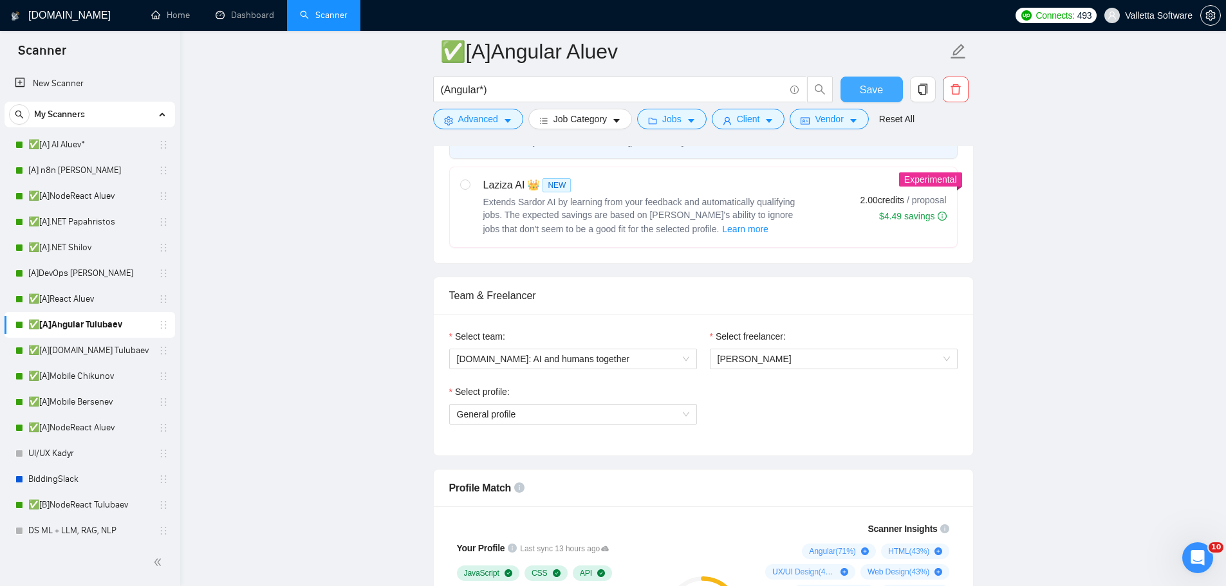
click at [869, 95] on span "Save" at bounding box center [871, 90] width 23 height 16
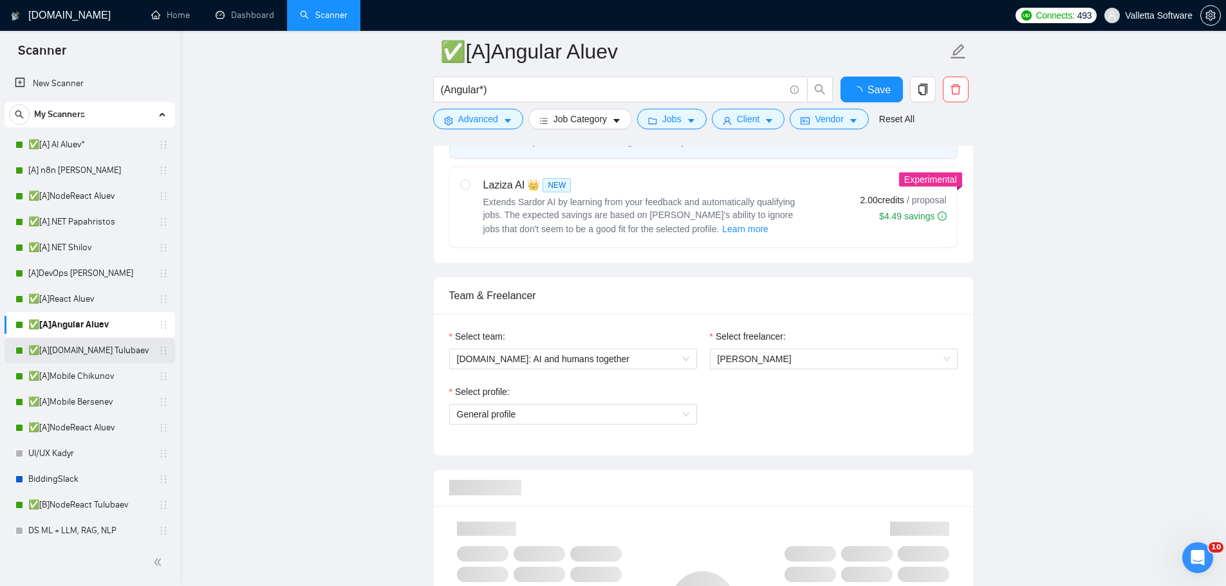
click at [93, 349] on link "✅[A][DOMAIN_NAME] Tulubaev" at bounding box center [89, 351] width 122 height 26
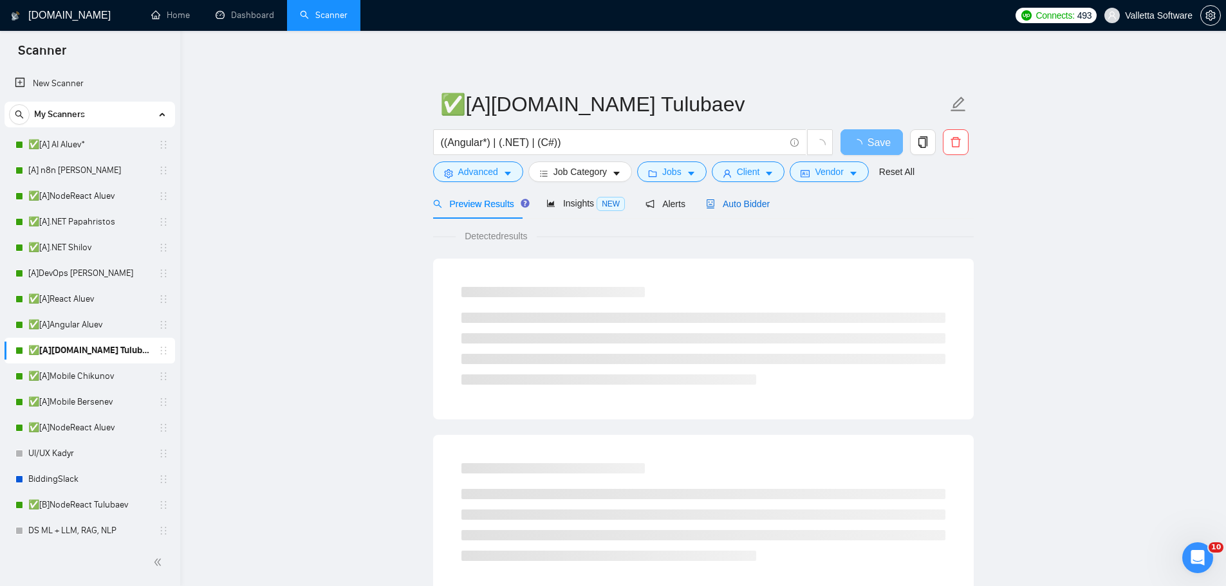
click at [725, 207] on span "Auto Bidder" at bounding box center [738, 204] width 64 height 10
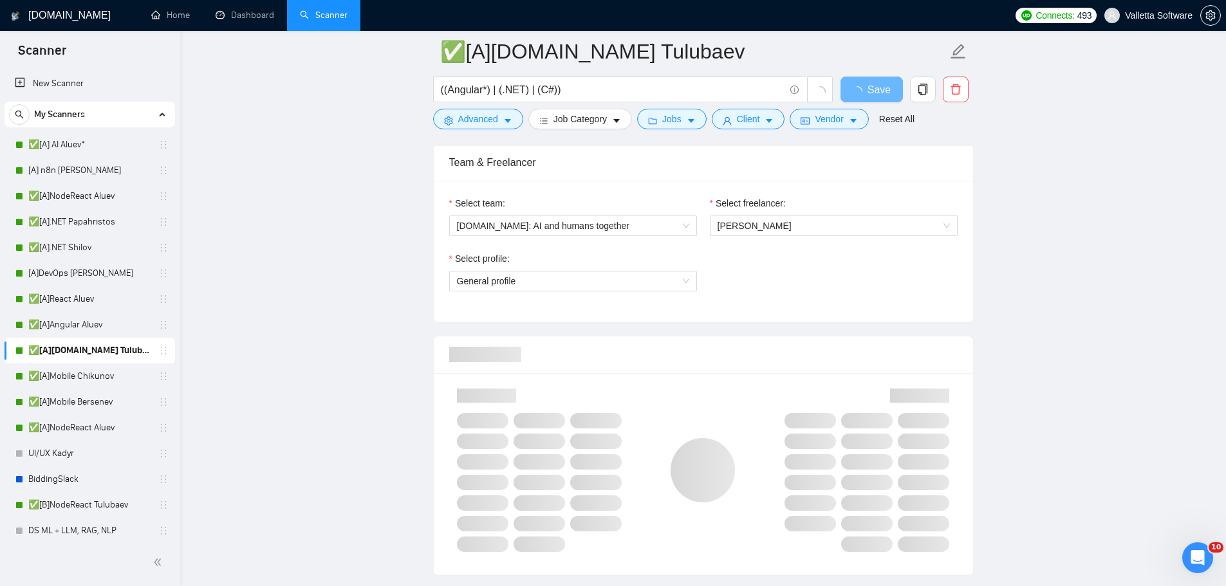
scroll to position [708, 0]
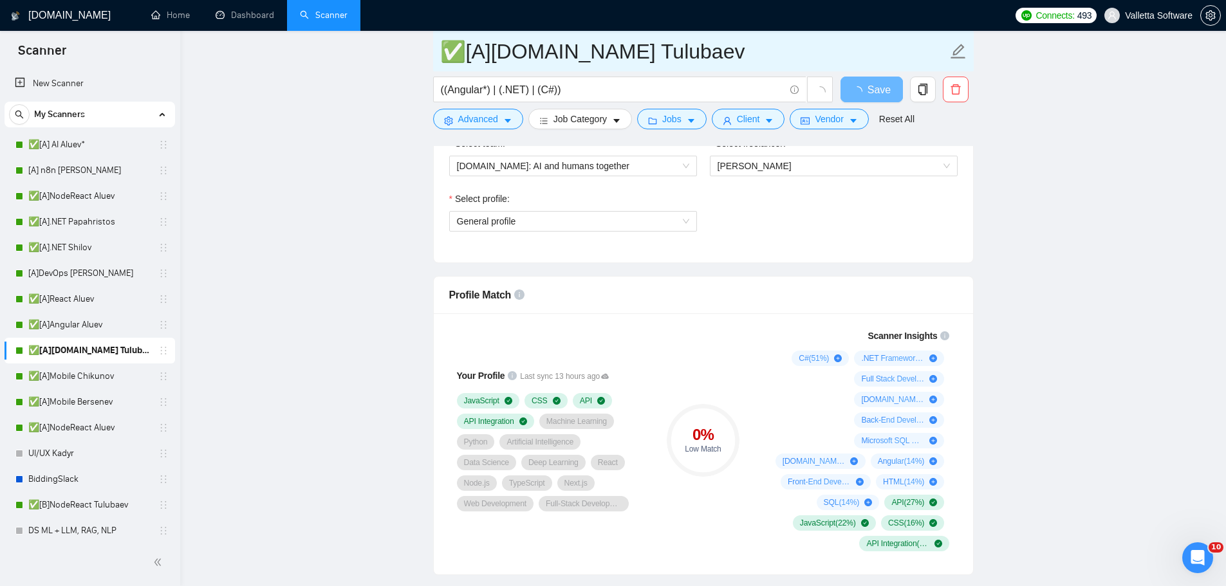
click at [644, 55] on input "✅[A][DOMAIN_NAME] Tulubaev" at bounding box center [693, 51] width 507 height 32
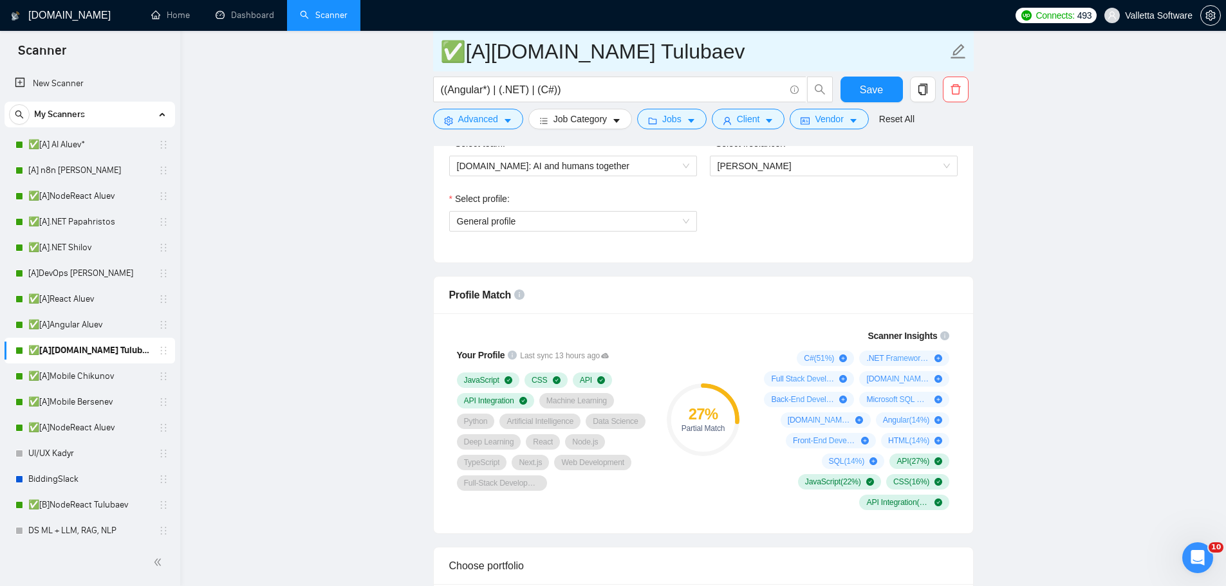
click at [644, 55] on input "✅[A][DOMAIN_NAME] Tulubaev" at bounding box center [693, 51] width 507 height 32
paste input "Alu"
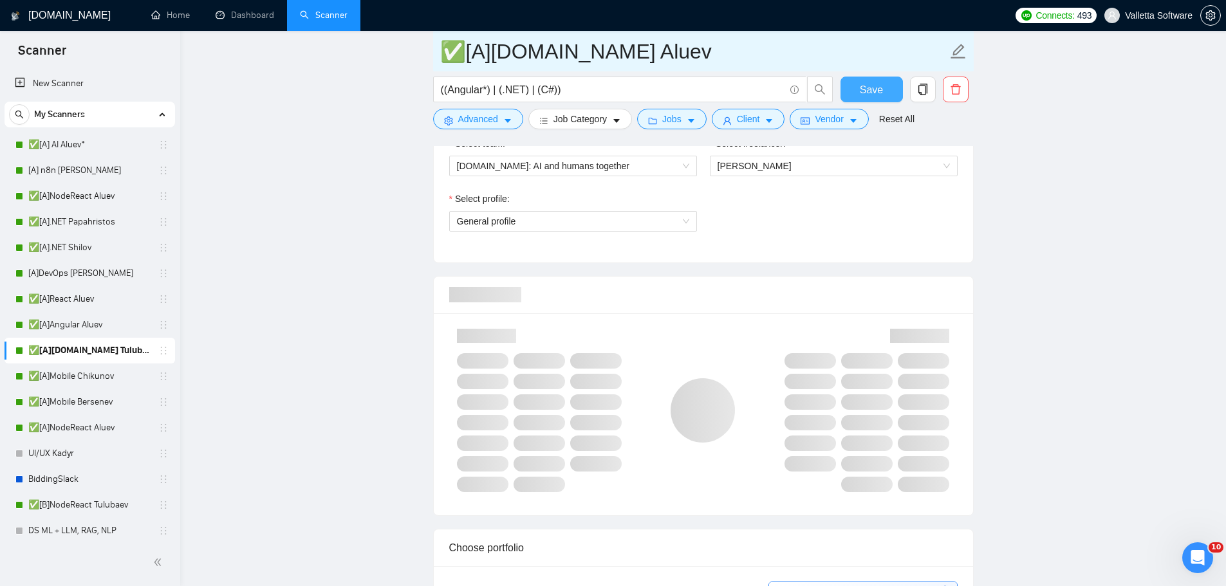
type input "✅[A][DOMAIN_NAME] Aluev"
click at [877, 86] on span "Save" at bounding box center [871, 90] width 23 height 16
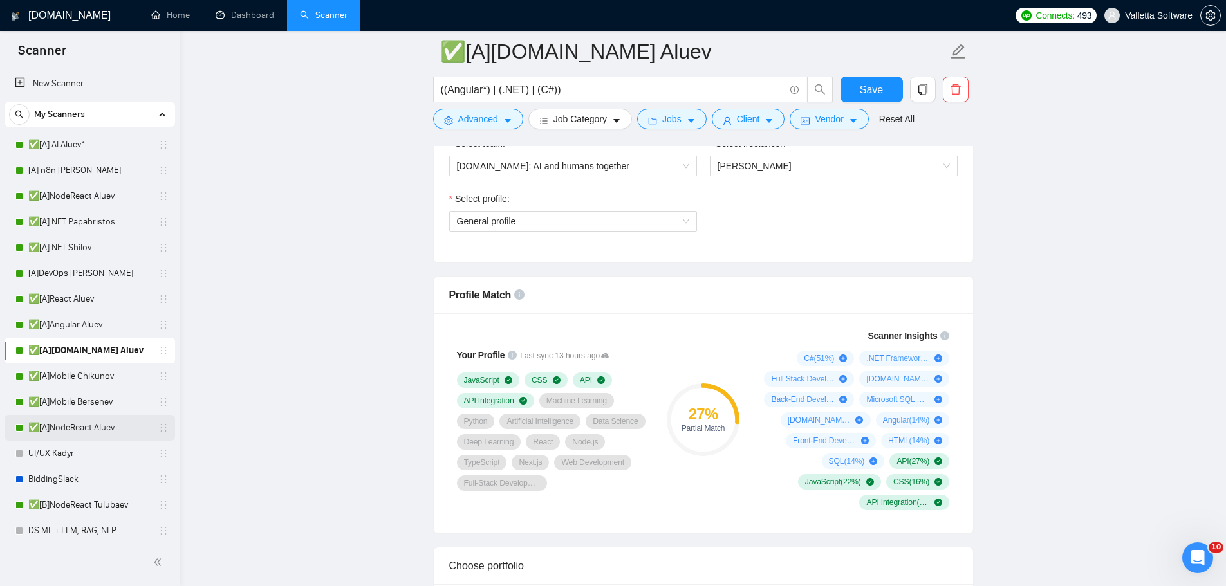
click at [106, 425] on link "✅[A]NodeReact Aluev" at bounding box center [89, 428] width 122 height 26
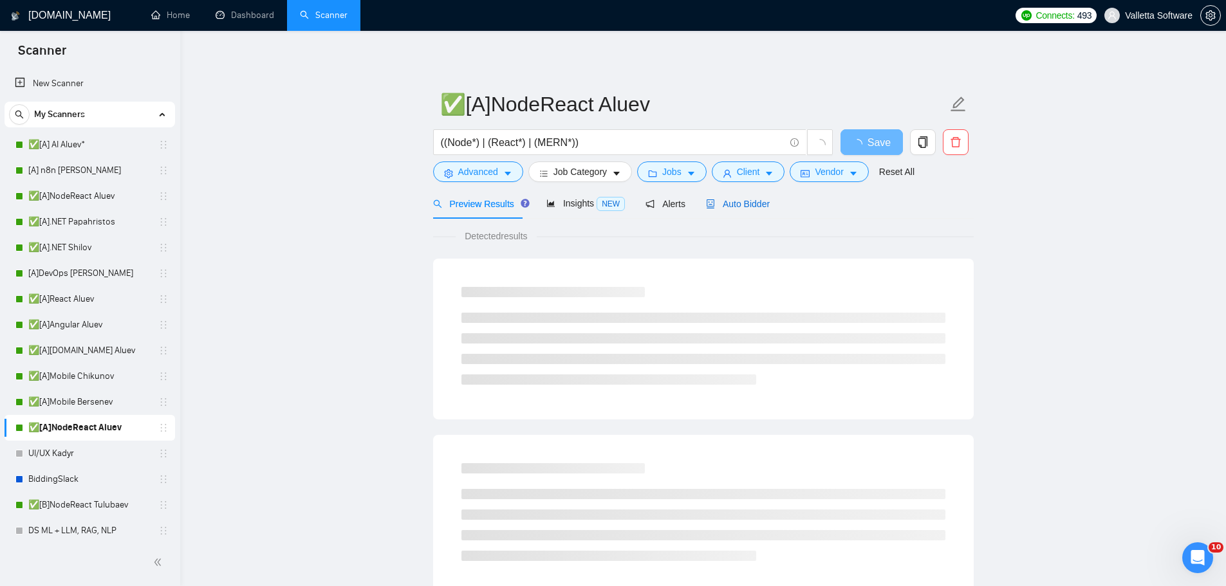
click at [749, 200] on span "Auto Bidder" at bounding box center [738, 204] width 64 height 10
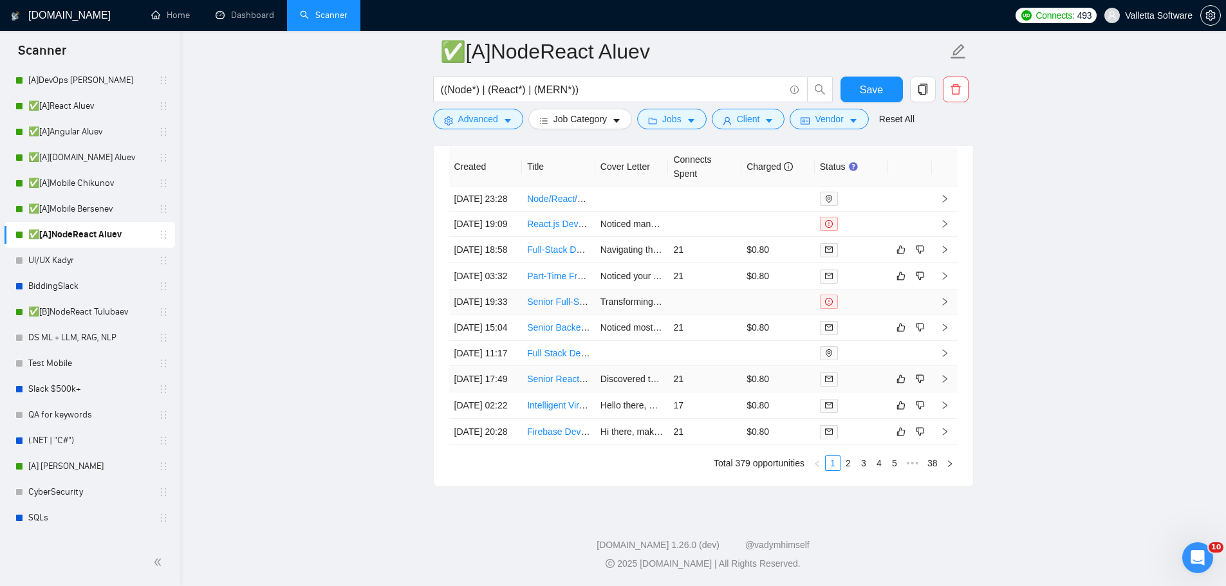
scroll to position [3862, 0]
click at [848, 471] on link "2" at bounding box center [848, 463] width 14 height 14
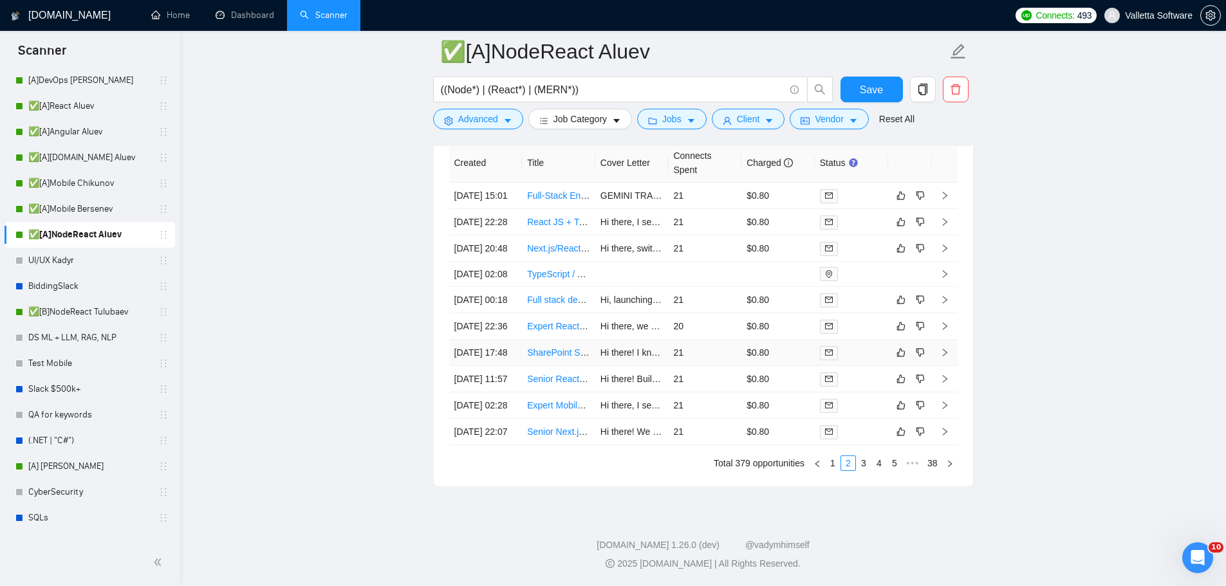
scroll to position [3883, 0]
click at [861, 463] on link "3" at bounding box center [864, 463] width 14 height 14
click at [879, 464] on link "4" at bounding box center [879, 463] width 14 height 14
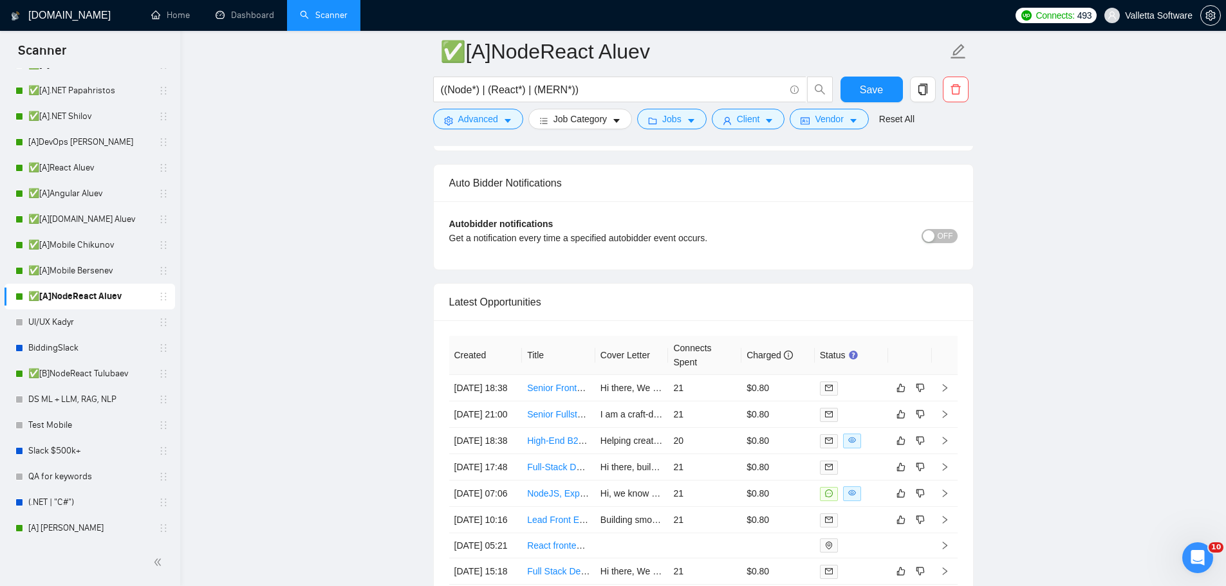
scroll to position [129, 0]
click at [252, 17] on link "Dashboard" at bounding box center [245, 15] width 59 height 11
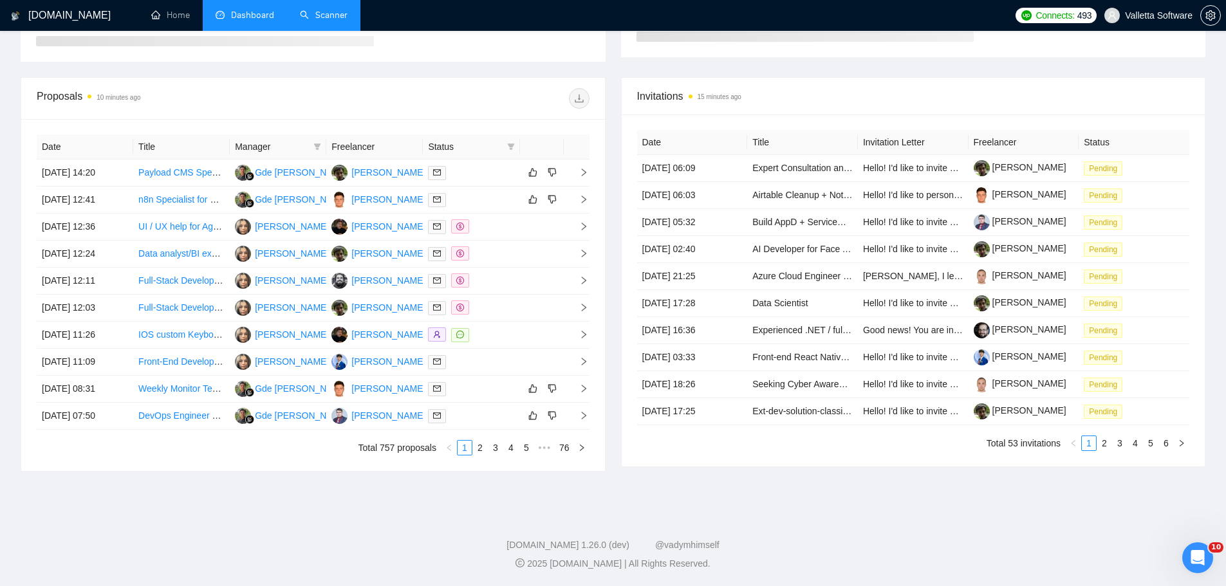
type input "[DATE]"
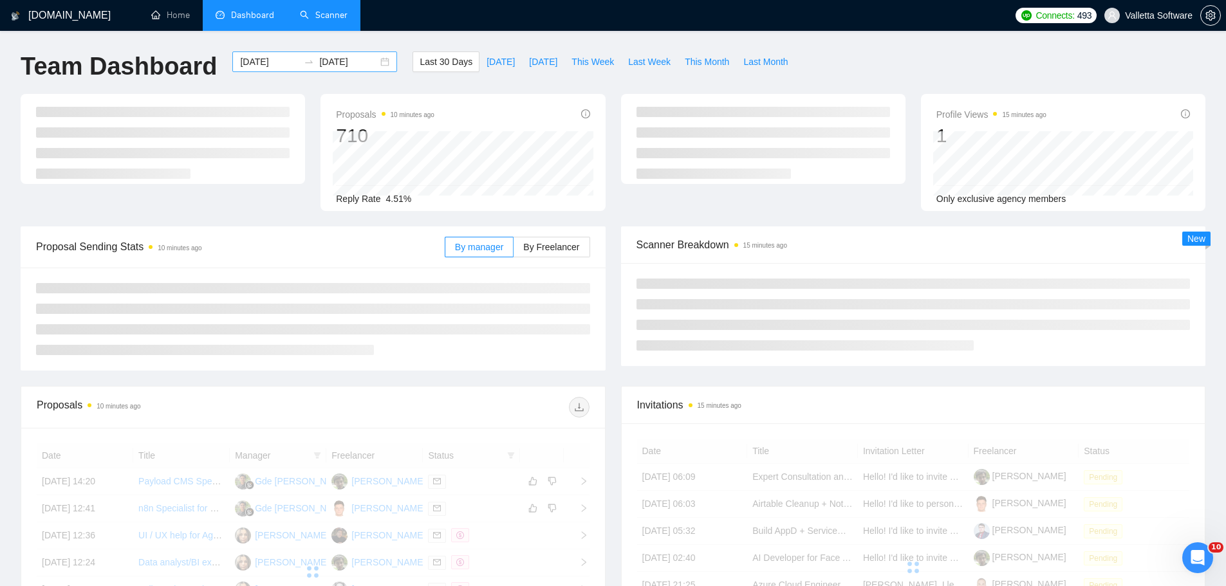
click at [269, 54] on div "[DATE] [DATE]" at bounding box center [314, 61] width 165 height 21
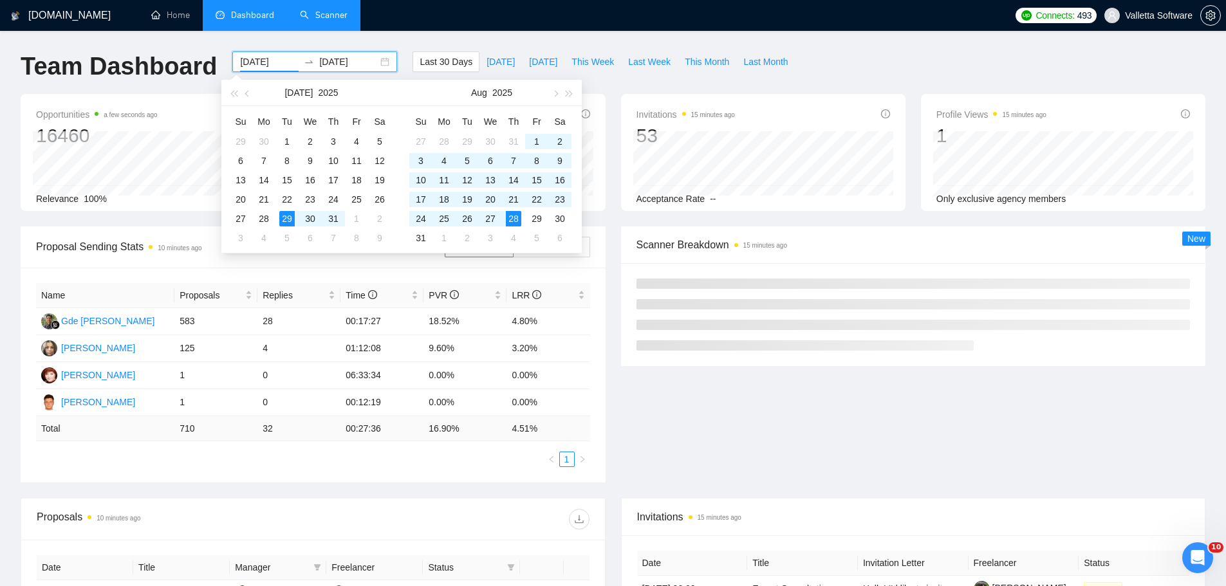
click at [256, 97] on div "[DATE]" at bounding box center [312, 93] width 112 height 26
click at [251, 96] on button "button" at bounding box center [248, 93] width 14 height 26
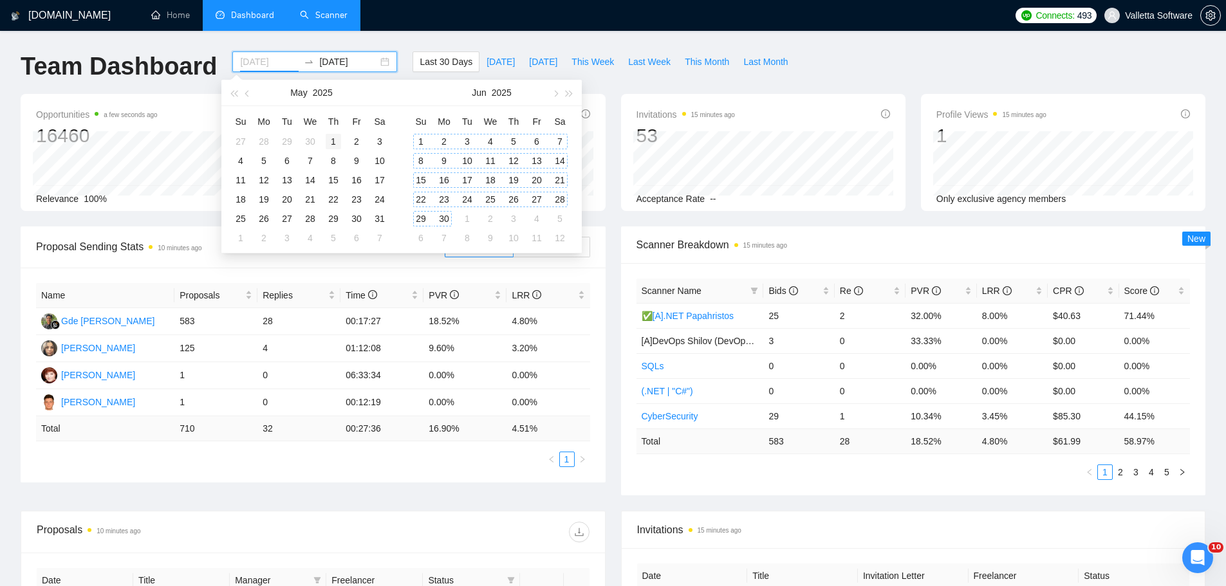
type input "[DATE]"
click at [333, 142] on div "1" at bounding box center [333, 141] width 15 height 15
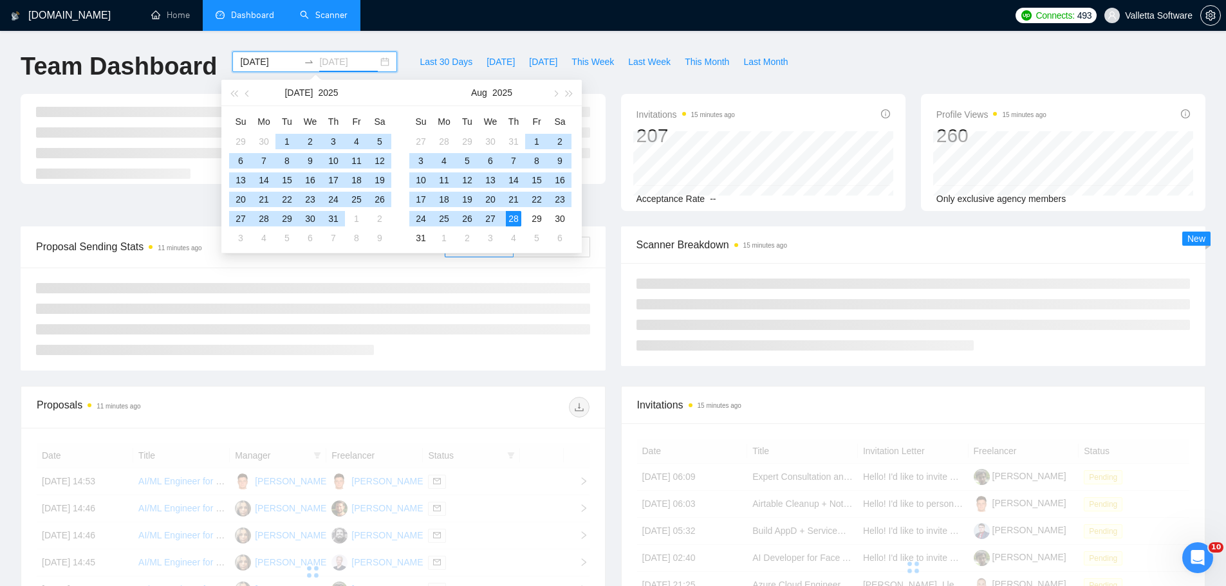
type input "[DATE]"
click at [513, 218] on div "28" at bounding box center [513, 218] width 15 height 15
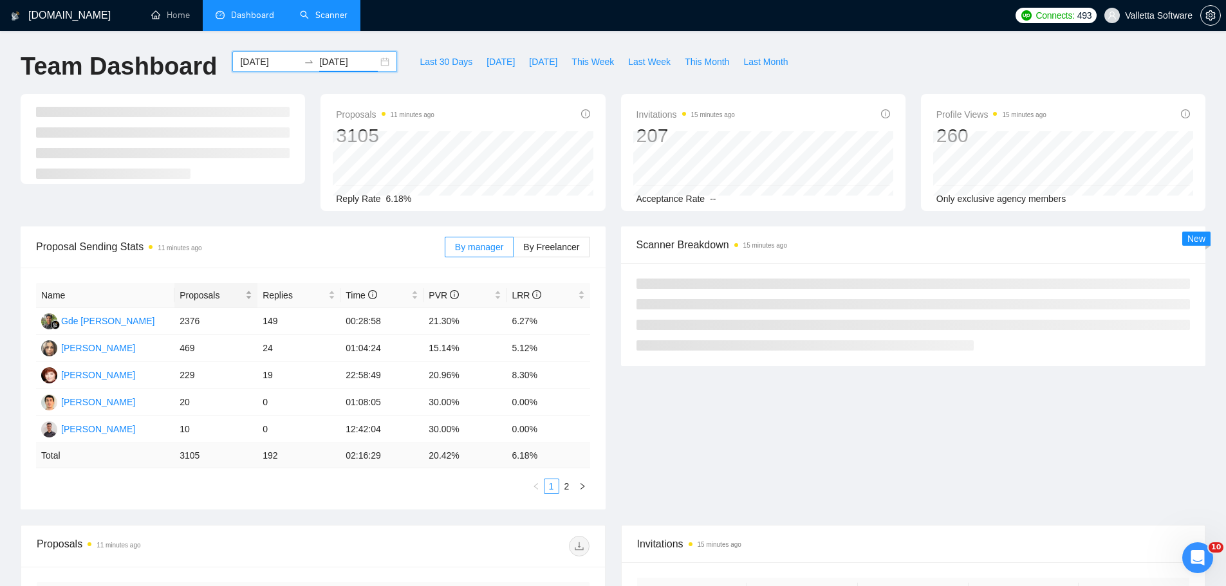
click at [223, 290] on span "Proposals" at bounding box center [211, 295] width 63 height 14
click at [554, 246] on span "By Freelancer" at bounding box center [551, 247] width 56 height 10
click at [514, 250] on input "By Freelancer" at bounding box center [514, 250] width 0 height 0
click at [230, 288] on div "Proposals" at bounding box center [216, 295] width 73 height 14
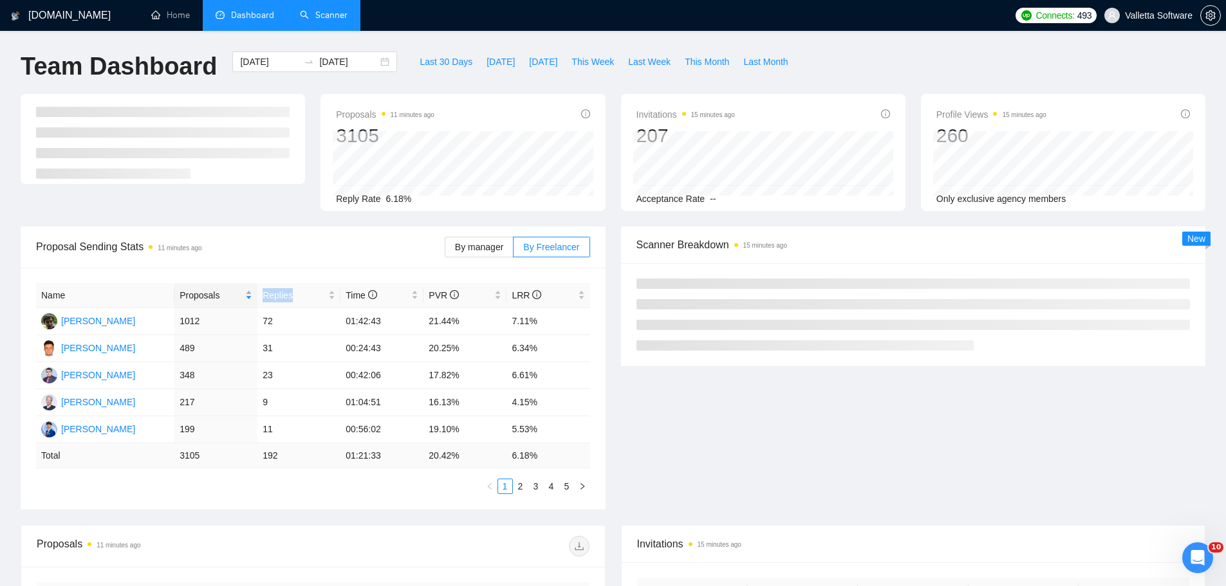
click at [230, 288] on div "Proposals" at bounding box center [216, 295] width 73 height 14
click at [227, 288] on div "Proposals" at bounding box center [216, 295] width 73 height 14
click at [239, 270] on div "Name Proposals Replies Time PVR LRR [PERSON_NAME] 1012 72 01:42:43 21.44% 7.11%…" at bounding box center [313, 389] width 585 height 242
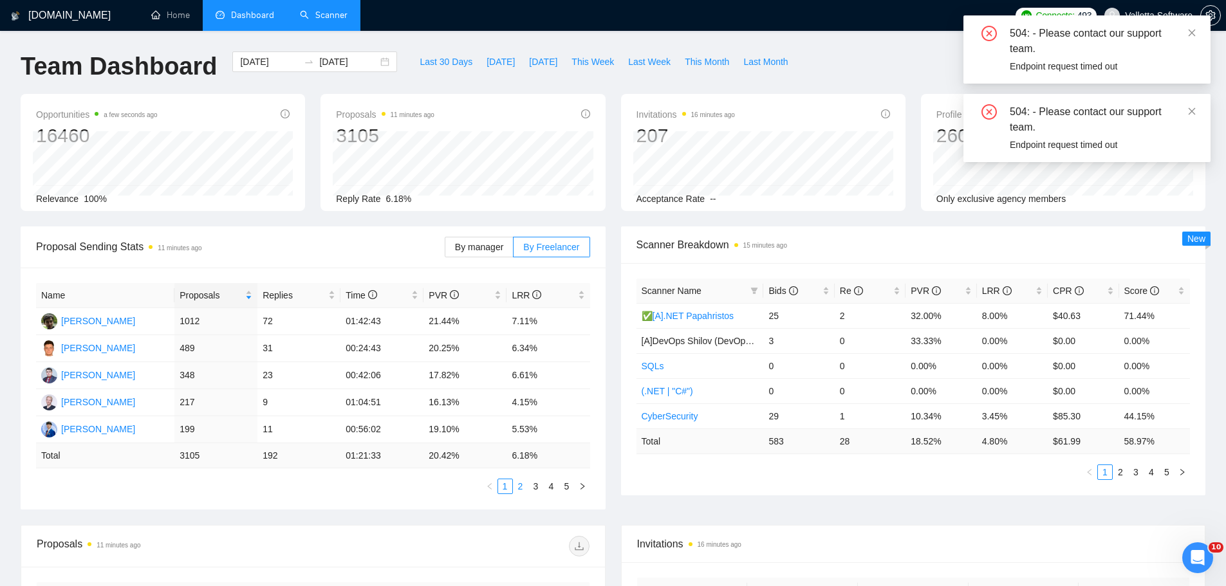
click at [518, 481] on link "2" at bounding box center [521, 487] width 14 height 14
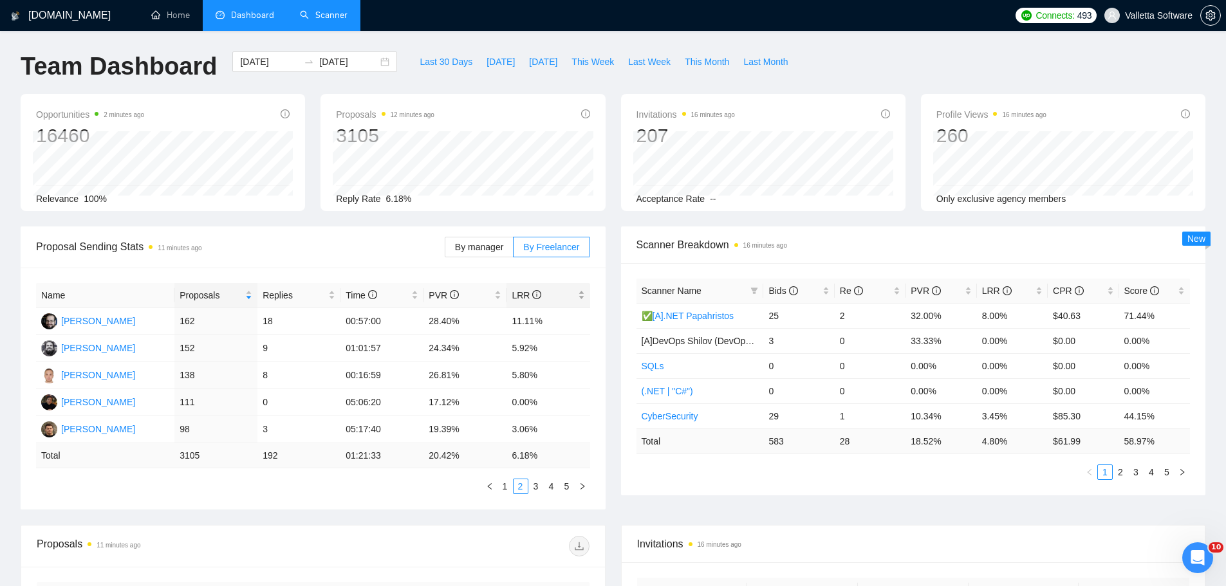
click at [529, 299] on span "LRR" at bounding box center [527, 295] width 30 height 10
click at [245, 303] on div "Proposals" at bounding box center [216, 295] width 73 height 14
click at [244, 303] on div "Proposals" at bounding box center [216, 295] width 73 height 14
click at [221, 298] on span "Proposals" at bounding box center [211, 295] width 63 height 14
click at [229, 288] on div "Proposals" at bounding box center [216, 295] width 73 height 14
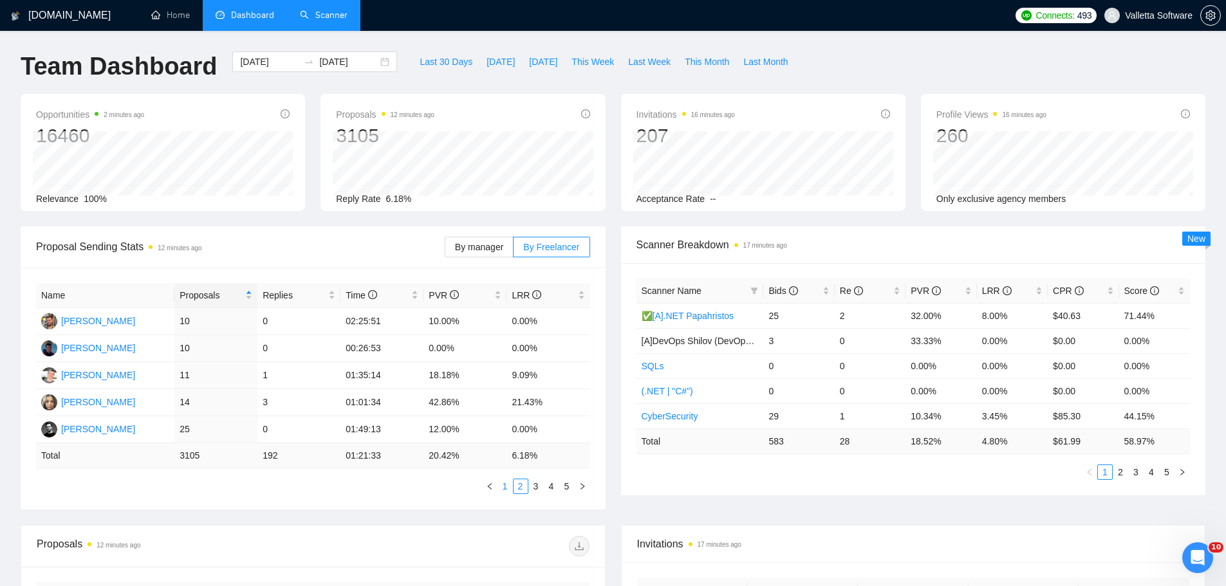
click at [505, 491] on link "1" at bounding box center [505, 487] width 14 height 14
click at [238, 297] on span "Proposals" at bounding box center [211, 295] width 63 height 14
drag, startPoint x: 423, startPoint y: 406, endPoint x: 544, endPoint y: 409, distance: 121.1
click at [544, 409] on tr "[PERSON_NAME] 217 9 01:04:51 16.13% 4.15%" at bounding box center [313, 402] width 554 height 27
click at [523, 481] on link "2" at bounding box center [521, 487] width 14 height 14
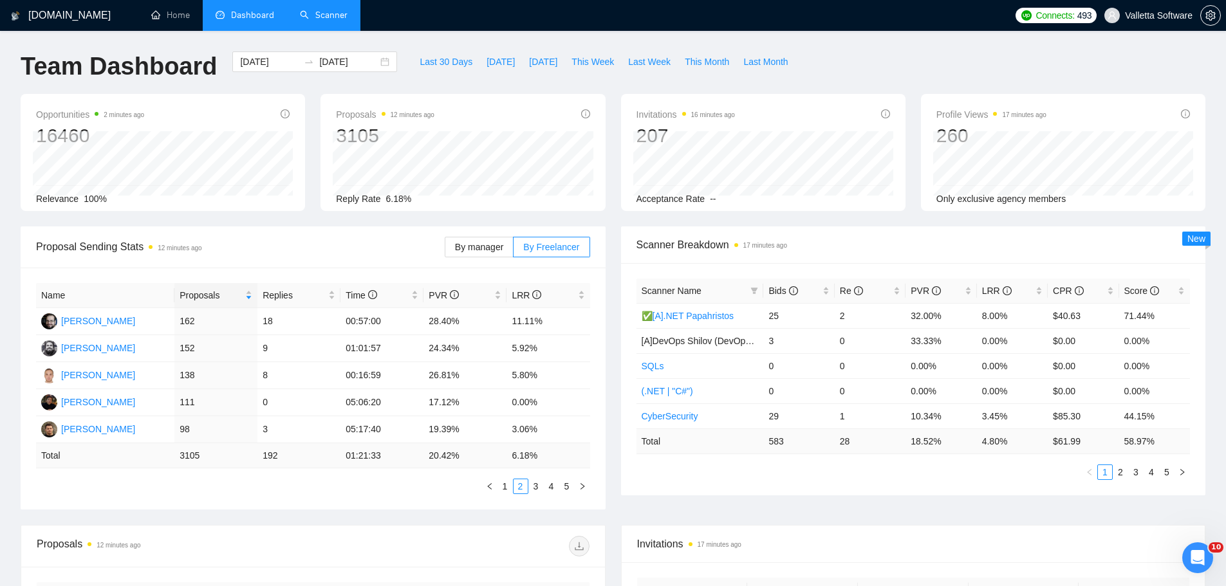
click at [386, 506] on div "Name Proposals Replies Time PVR LRR [PERSON_NAME] 162 18 00:57:00 28.40% 11.11%…" at bounding box center [313, 389] width 585 height 242
click at [540, 488] on link "3" at bounding box center [536, 487] width 14 height 14
click at [552, 484] on link "4" at bounding box center [552, 487] width 14 height 14
click at [507, 484] on link "1" at bounding box center [505, 487] width 14 height 14
click at [795, 286] on icon "info-circle" at bounding box center [793, 290] width 9 height 9
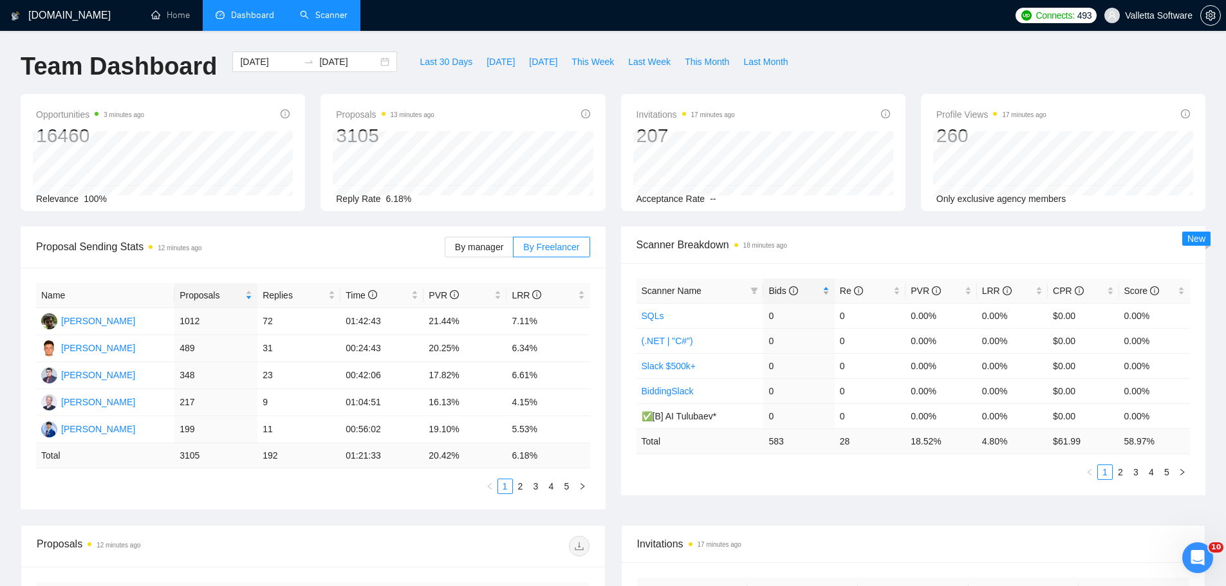
click at [795, 286] on icon "info-circle" at bounding box center [793, 290] width 9 height 9
click at [996, 293] on span "LRR" at bounding box center [997, 291] width 30 height 10
click at [1120, 474] on link "2" at bounding box center [1121, 472] width 14 height 14
click at [448, 53] on button "Last 30 Days" at bounding box center [446, 61] width 67 height 21
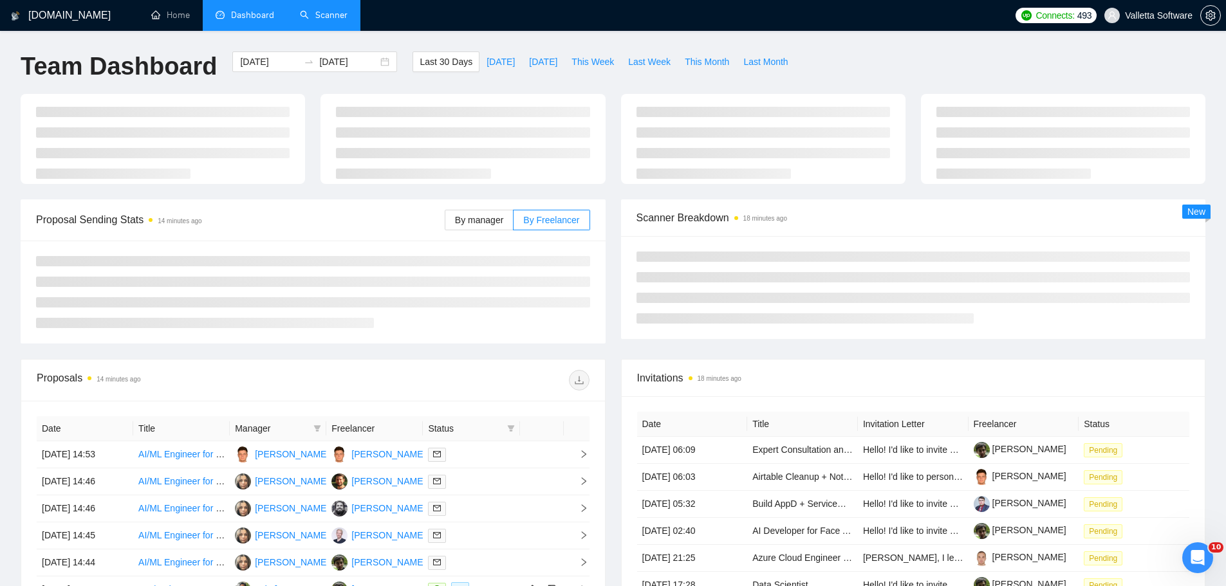
type input "[DATE]"
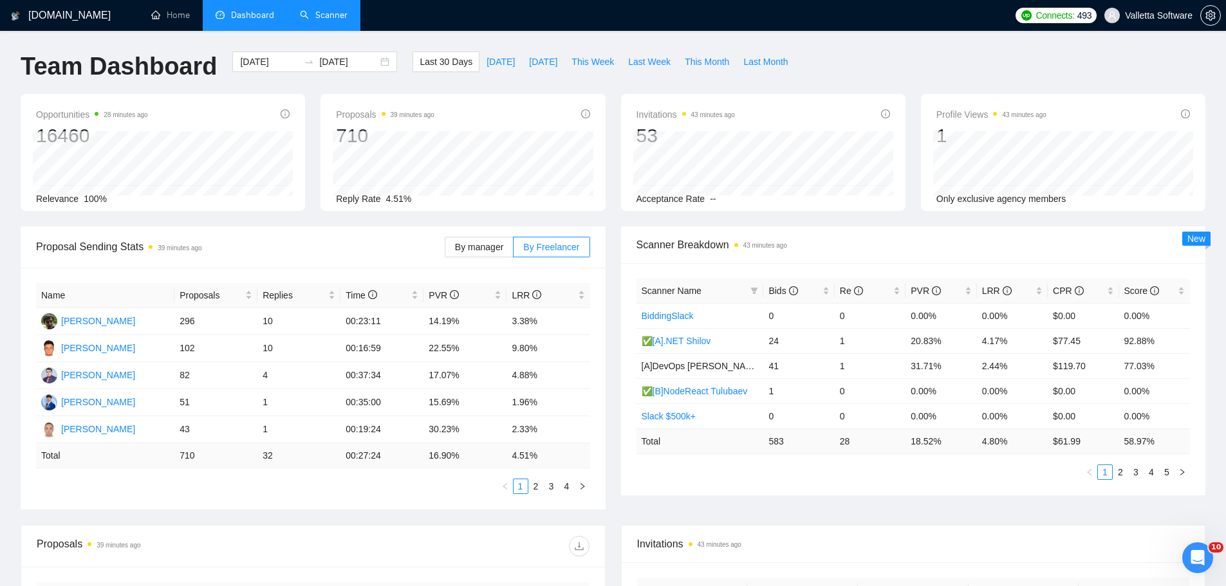
drag, startPoint x: 315, startPoint y: 5, endPoint x: 339, endPoint y: 8, distance: 24.0
click at [315, 10] on link "Scanner" at bounding box center [324, 15] width 48 height 11
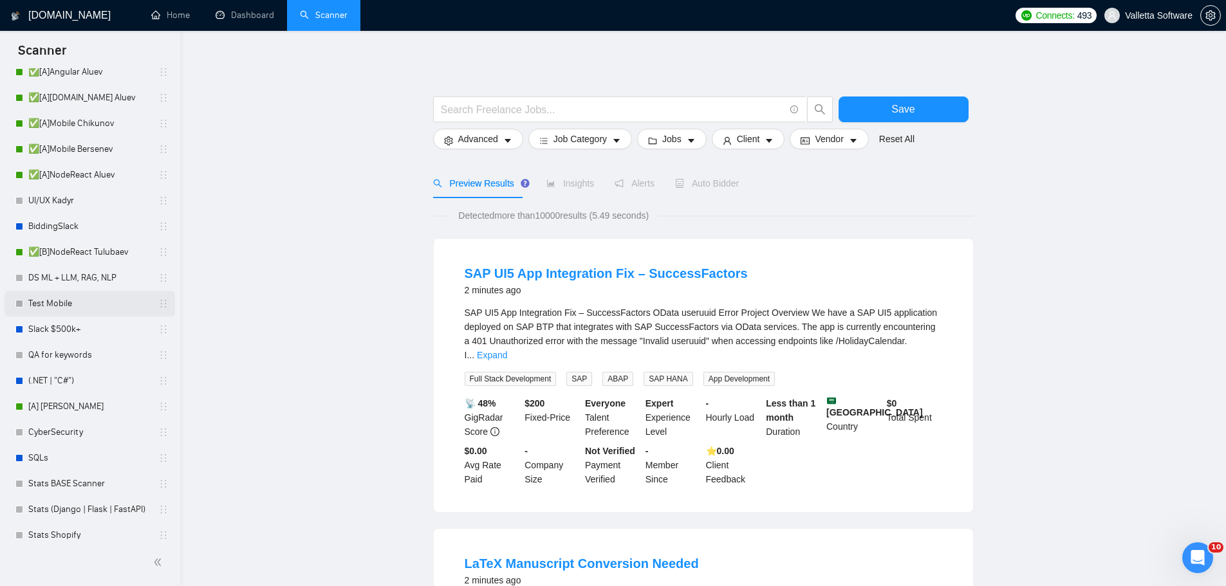
click at [76, 303] on link "Test Mobile" at bounding box center [89, 304] width 122 height 26
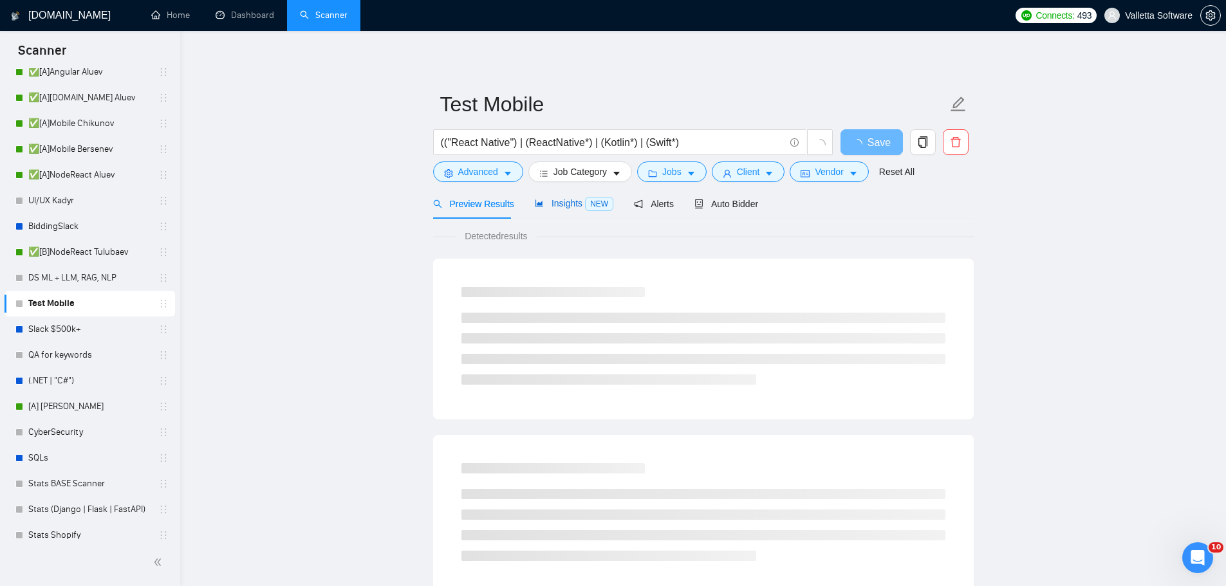
click at [571, 201] on span "Insights NEW" at bounding box center [574, 203] width 79 height 10
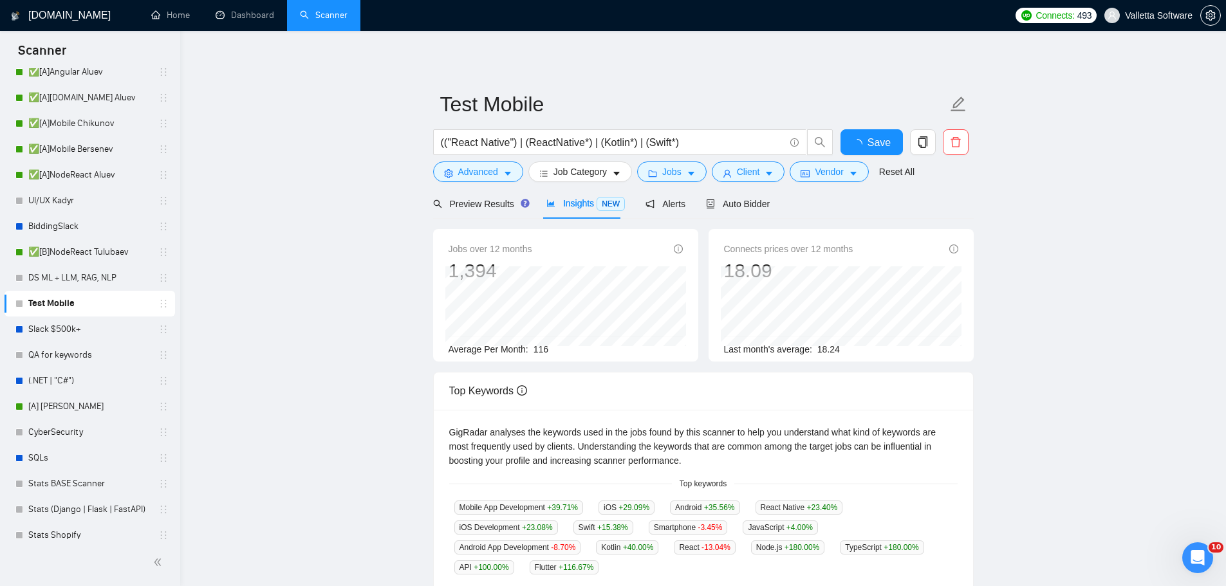
scroll to position [135, 0]
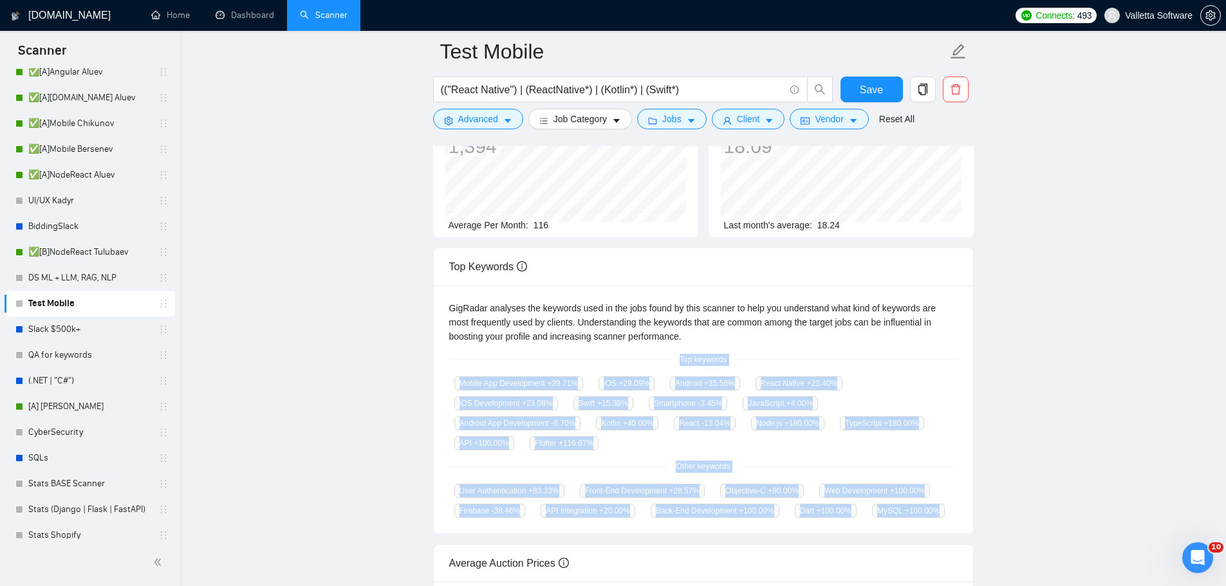
drag, startPoint x: 687, startPoint y: 354, endPoint x: 958, endPoint y: 514, distance: 314.5
click at [958, 514] on div "GigRadar analyses the keywords used in the jobs found by this scanner to help y…" at bounding box center [703, 410] width 539 height 248
copy div "Top keywords Mobile App Development +39.71 % iOS +29.09 % Android +35.56 % Reac…"
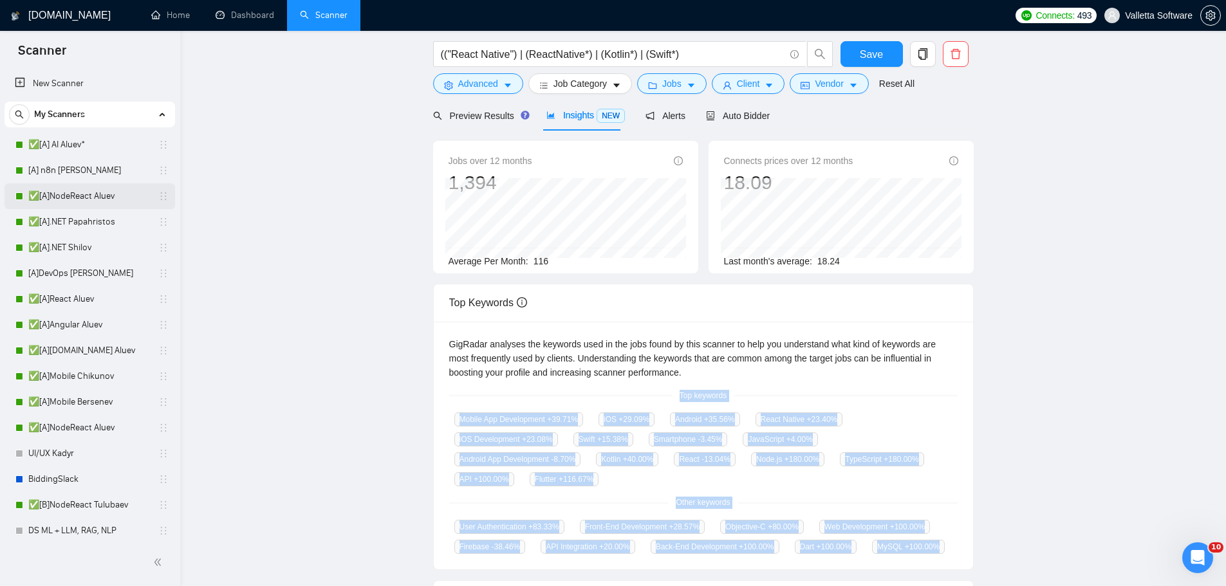
scroll to position [0, 0]
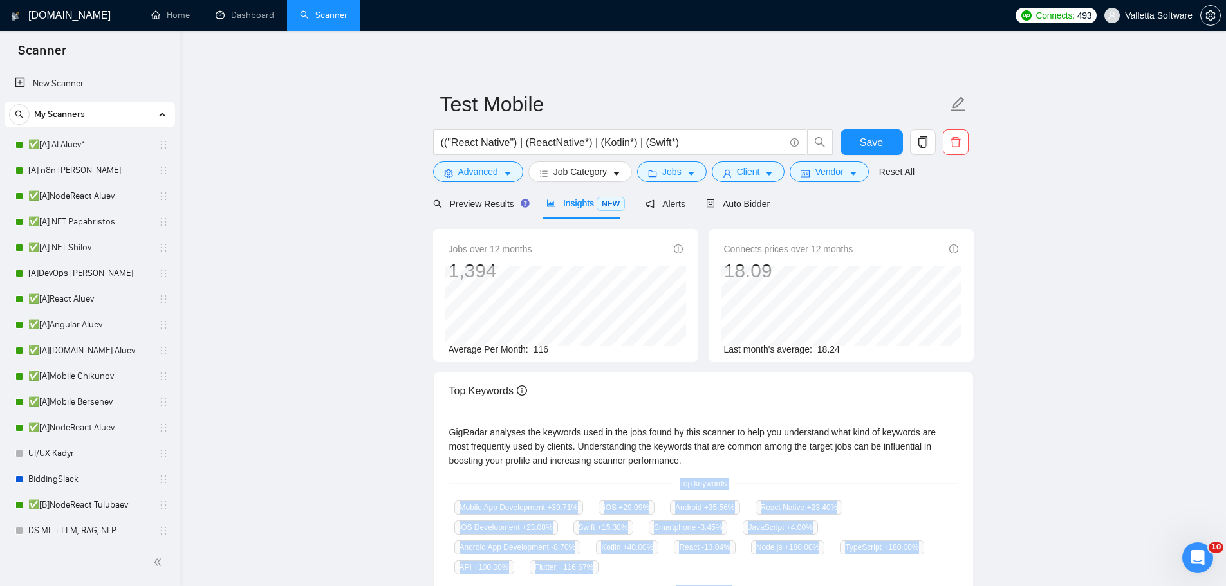
drag, startPoint x: 97, startPoint y: 278, endPoint x: 1228, endPoint y: 292, distance: 1131.7
click at [98, 278] on link "[A]DevOps [PERSON_NAME]" at bounding box center [89, 274] width 122 height 26
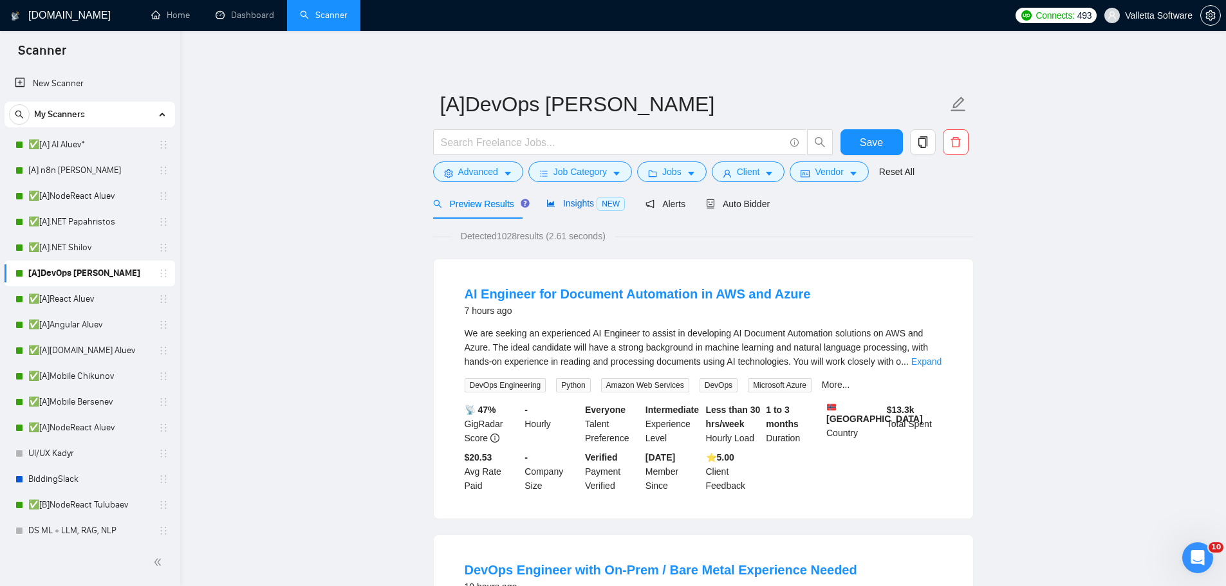
click at [548, 198] on span "Insights NEW" at bounding box center [585, 203] width 79 height 10
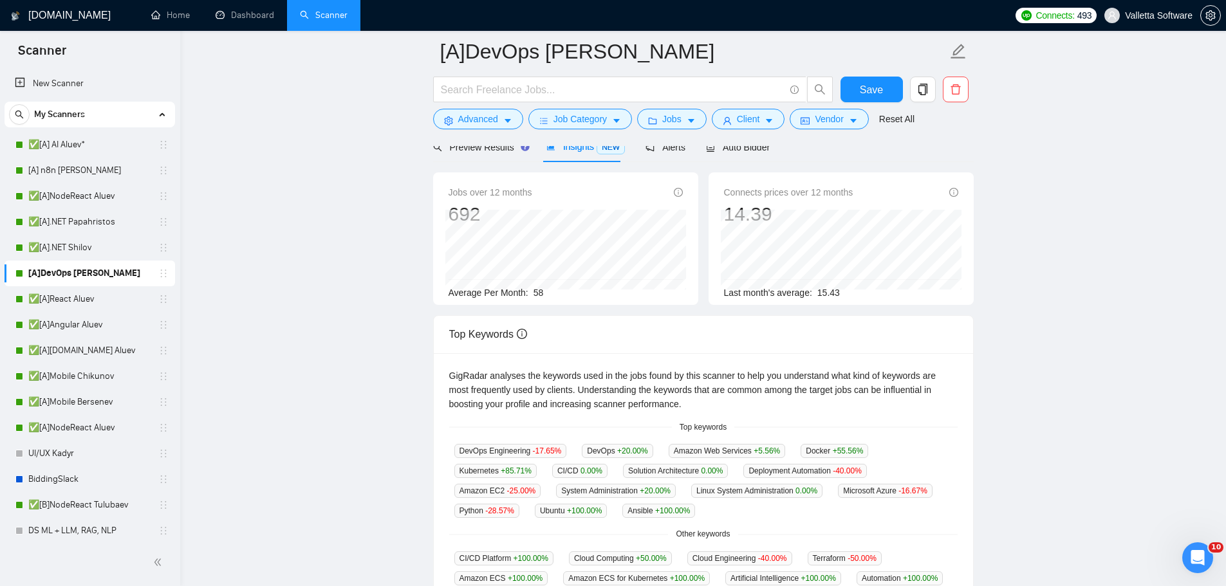
scroll to position [257, 0]
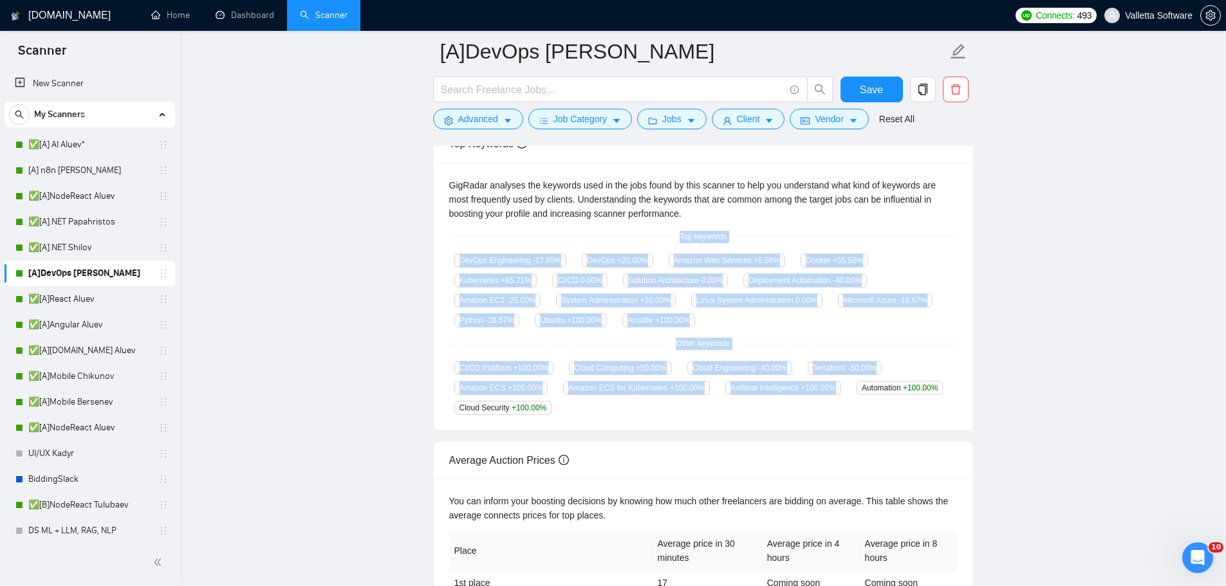
drag, startPoint x: 684, startPoint y: 240, endPoint x: 734, endPoint y: 401, distance: 168.4
click at [734, 401] on div "GigRadar analyses the keywords used in the jobs found by this scanner to help y…" at bounding box center [703, 297] width 539 height 268
drag, startPoint x: 702, startPoint y: 412, endPoint x: 675, endPoint y: 238, distance: 175.8
click at [675, 238] on div "GigRadar analyses the keywords used in the jobs found by this scanner to help y…" at bounding box center [703, 297] width 539 height 268
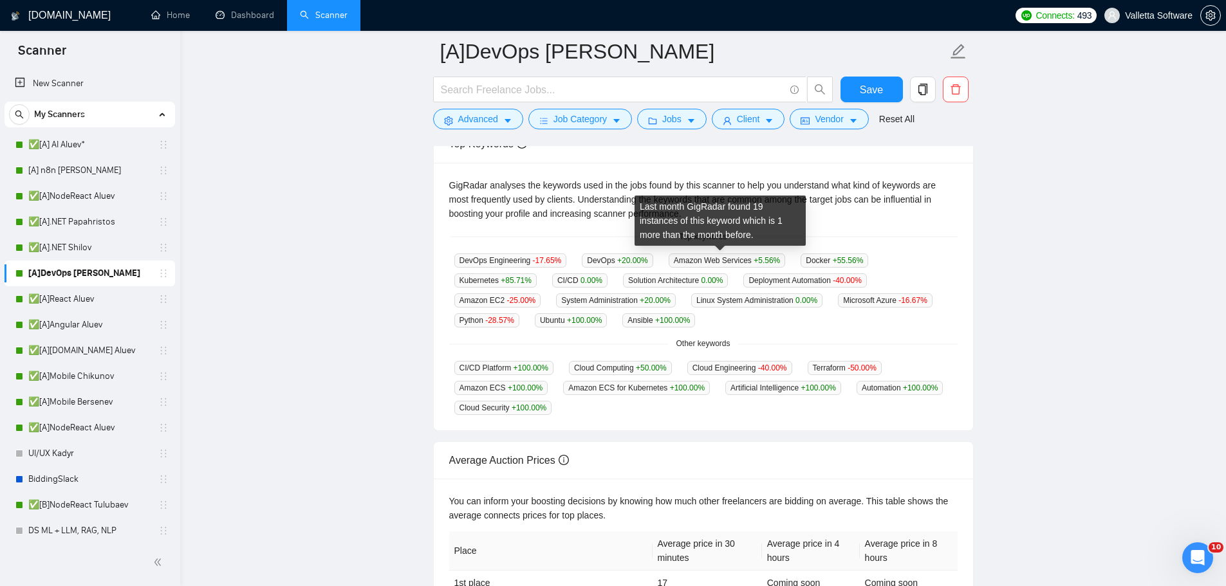
drag, startPoint x: 689, startPoint y: 235, endPoint x: 613, endPoint y: 228, distance: 75.6
click at [613, 228] on div "GigRadar analyses the keywords used in the jobs found by this scanner to help y…" at bounding box center [703, 297] width 539 height 268
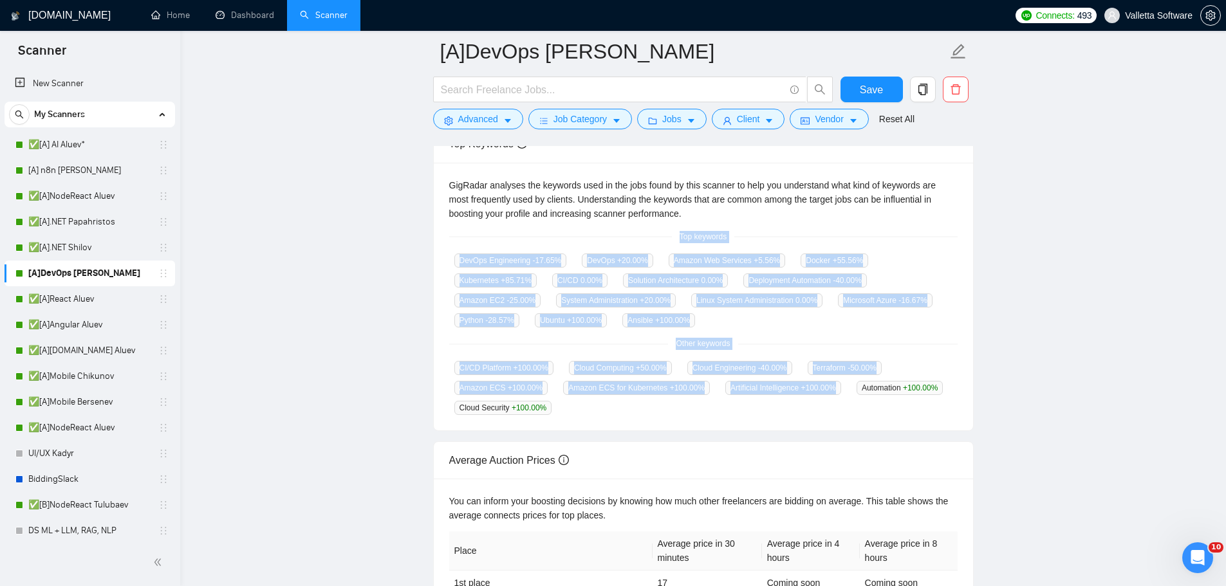
drag, startPoint x: 682, startPoint y: 242, endPoint x: 745, endPoint y: 409, distance: 178.5
click at [745, 409] on div "GigRadar analyses the keywords used in the jobs found by this scanner to help y…" at bounding box center [703, 297] width 539 height 268
click at [678, 239] on span "Top keywords" at bounding box center [703, 237] width 62 height 12
drag, startPoint x: 679, startPoint y: 237, endPoint x: 676, endPoint y: 415, distance: 178.3
click at [676, 415] on div "GigRadar analyses the keywords used in the jobs found by this scanner to help y…" at bounding box center [703, 297] width 539 height 268
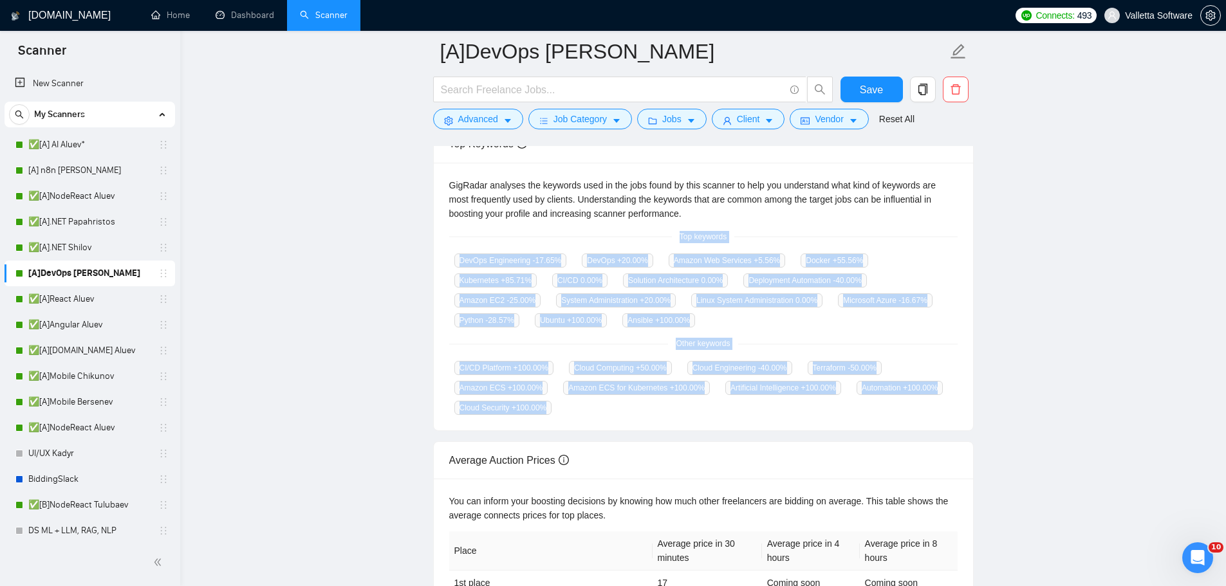
copy div "Top keywords DevOps Engineering -17.65 % DevOps +20.00 % Amazon Web Services +5…"
